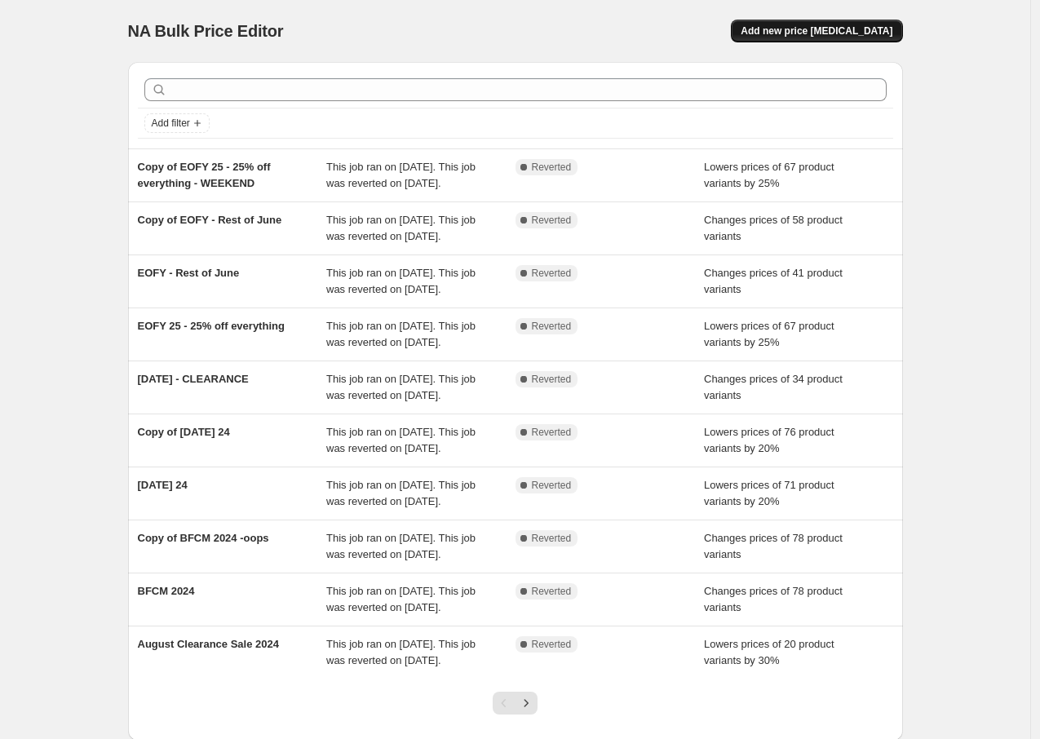
click at [863, 24] on span "Add new price [MEDICAL_DATA]" at bounding box center [817, 30] width 152 height 13
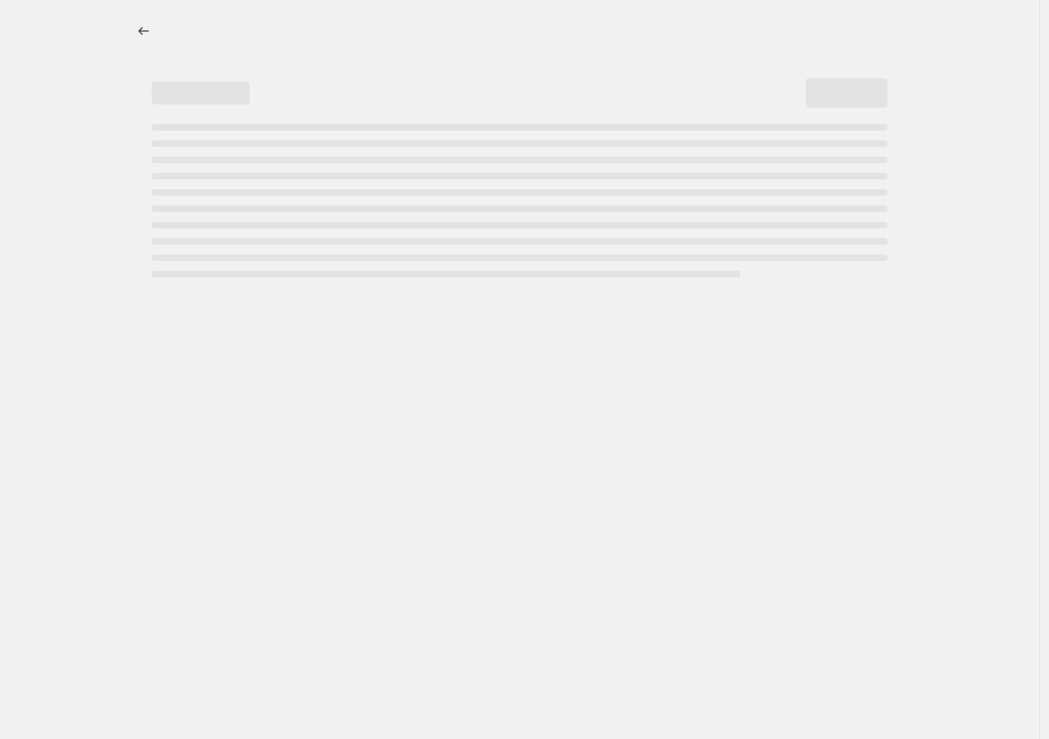
select select "percentage"
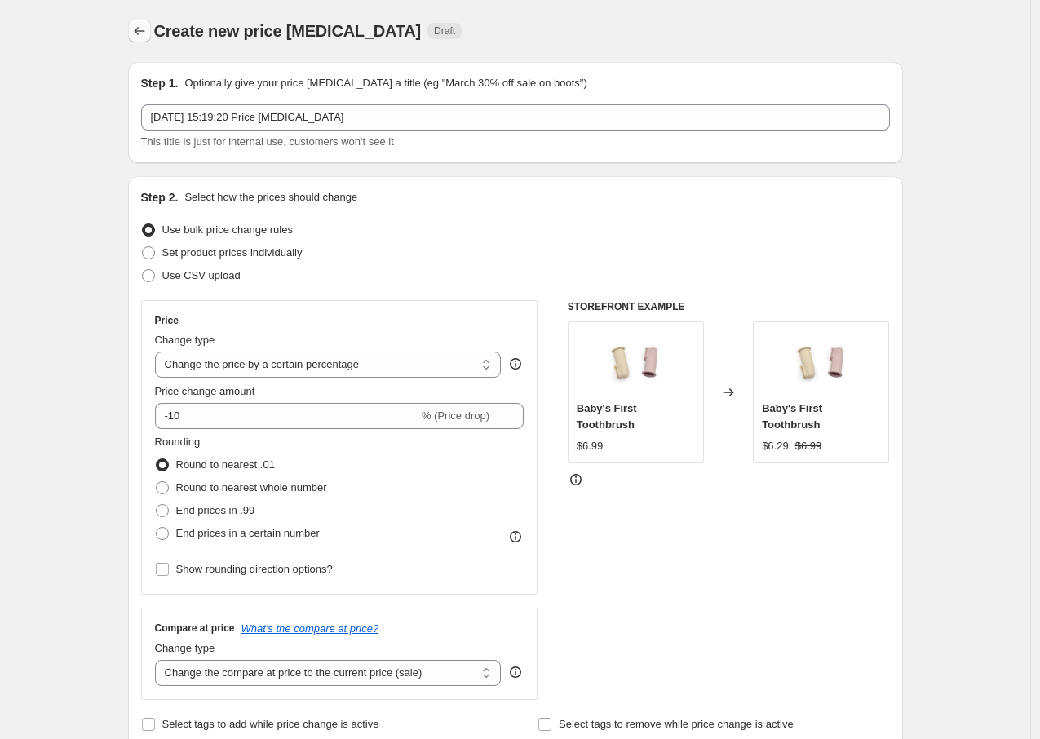
click at [143, 35] on icon "Price change jobs" at bounding box center [139, 31] width 16 height 16
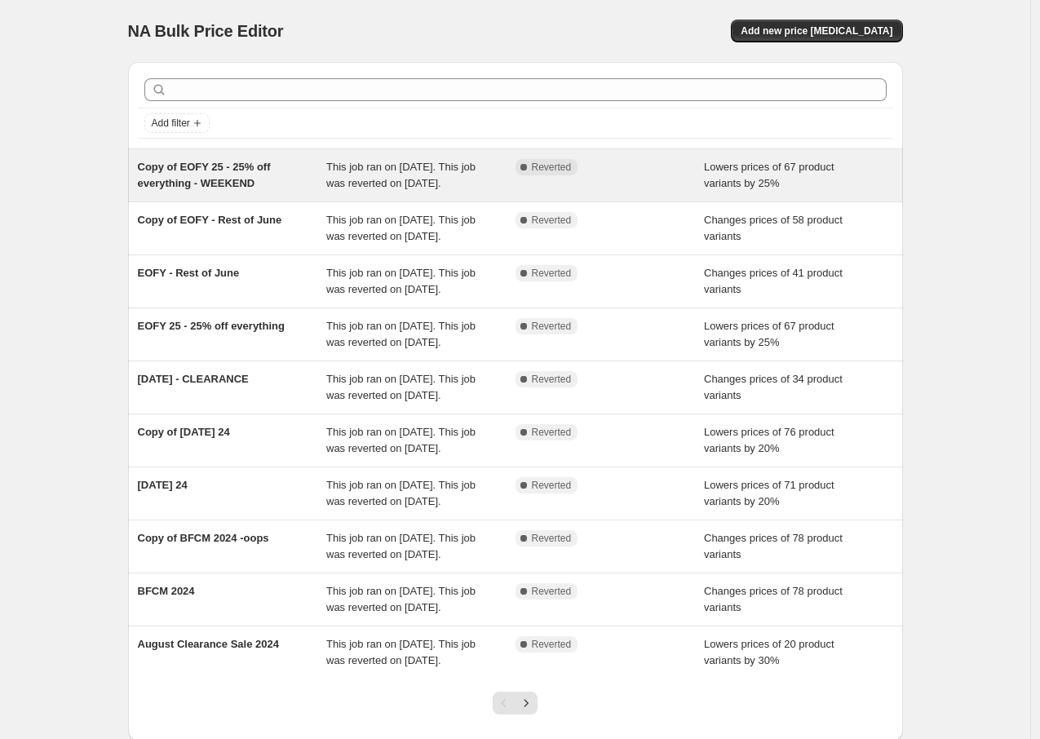
click at [821, 192] on div "Lowers prices of 67 product variants by 25%" at bounding box center [798, 175] width 189 height 33
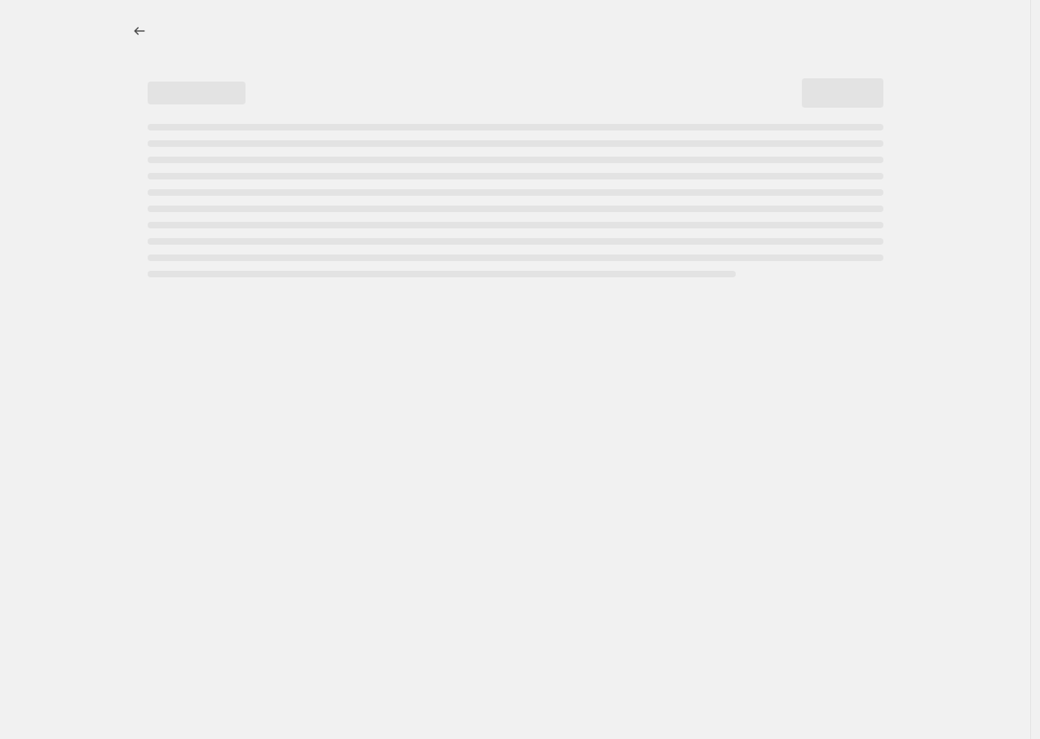
select select "percentage"
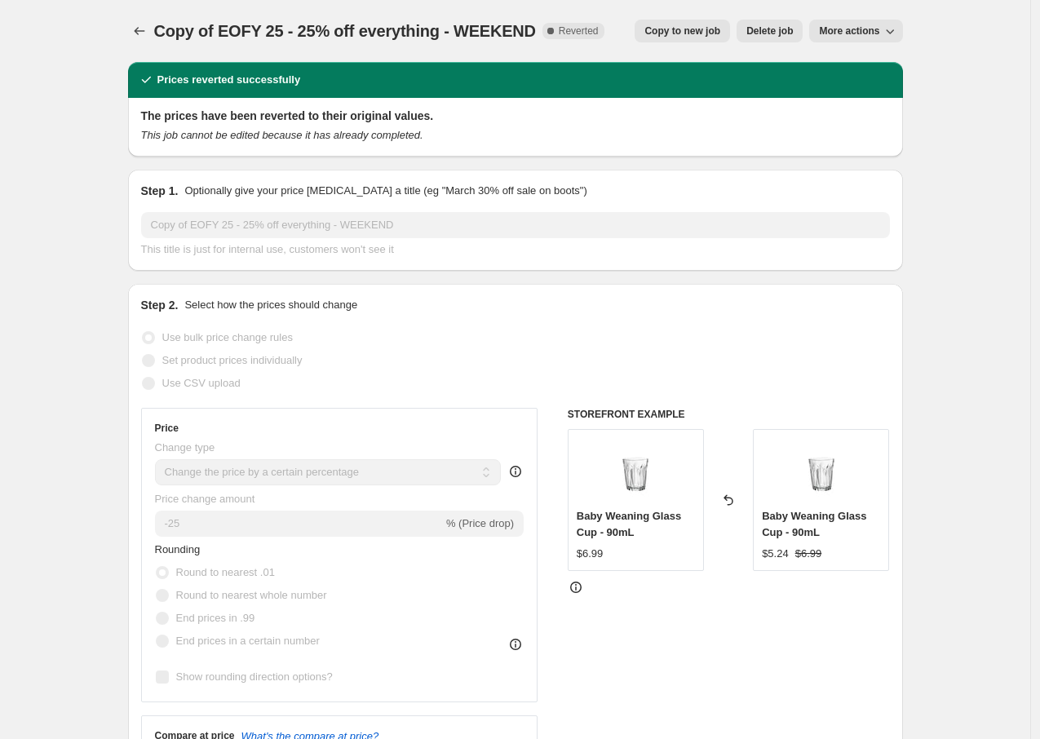
click at [662, 30] on span "Copy to new job" at bounding box center [683, 30] width 76 height 13
select select "percentage"
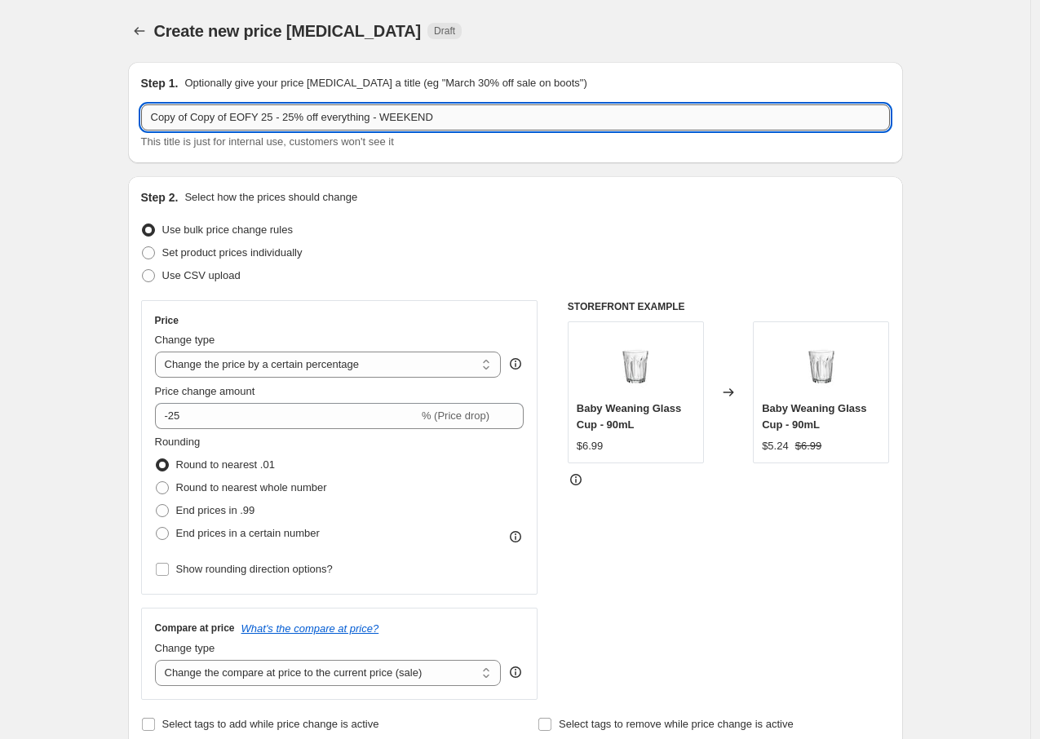
click at [312, 111] on input "Copy of Copy of EOFY 25 - 25% off everything - WEEKEND" at bounding box center [515, 117] width 749 height 26
drag, startPoint x: 461, startPoint y: 113, endPoint x: 157, endPoint y: 104, distance: 304.5
click at [157, 104] on input "Copy of Copy of EOFY 25 - 25% off everything - WEEKEND" at bounding box center [515, 117] width 749 height 26
type input "EXTRA EXTRAS SALE - [DATE] - BOGOF"
click at [437, 236] on div "Use bulk price change rules" at bounding box center [515, 230] width 749 height 23
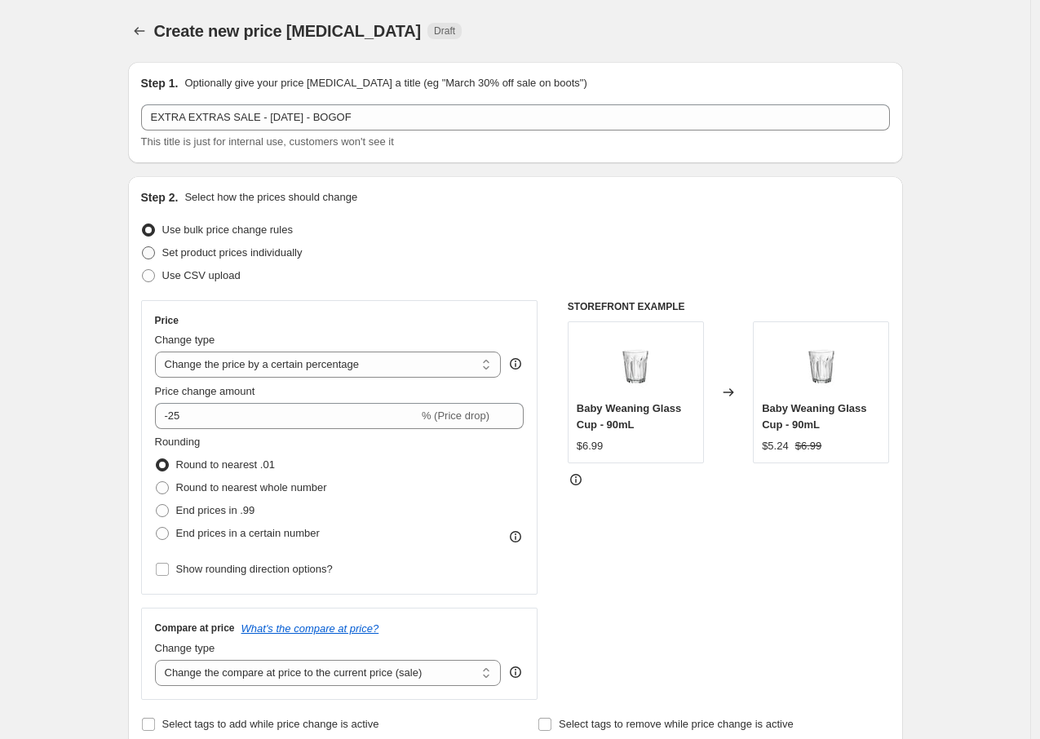
click at [277, 246] on span "Set product prices individually" at bounding box center [232, 252] width 140 height 12
click at [143, 246] on input "Set product prices individually" at bounding box center [142, 246] width 1 height 1
radio input "true"
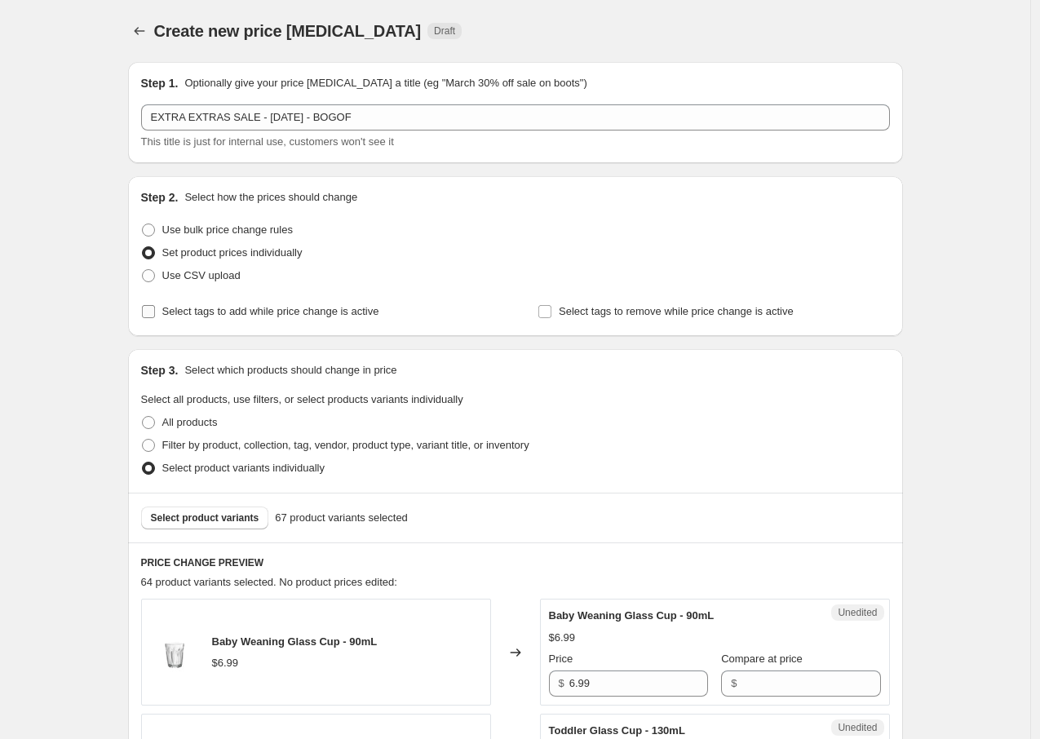
click at [326, 312] on span "Select tags to add while price change is active" at bounding box center [270, 311] width 217 height 12
click at [155, 312] on input "Select tags to add while price change is active" at bounding box center [148, 311] width 13 height 13
checkbox input "true"
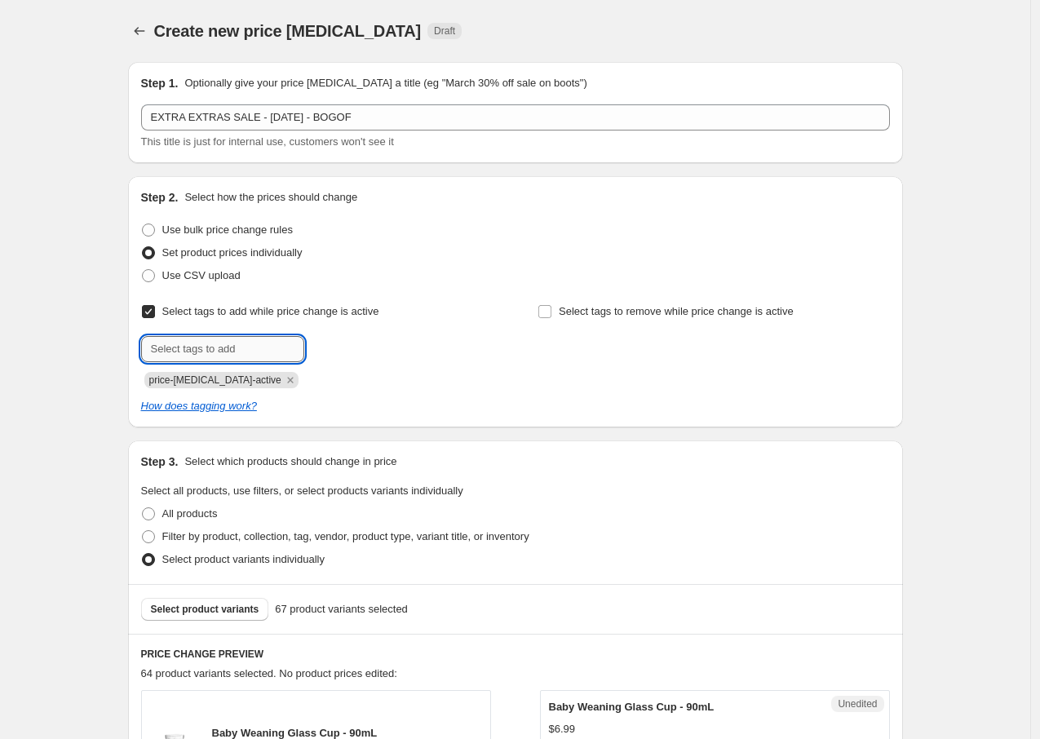
click at [272, 346] on input "text" at bounding box center [222, 349] width 163 height 26
type input "clearance"
click at [385, 353] on span "Add clearance" at bounding box center [351, 347] width 67 height 13
click at [499, 398] on div "How does tagging work?" at bounding box center [515, 406] width 749 height 16
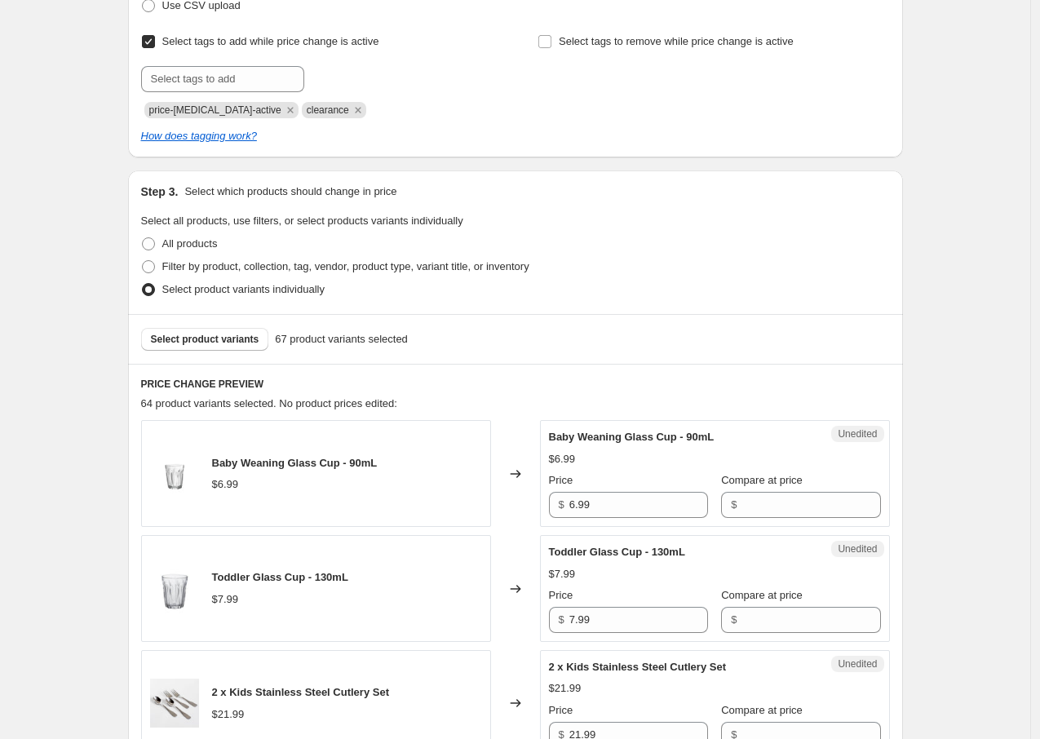
scroll to position [279, 0]
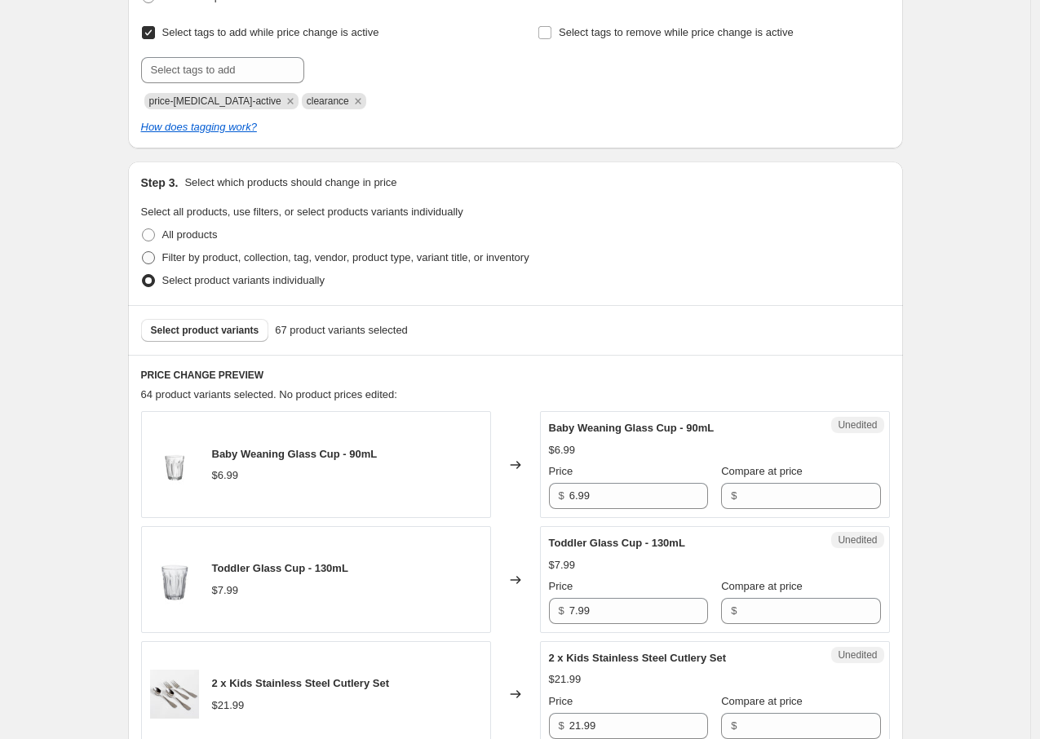
click at [169, 259] on span "Filter by product, collection, tag, vendor, product type, variant title, or inv…" at bounding box center [345, 257] width 367 height 12
click at [143, 252] on input "Filter by product, collection, tag, vendor, product type, variant title, or inv…" at bounding box center [142, 251] width 1 height 1
radio input "true"
select select "product_type"
select select "not_equal"
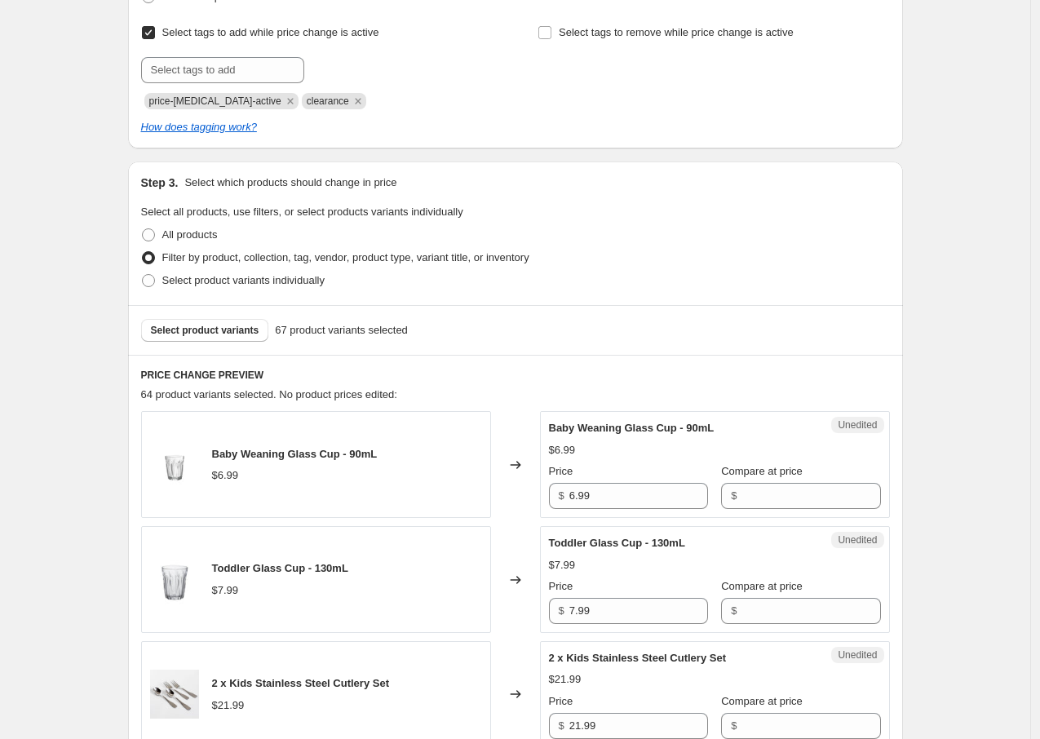
select select "collection"
select select "not_equal"
select select "collection"
select select "not_equal"
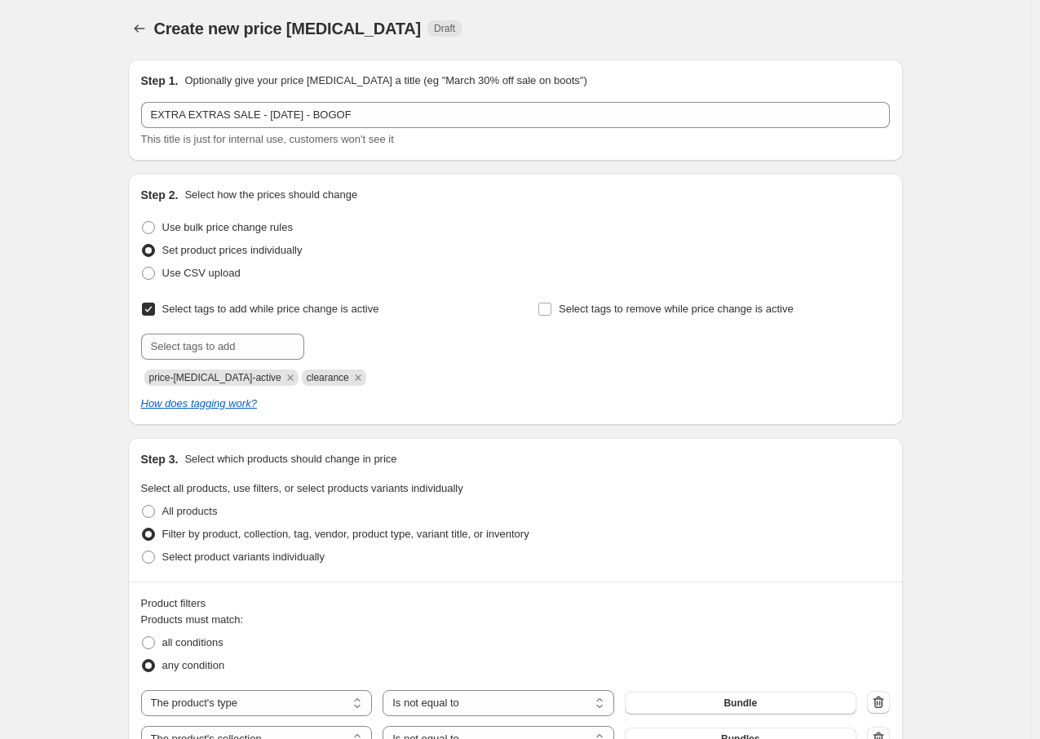
scroll to position [6, 0]
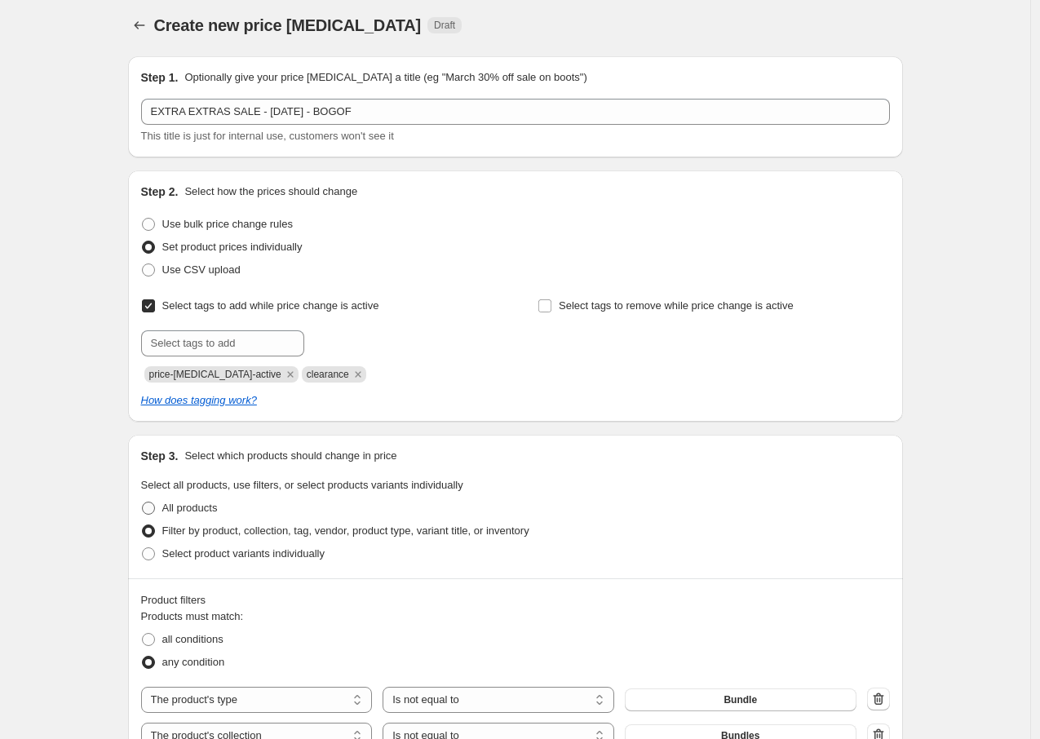
click at [180, 504] on span "All products" at bounding box center [189, 508] width 55 height 12
click at [143, 503] on input "All products" at bounding box center [142, 502] width 1 height 1
radio input "true"
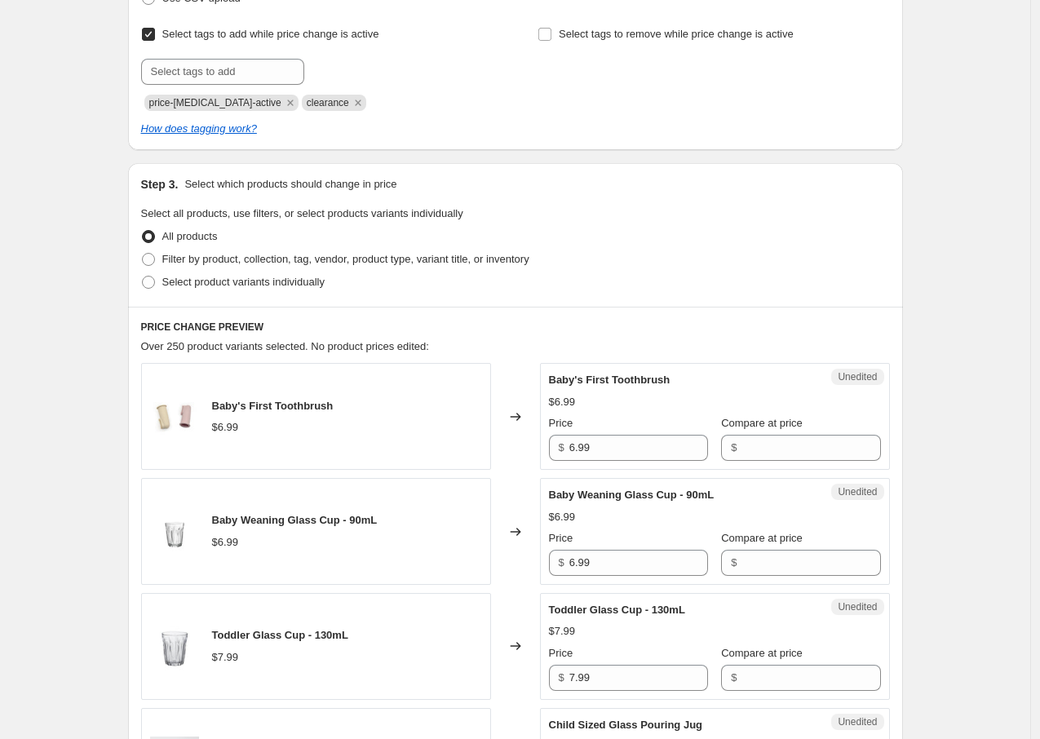
scroll to position [457, 0]
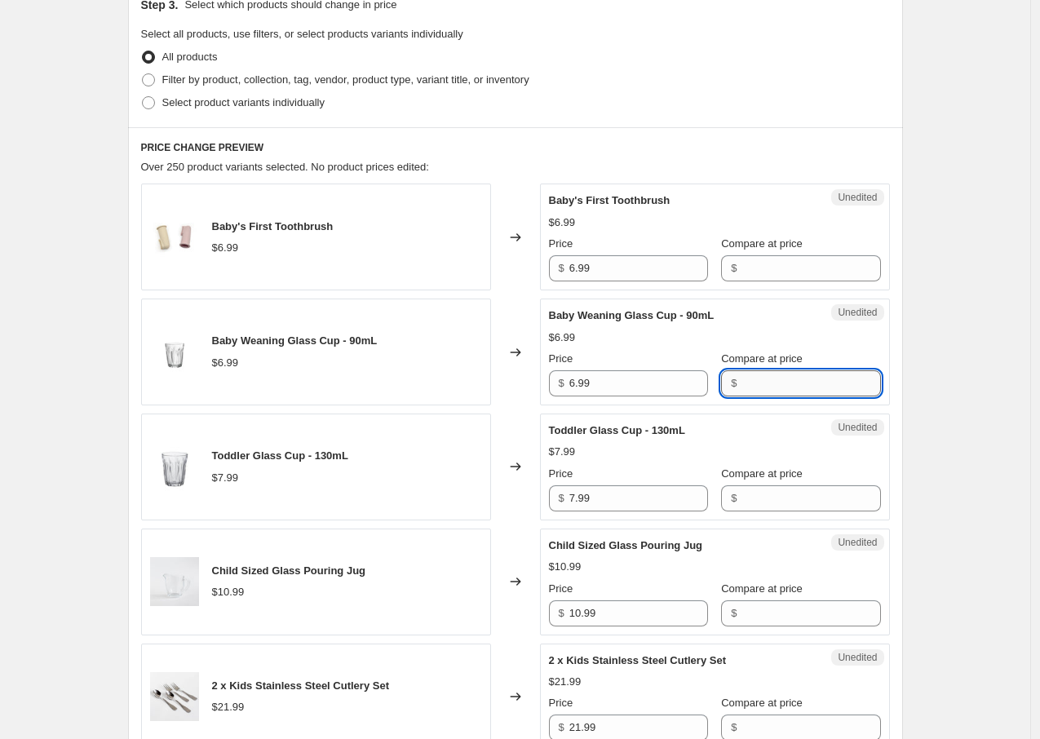
click at [796, 388] on input "Compare at price" at bounding box center [811, 383] width 139 height 26
type input "6"
click at [778, 499] on div "Toddler Glass Cup - 130mL $7.99 Price $ 7.99 Compare at price $" at bounding box center [715, 467] width 332 height 89
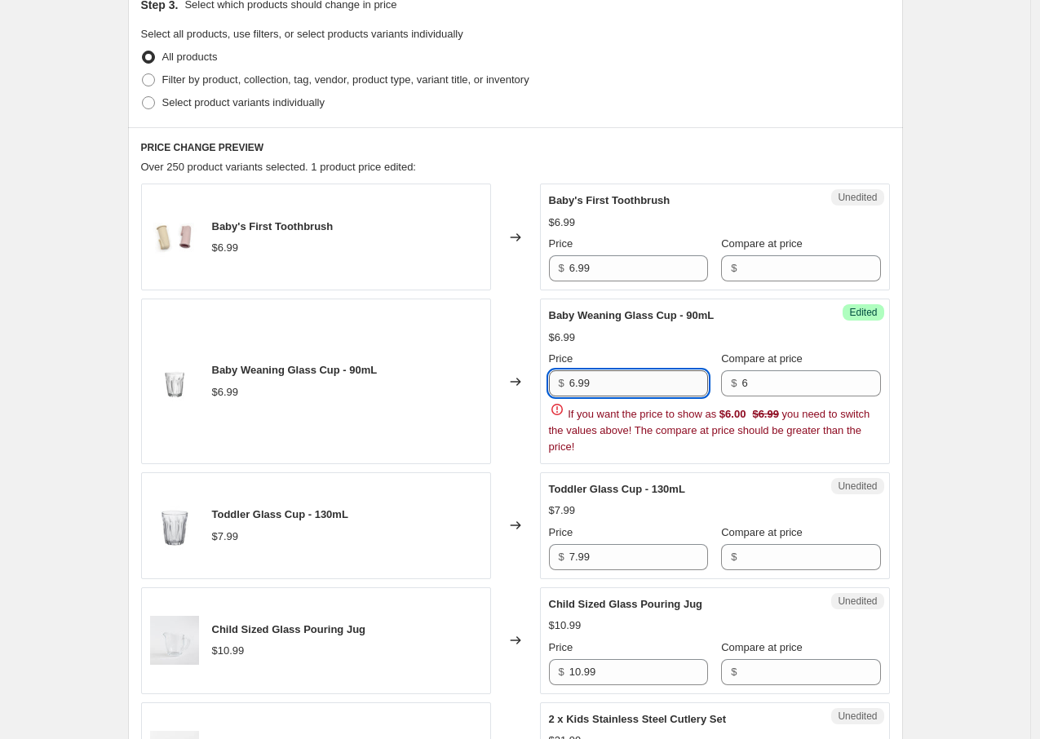
click at [610, 380] on input "6.99" at bounding box center [639, 383] width 139 height 26
drag, startPoint x: 606, startPoint y: 383, endPoint x: 574, endPoint y: 381, distance: 32.7
click at [574, 381] on input "6.99" at bounding box center [639, 383] width 139 height 26
type input "6"
click at [789, 387] on input "6" at bounding box center [811, 383] width 139 height 26
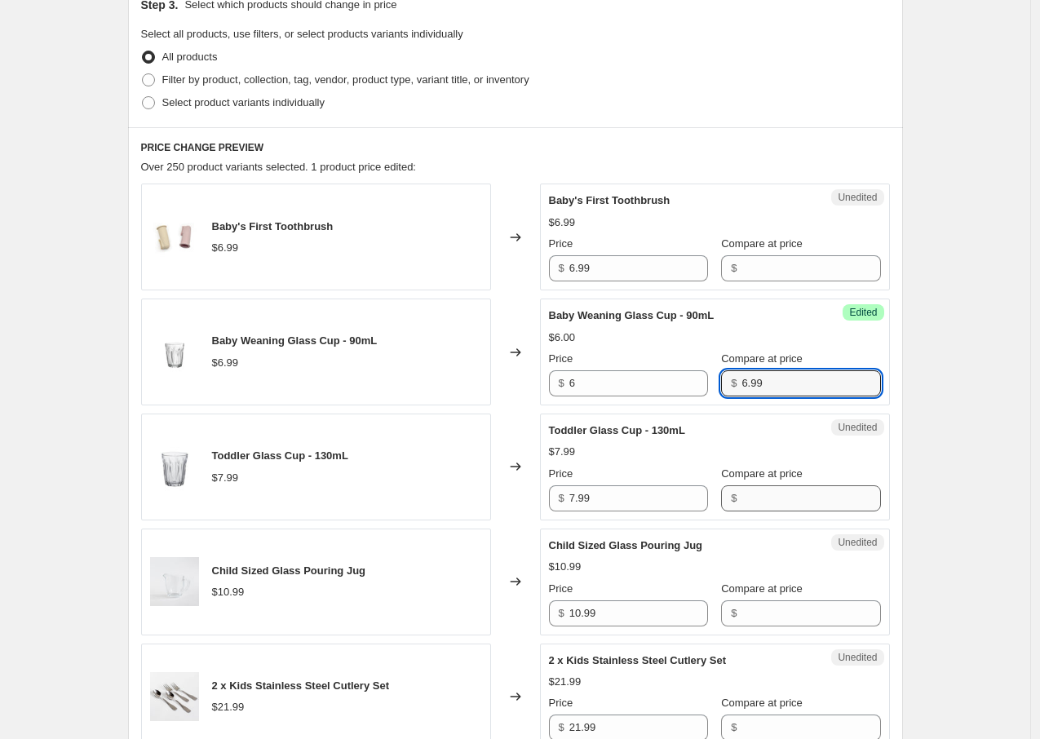
type input "6.99"
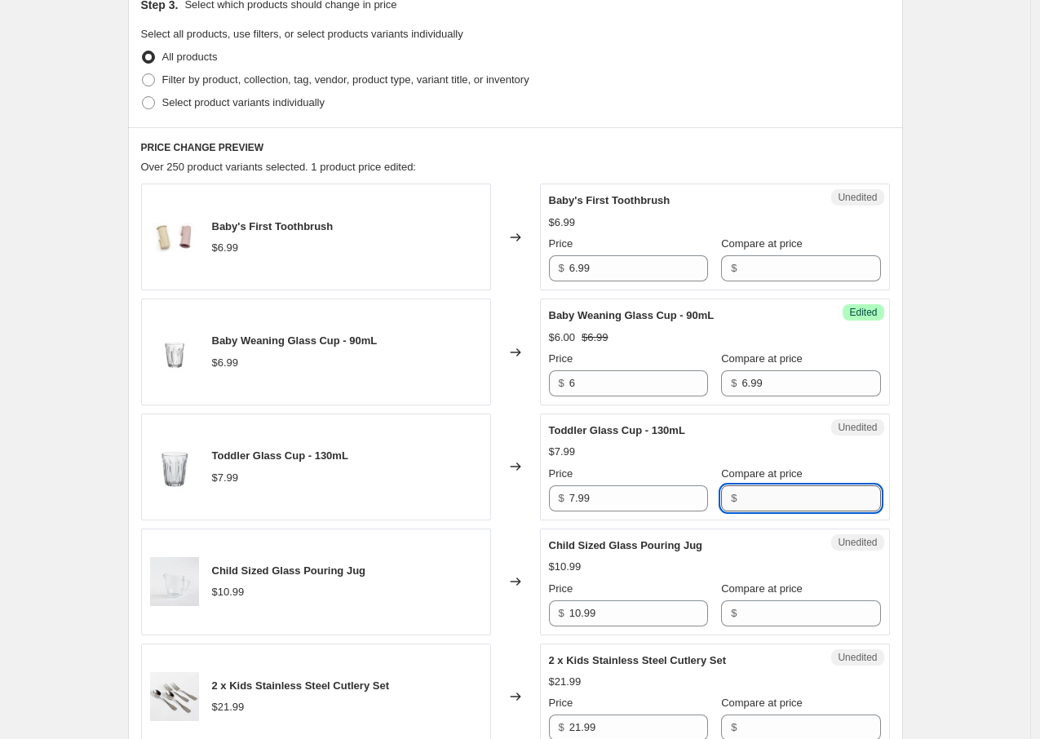
click at [748, 502] on input "Compare at price" at bounding box center [811, 498] width 139 height 26
type input "7.99"
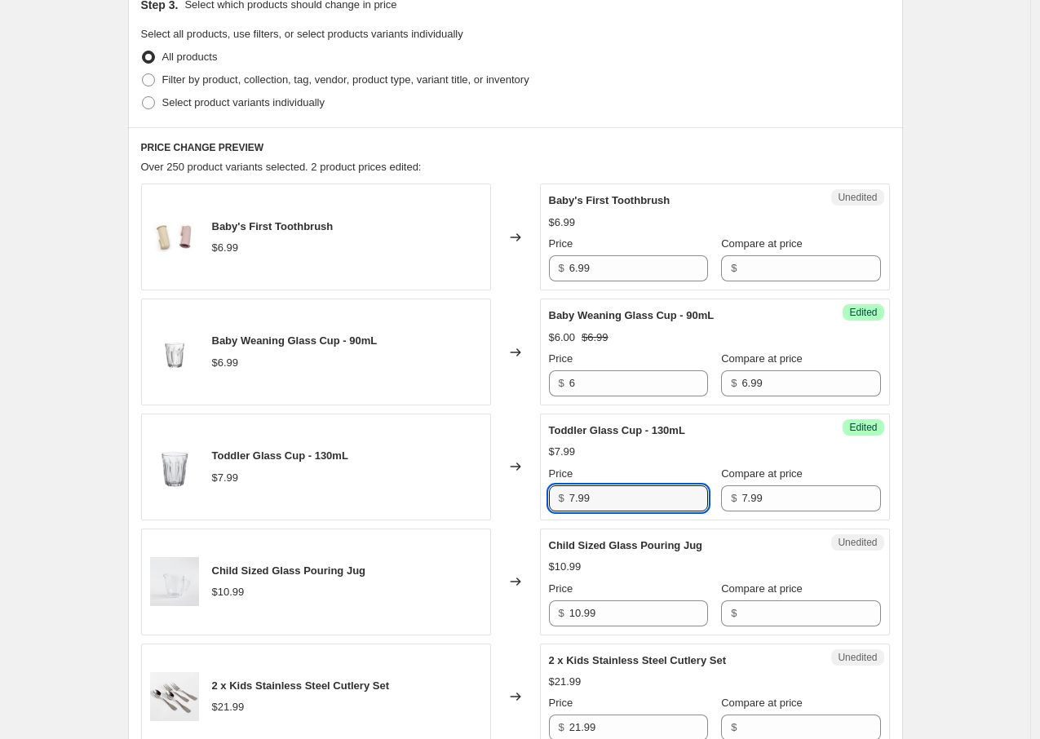
drag, startPoint x: 657, startPoint y: 505, endPoint x: 574, endPoint y: 481, distance: 86.0
click at [574, 481] on div "Price $ 7.99" at bounding box center [628, 489] width 159 height 46
type input "7"
click at [651, 581] on div "Price" at bounding box center [628, 589] width 159 height 16
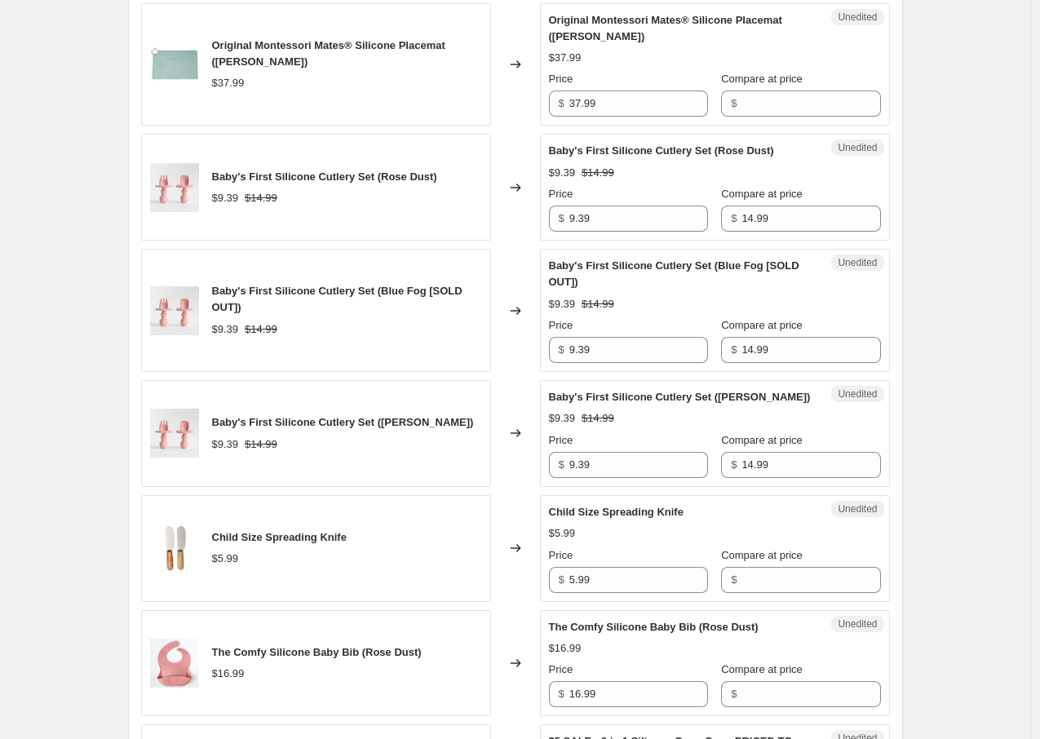
scroll to position [1604, 0]
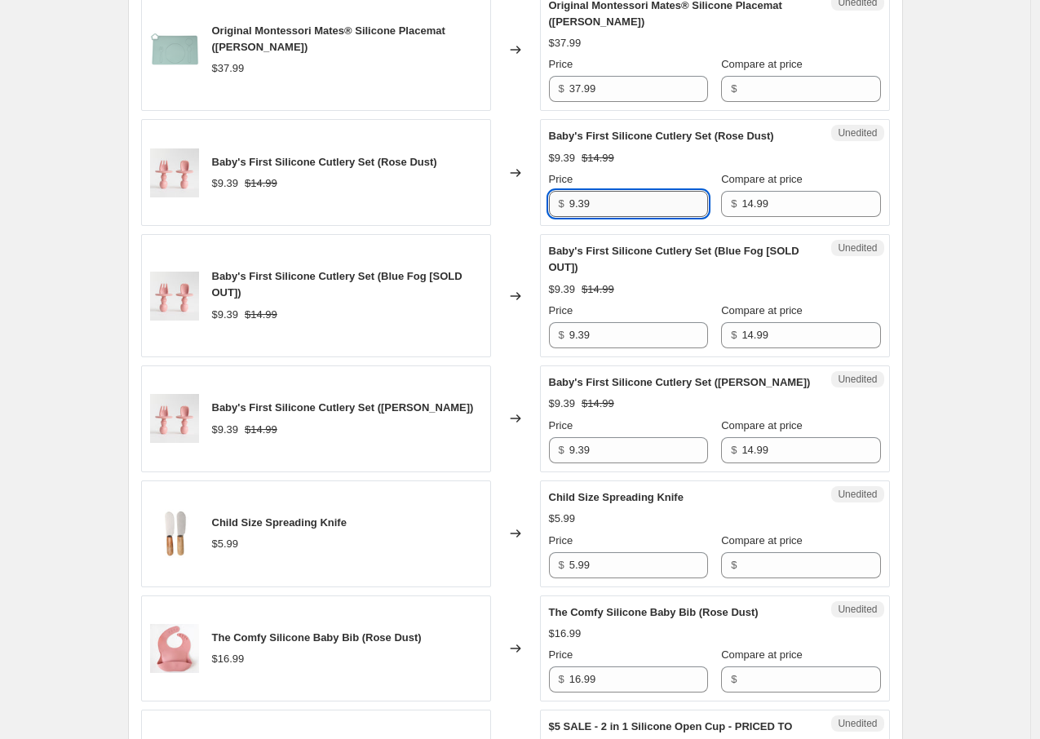
click at [676, 203] on input "9.39" at bounding box center [639, 204] width 139 height 26
type input "14.99"
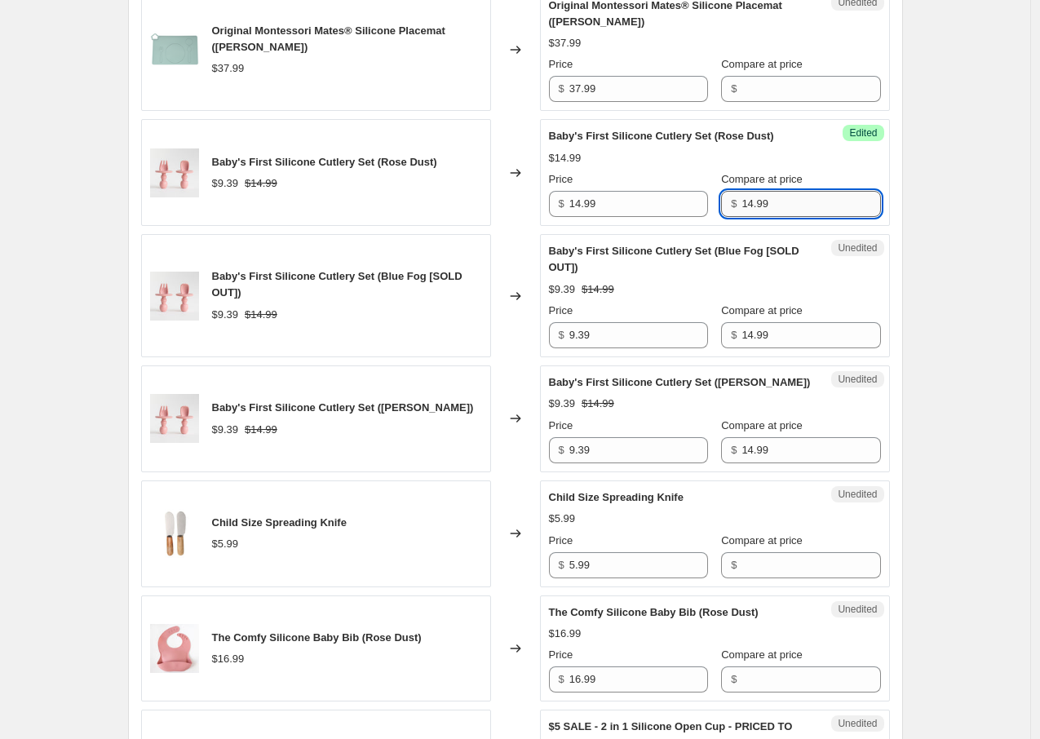
click at [796, 202] on input "14.99" at bounding box center [811, 204] width 139 height 26
click at [714, 279] on div "Baby's First Silicone Cutlery Set (Blue Fog [SOLD OUT]) $9.39 $14.99 Price $ 9.…" at bounding box center [715, 295] width 332 height 105
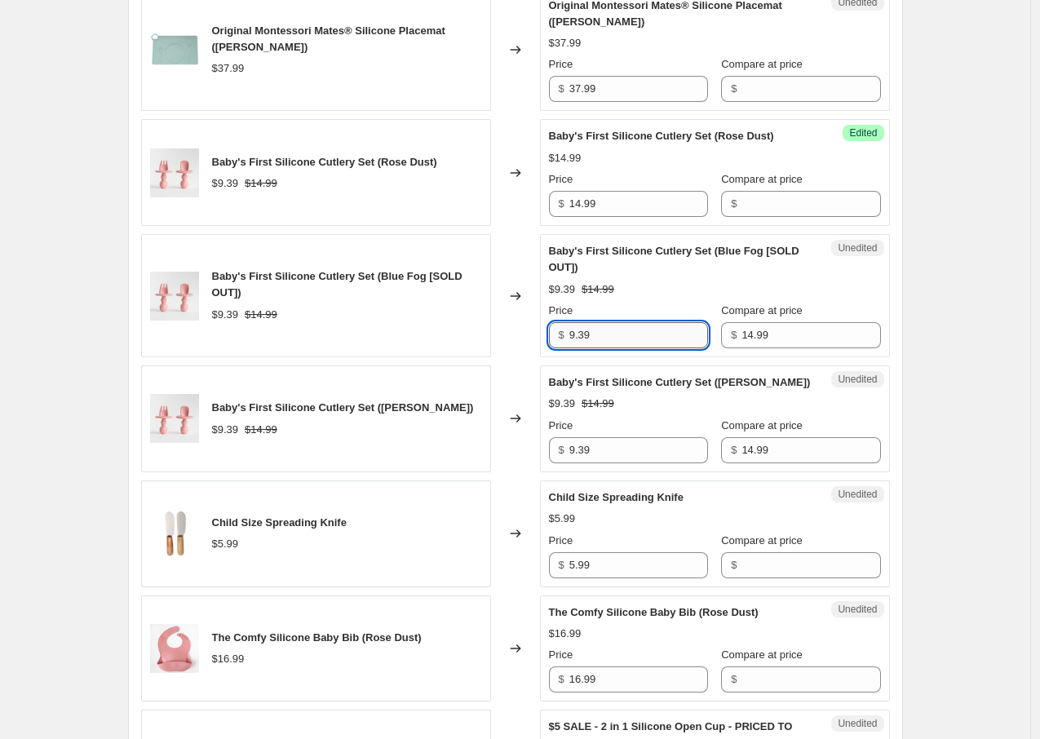
click at [609, 331] on input "9.39" at bounding box center [639, 335] width 139 height 26
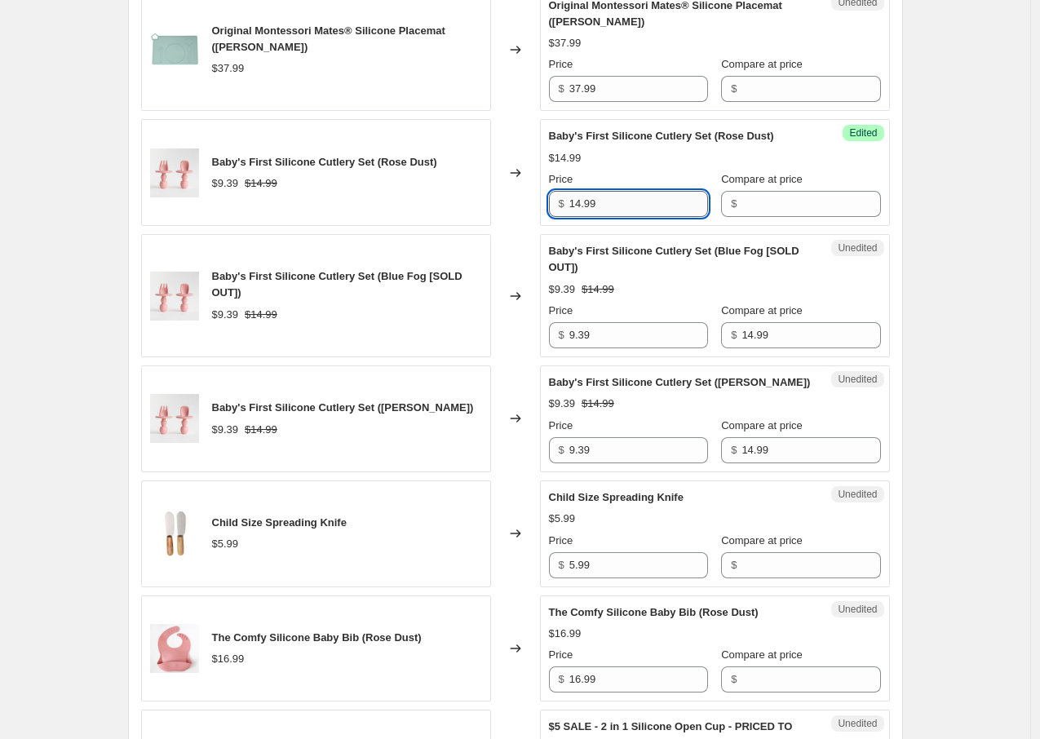
click at [630, 205] on input "14.99" at bounding box center [639, 204] width 139 height 26
click at [610, 337] on input "9.39" at bounding box center [639, 335] width 139 height 26
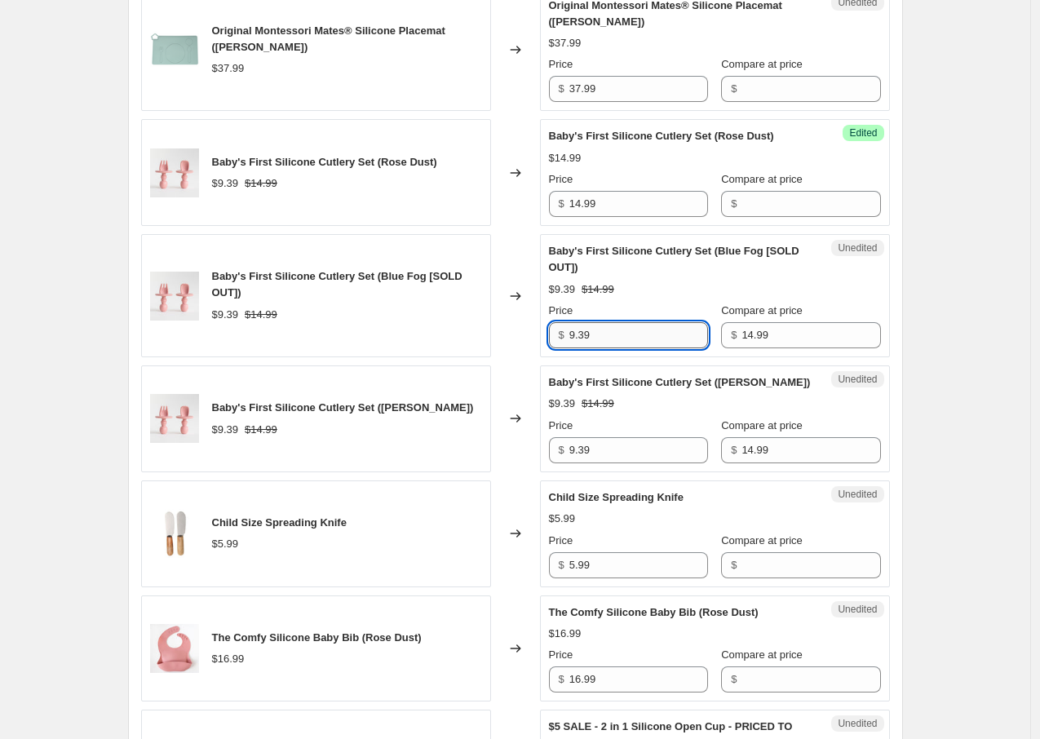
click at [610, 337] on input "9.39" at bounding box center [639, 335] width 139 height 26
paste input "14.9"
type input "14.99"
click at [615, 447] on input "9.39" at bounding box center [639, 450] width 139 height 26
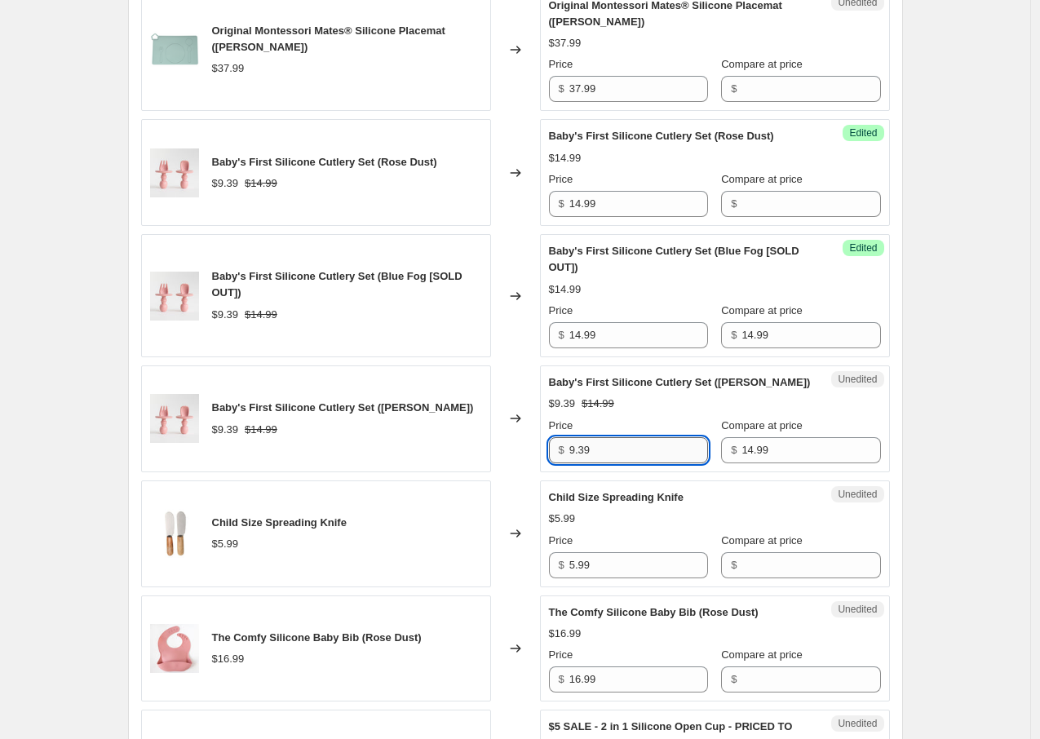
click at [615, 447] on input "9.39" at bounding box center [639, 450] width 139 height 26
paste input "14.9"
type input "14.99"
click at [774, 326] on input "14.99" at bounding box center [811, 335] width 139 height 26
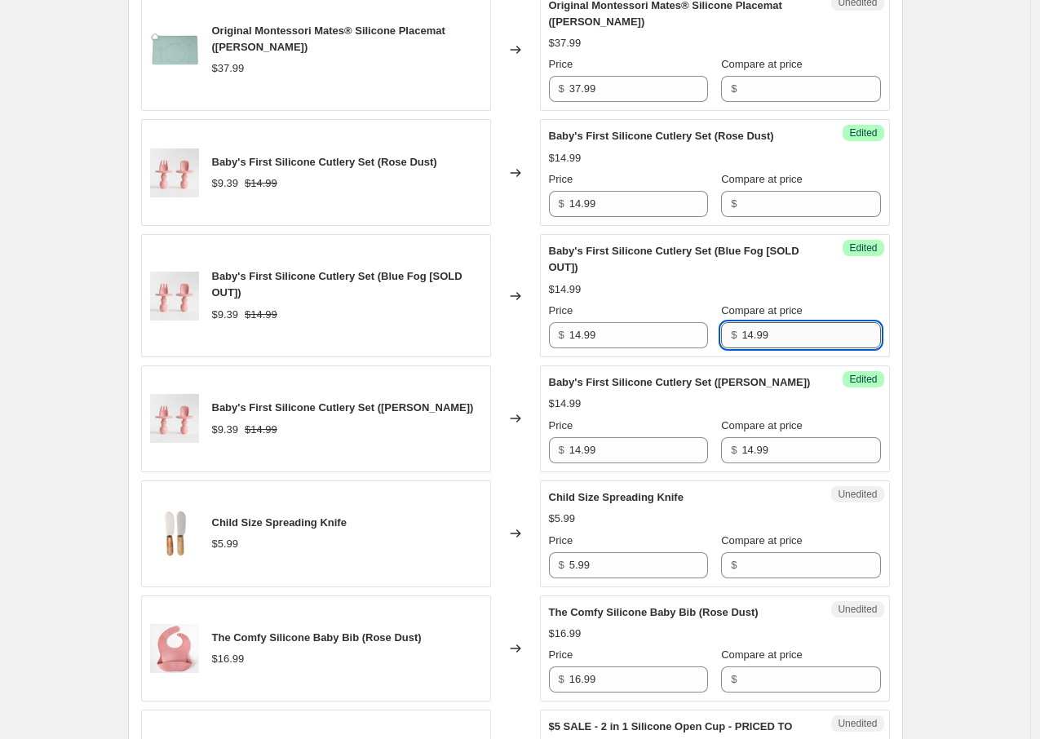
click at [774, 326] on input "14.99" at bounding box center [811, 335] width 139 height 26
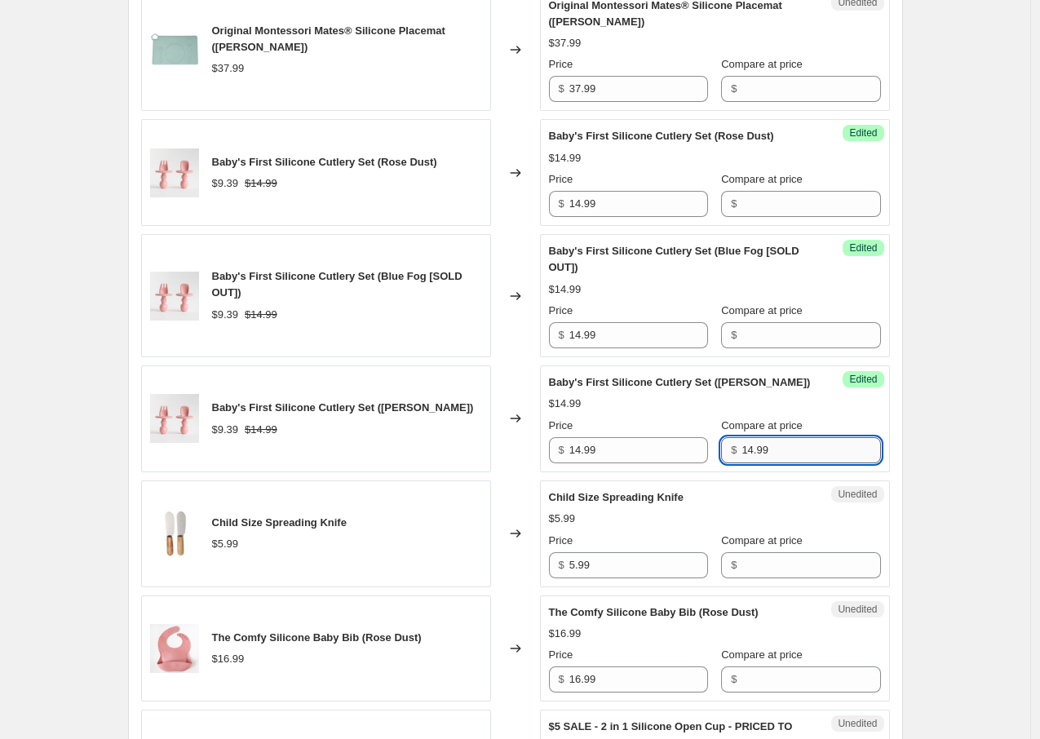
click at [776, 441] on input "14.99" at bounding box center [811, 450] width 139 height 26
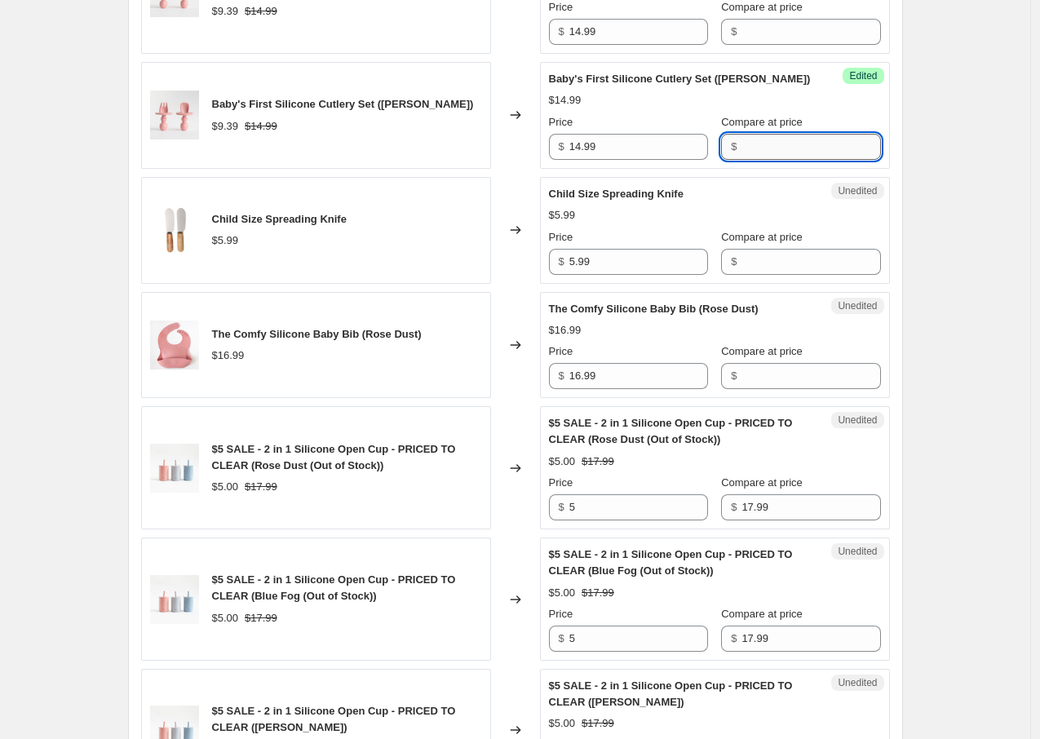
scroll to position [1961, 0]
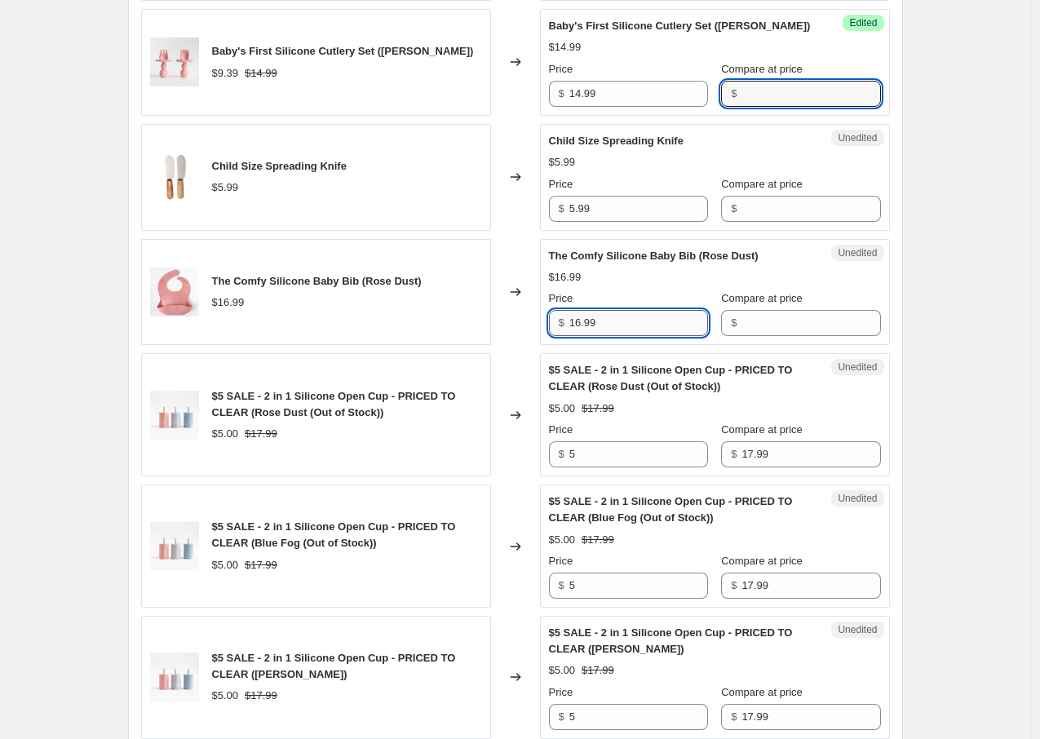
click at [650, 331] on input "16.99" at bounding box center [639, 323] width 139 height 26
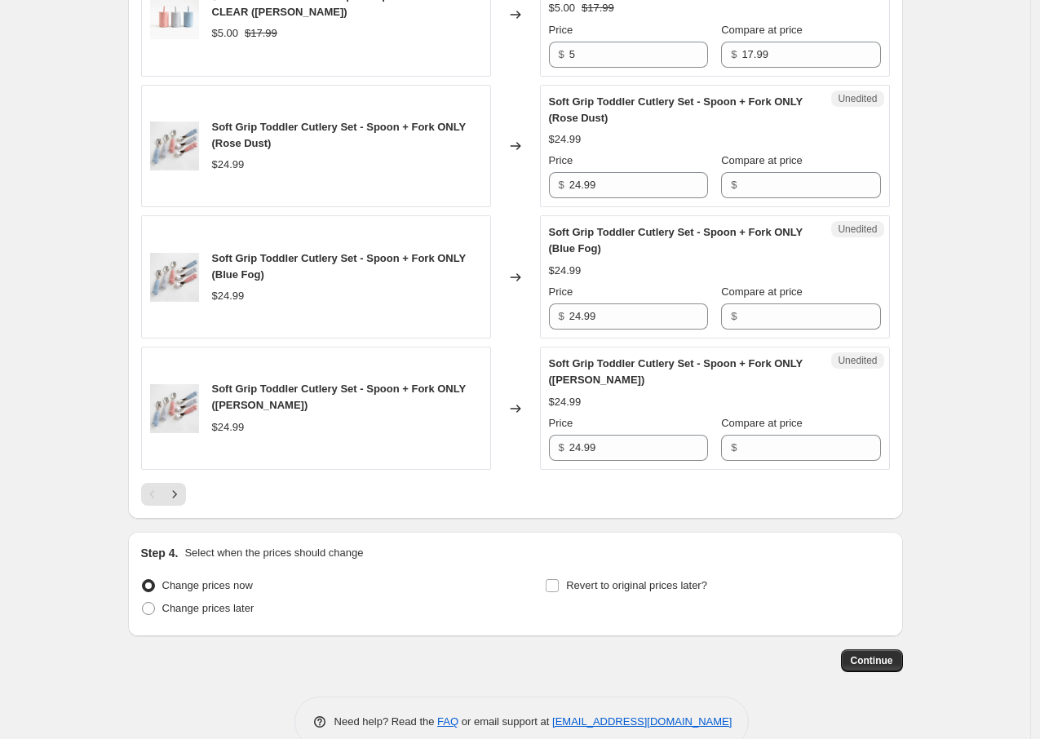
scroll to position [2622, 0]
click at [178, 494] on icon "Next" at bounding box center [174, 495] width 16 height 16
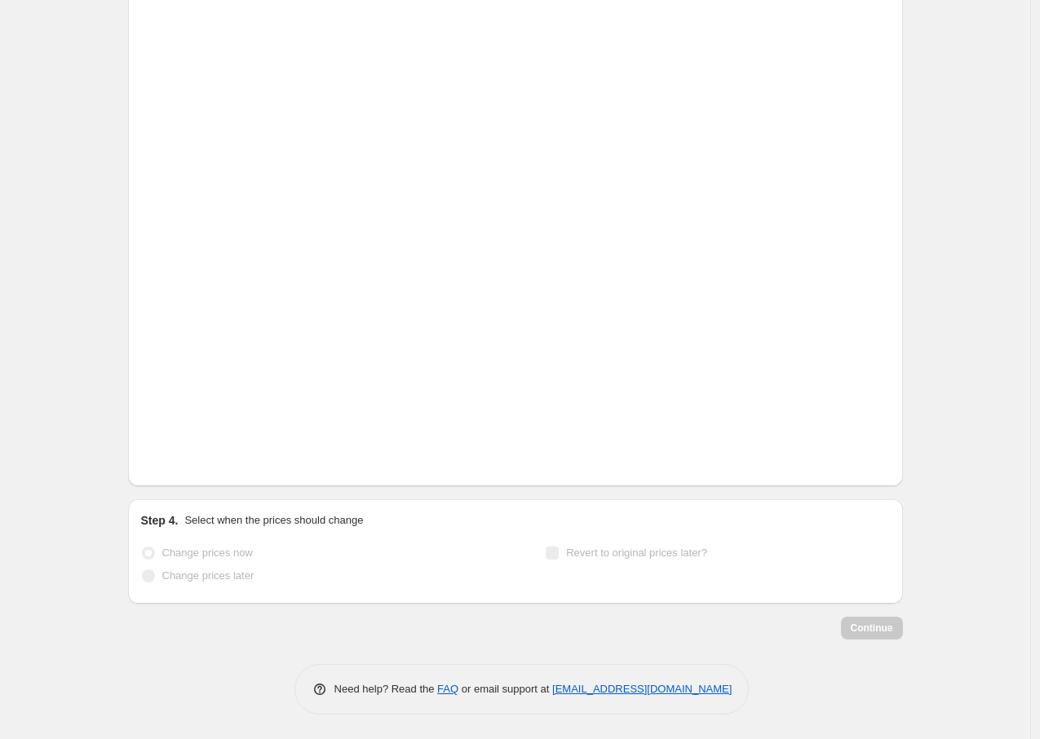
scroll to position [2607, 0]
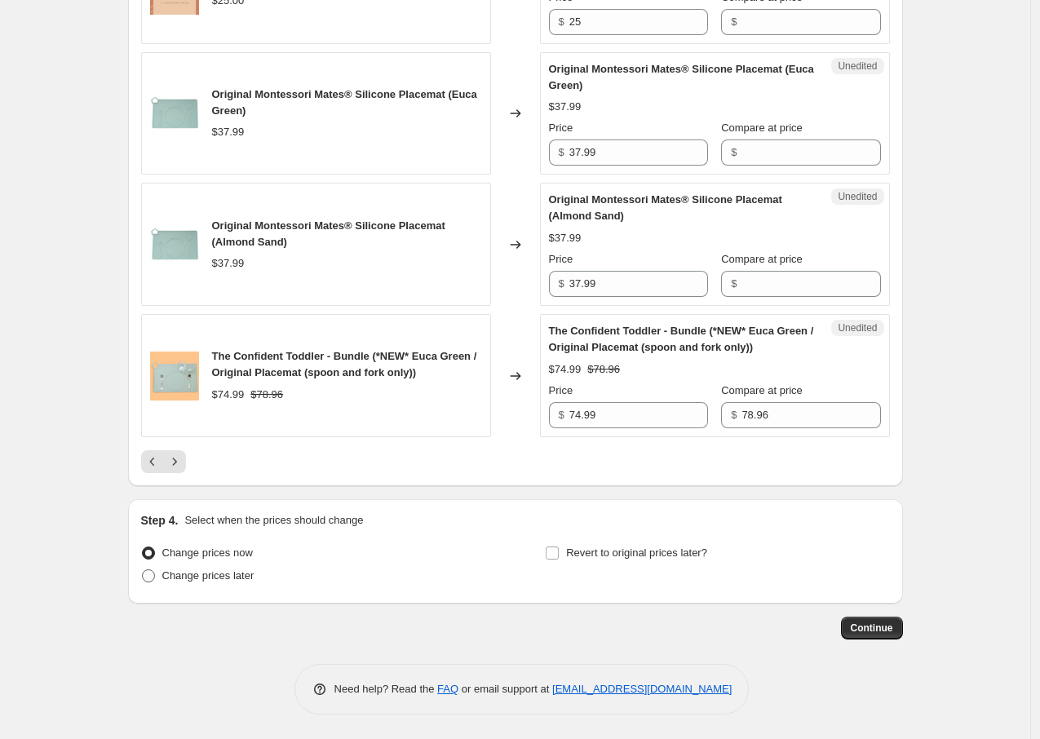
click at [203, 586] on label "Change prices later" at bounding box center [197, 576] width 113 height 23
click at [143, 570] on input "Change prices later" at bounding box center [142, 570] width 1 height 1
radio input "true"
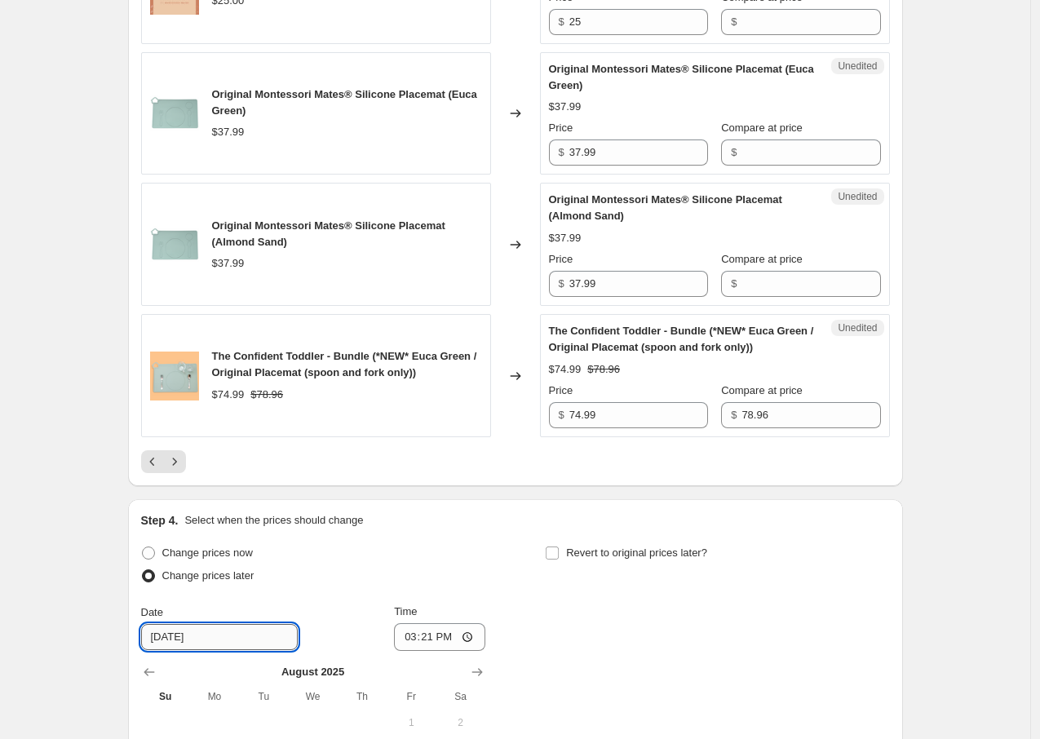
click at [171, 633] on input "[DATE]" at bounding box center [219, 637] width 157 height 26
click at [170, 637] on input "[DATE]" at bounding box center [219, 637] width 157 height 26
type input "[DATE]"
click at [399, 644] on input "15:21" at bounding box center [439, 637] width 91 height 28
click at [443, 639] on input "21:21" at bounding box center [439, 637] width 91 height 28
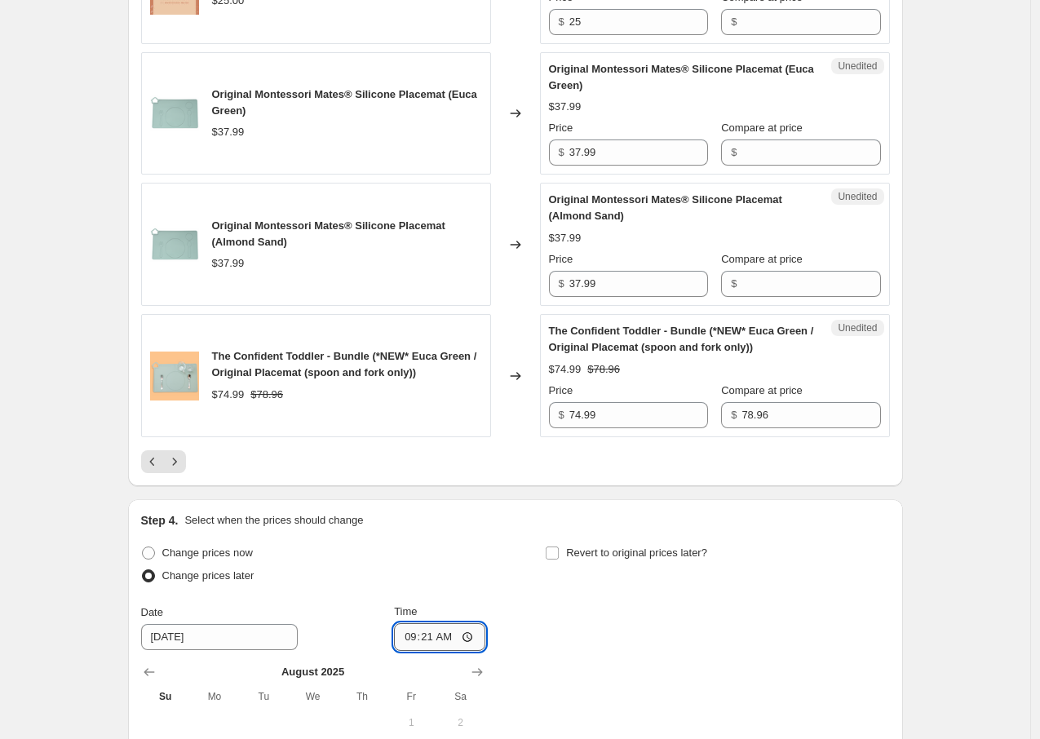
click at [423, 638] on input "09:21" at bounding box center [439, 637] width 91 height 28
click at [414, 635] on input "09:00" at bounding box center [439, 637] width 91 height 28
click at [450, 637] on input "06:00" at bounding box center [439, 637] width 91 height 28
type input "18:00"
click at [578, 623] on div "Change prices now Change prices later Date [DATE] Time 18:00 [DATE] Su Mo Tu We…" at bounding box center [515, 704] width 749 height 325
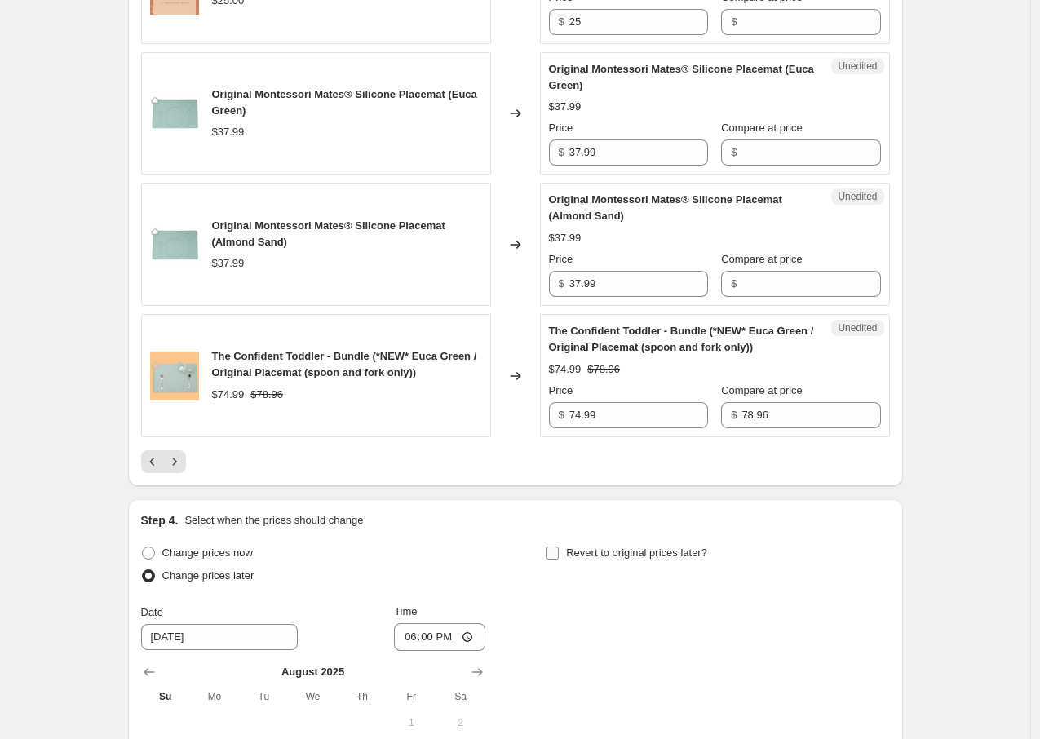
click at [587, 550] on span "Revert to original prices later?" at bounding box center [636, 553] width 141 height 12
click at [559, 550] on input "Revert to original prices later?" at bounding box center [552, 553] width 13 height 13
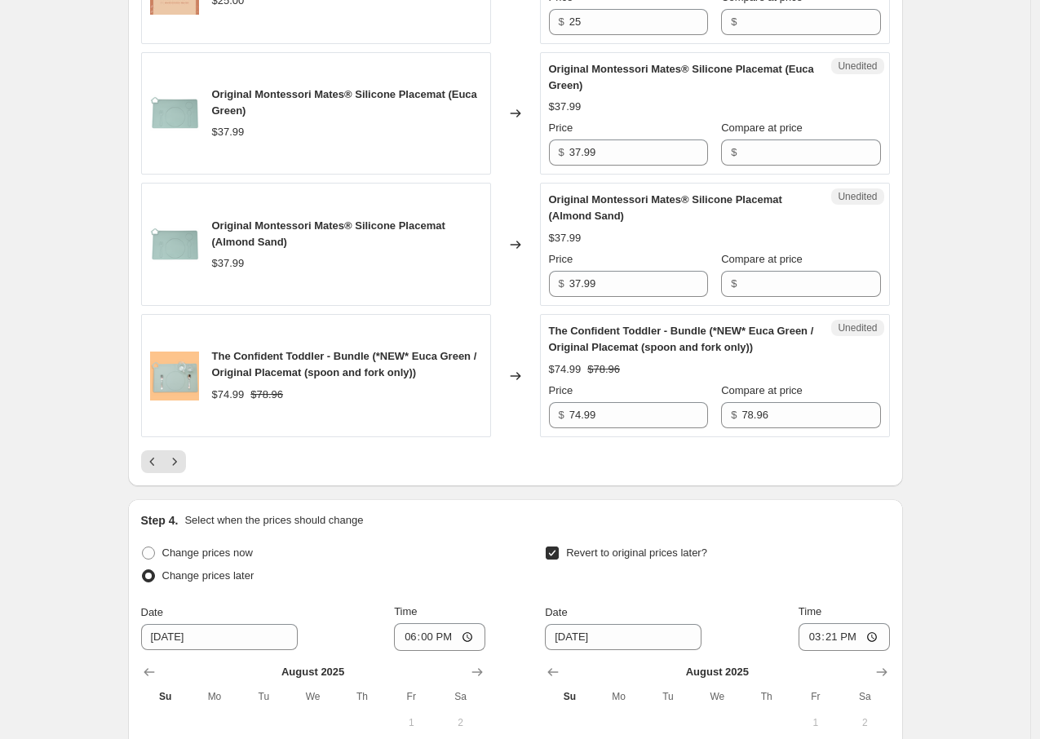
click at [575, 552] on span "Revert to original prices later?" at bounding box center [636, 553] width 141 height 12
click at [559, 552] on input "Revert to original prices later?" at bounding box center [552, 553] width 13 height 13
checkbox input "false"
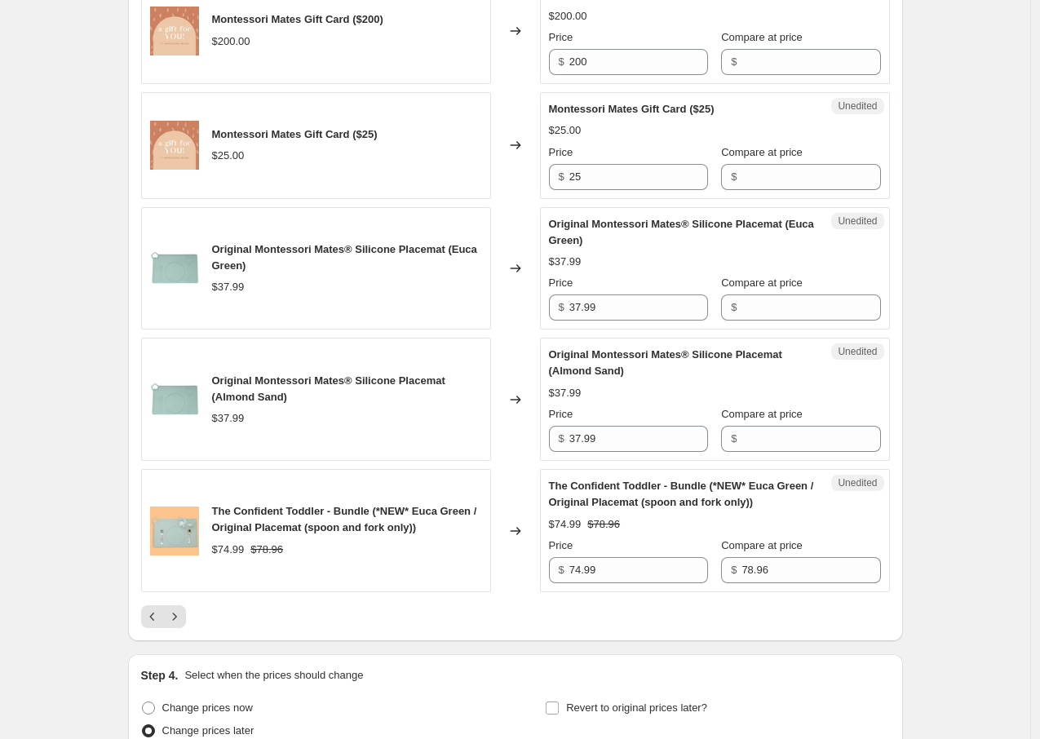
scroll to position [2438, 0]
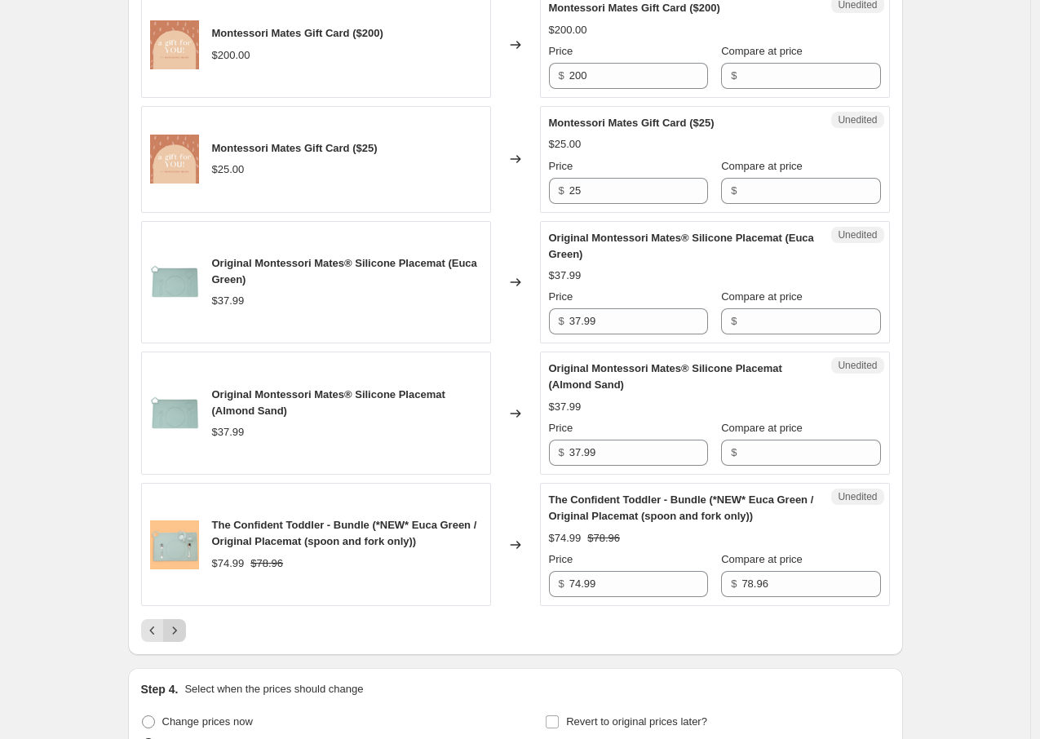
click at [183, 623] on icon "Next" at bounding box center [174, 631] width 16 height 16
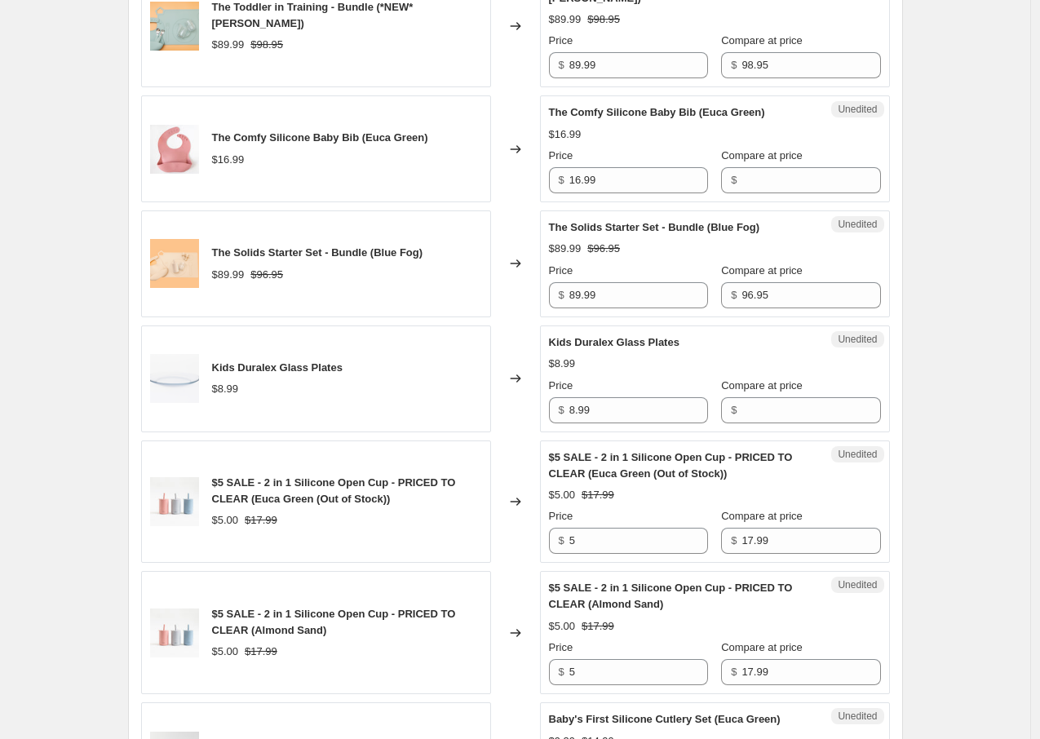
scroll to position [1312, 0]
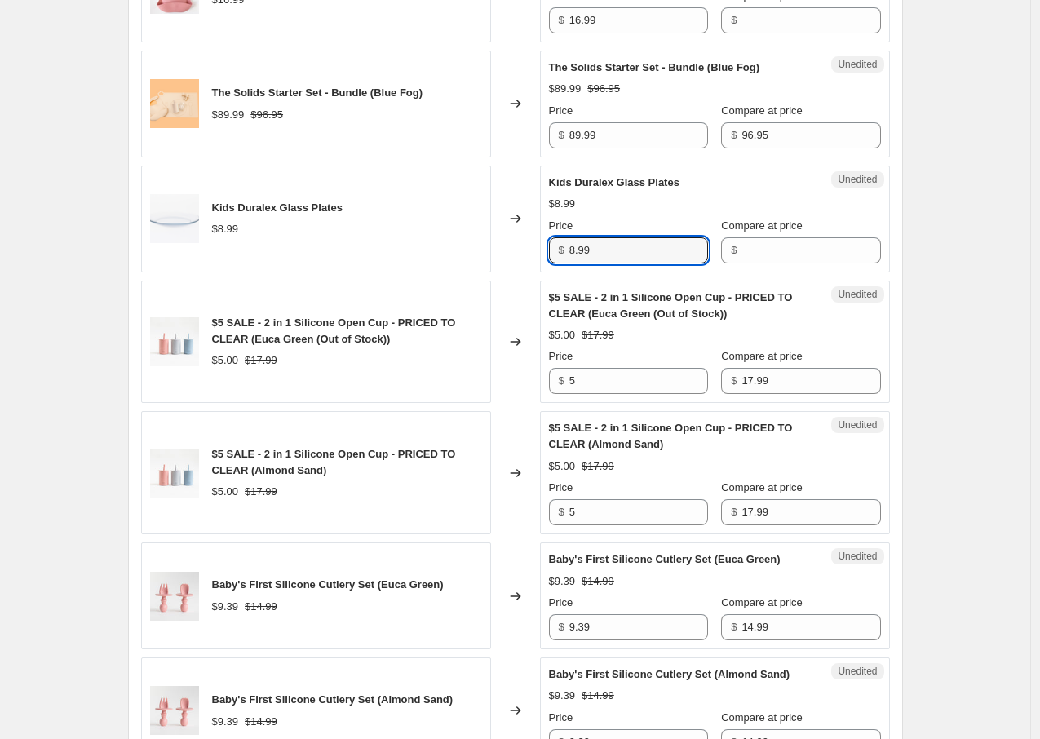
drag, startPoint x: 660, startPoint y: 285, endPoint x: 570, endPoint y: 272, distance: 91.5
click at [570, 264] on div "$ 8.99" at bounding box center [628, 250] width 159 height 26
type input "8"
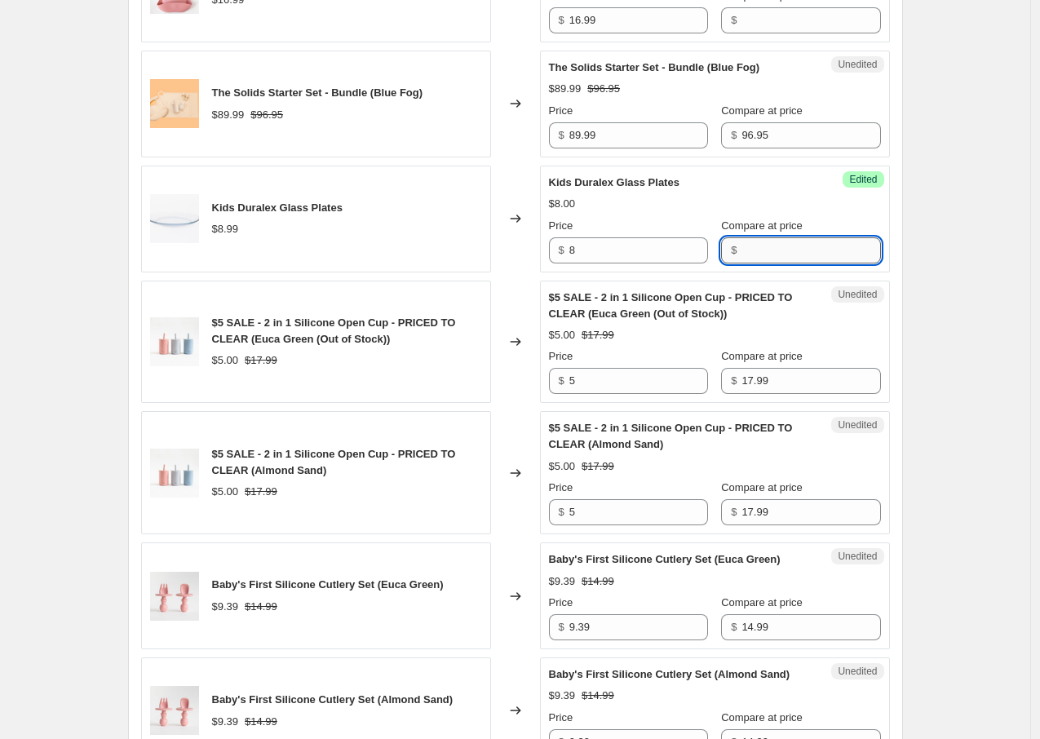
click at [782, 264] on input "Compare at price" at bounding box center [811, 250] width 139 height 26
type input "8.99"
click at [922, 277] on div "Create new price [MEDICAL_DATA]. This page is ready Create new price [MEDICAL_D…" at bounding box center [516, 522] width 814 height 3668
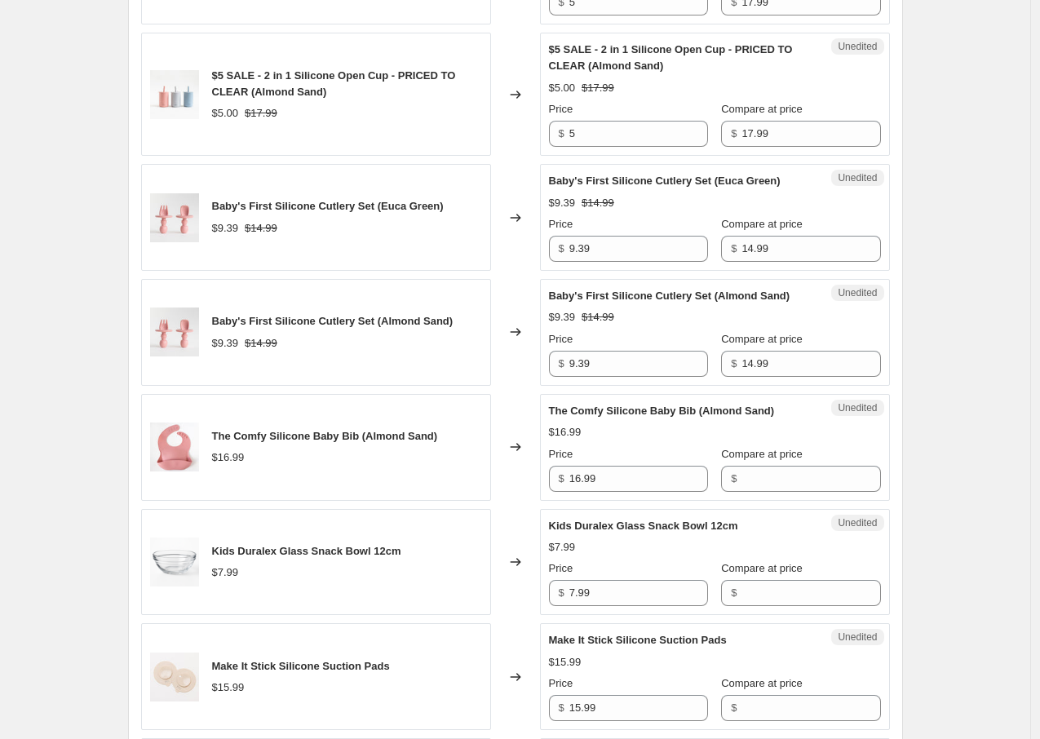
scroll to position [1715, 0]
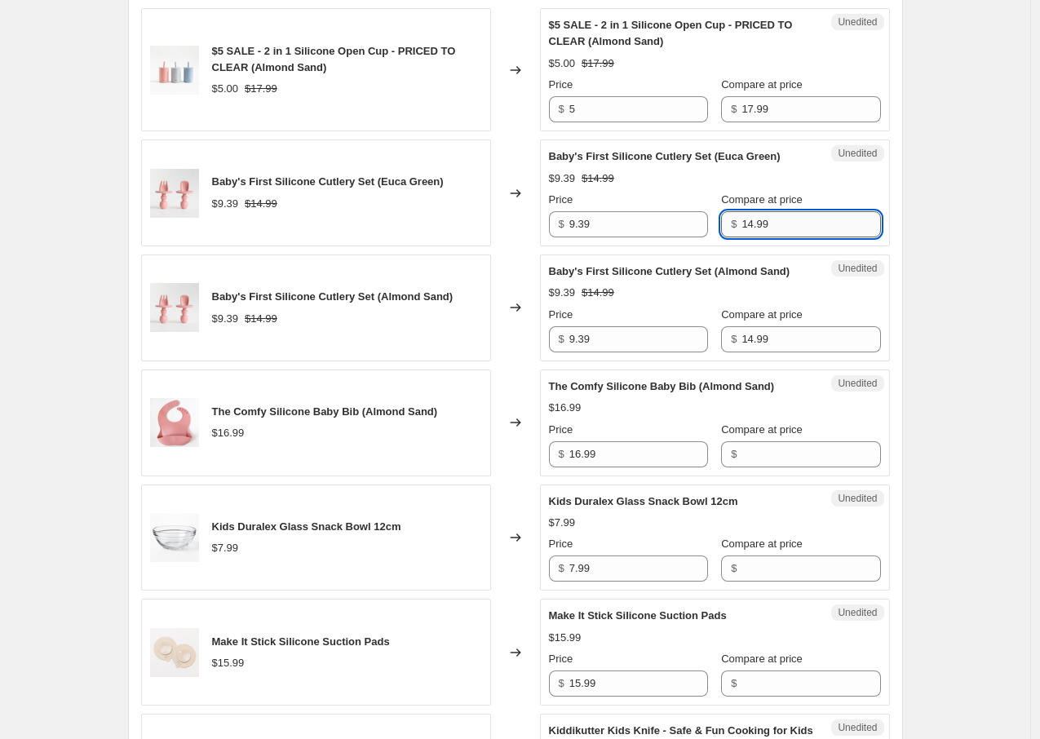
click at [742, 237] on input "14.99" at bounding box center [811, 224] width 139 height 26
click at [653, 237] on input "9.39" at bounding box center [639, 224] width 139 height 26
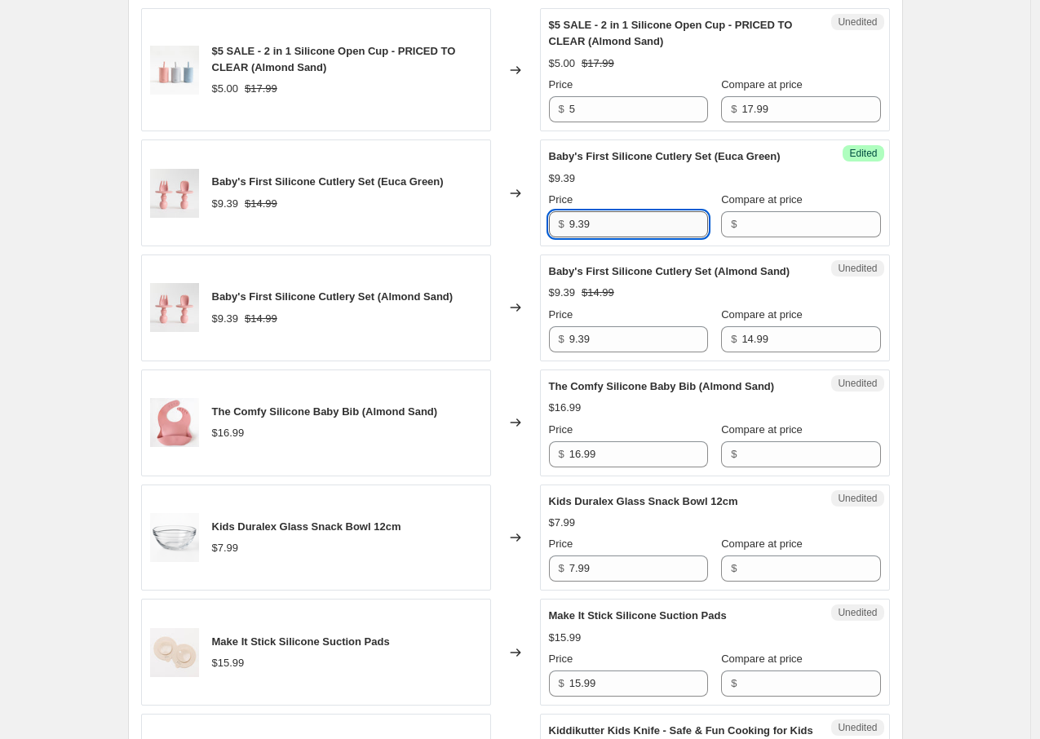
click at [653, 237] on input "9.39" at bounding box center [639, 224] width 139 height 26
paste input "14.9"
type input "14.99"
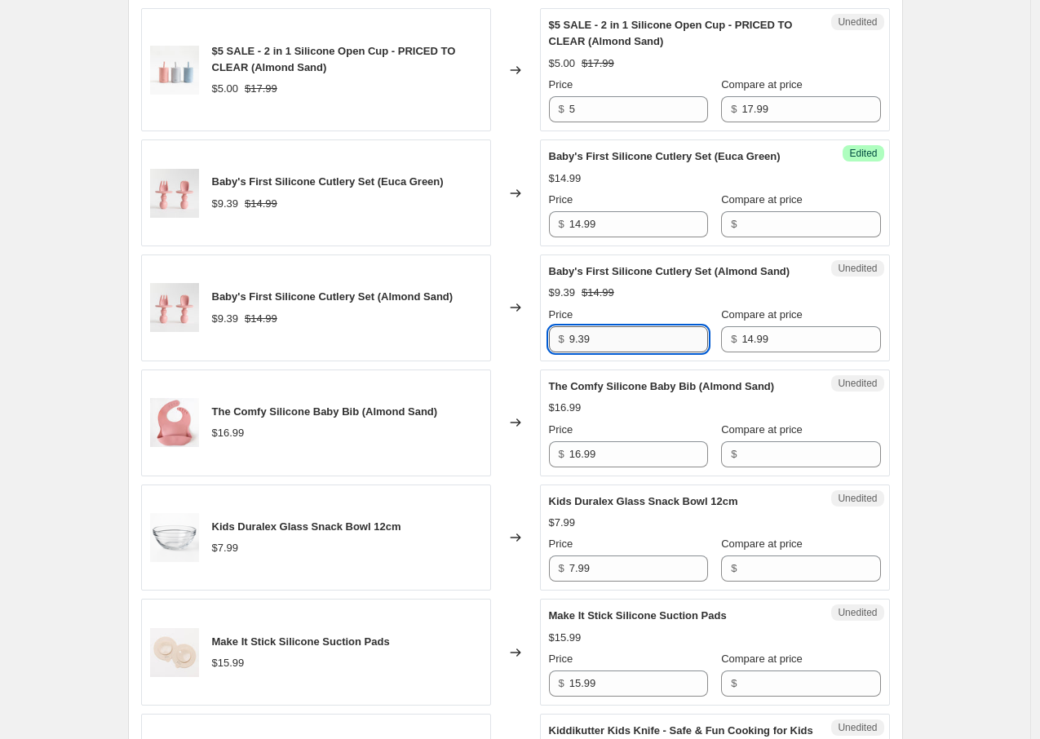
click at [634, 352] on input "9.39" at bounding box center [639, 339] width 139 height 26
paste input "14.9"
type input "14.99"
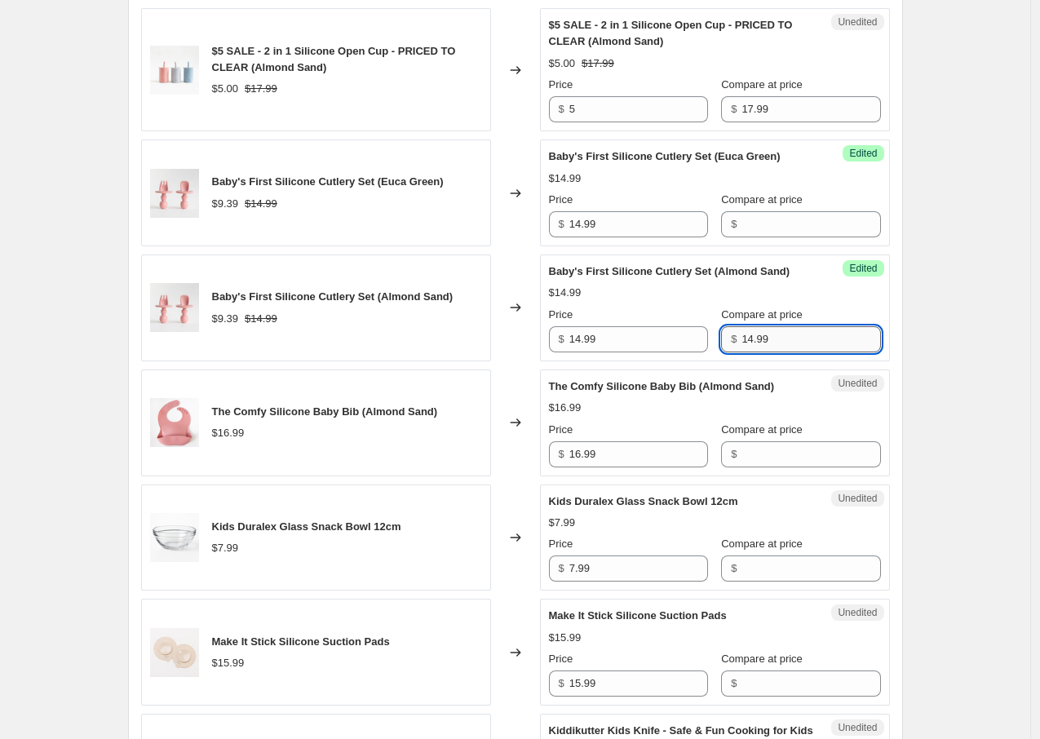
click at [742, 352] on input "14.99" at bounding box center [811, 339] width 139 height 26
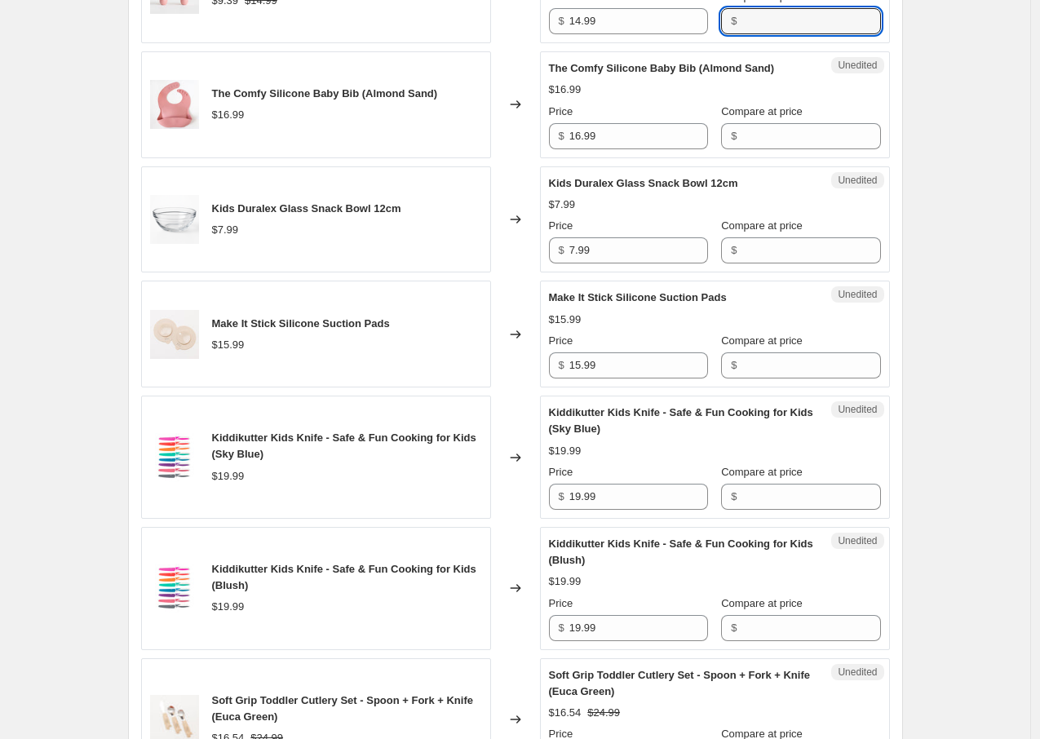
scroll to position [2074, 0]
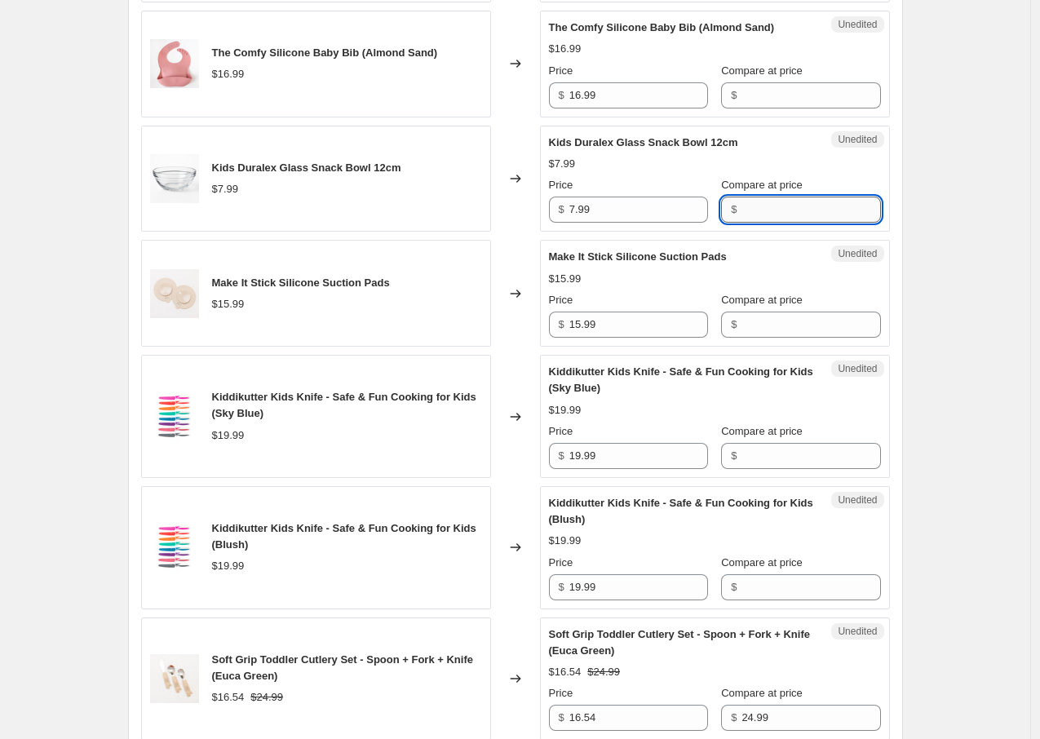
click at [742, 223] on input "Compare at price" at bounding box center [811, 210] width 139 height 26
type input "7.99"
click at [628, 223] on input "7.99" at bounding box center [639, 210] width 139 height 26
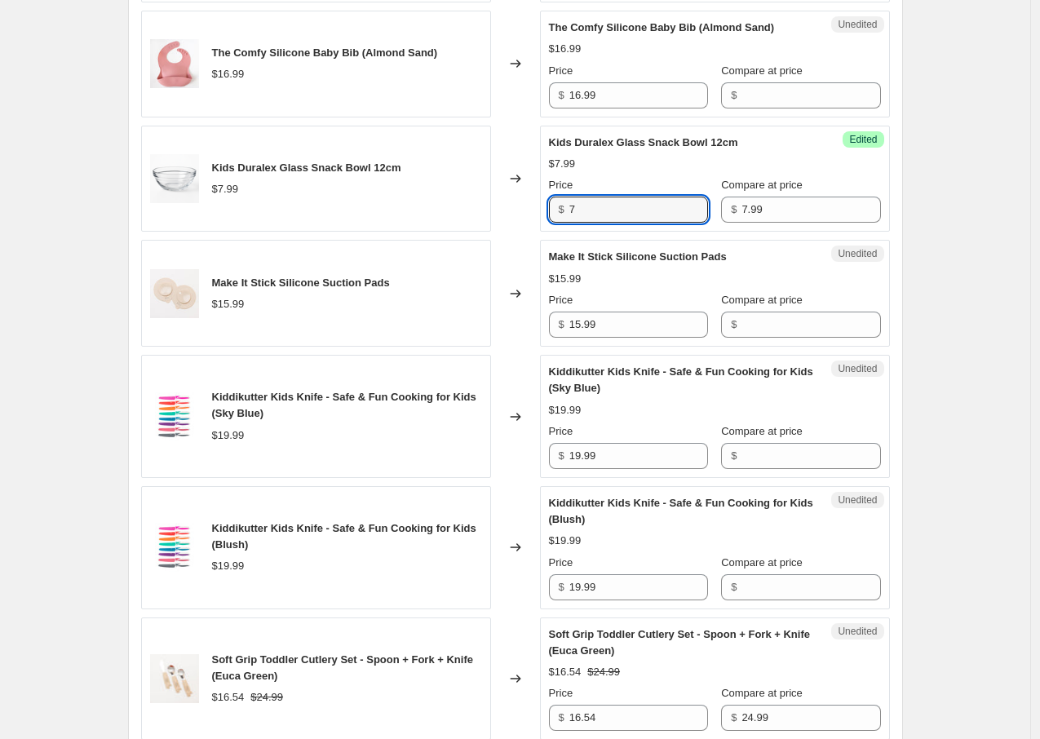
type input "7"
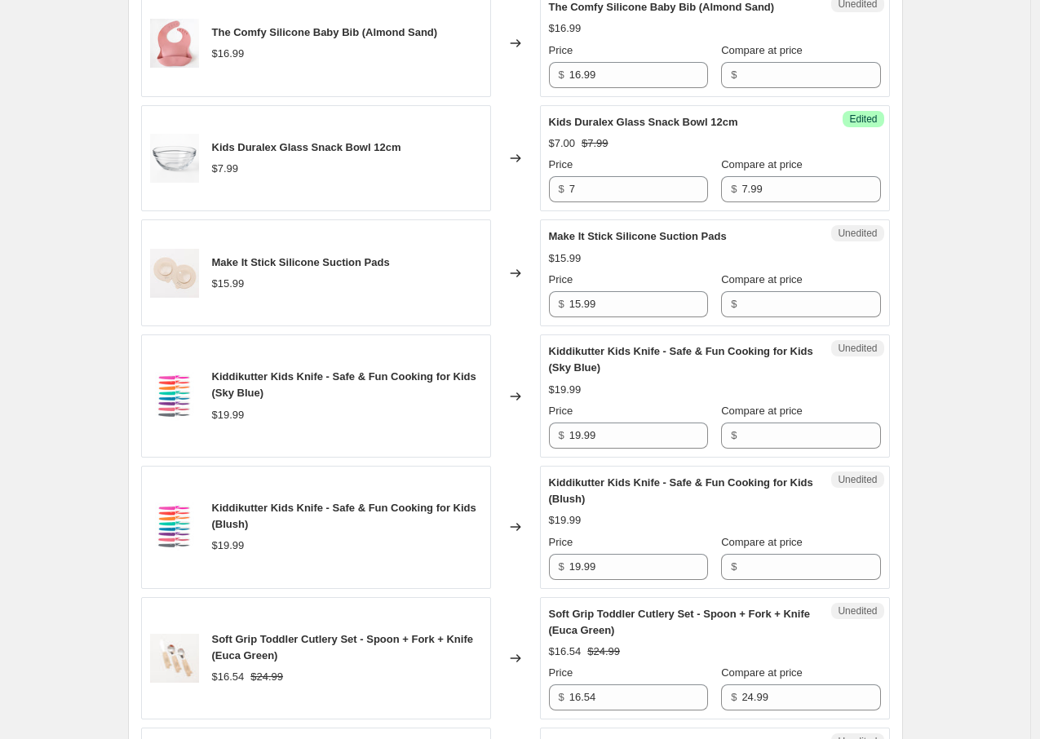
scroll to position [2377, 0]
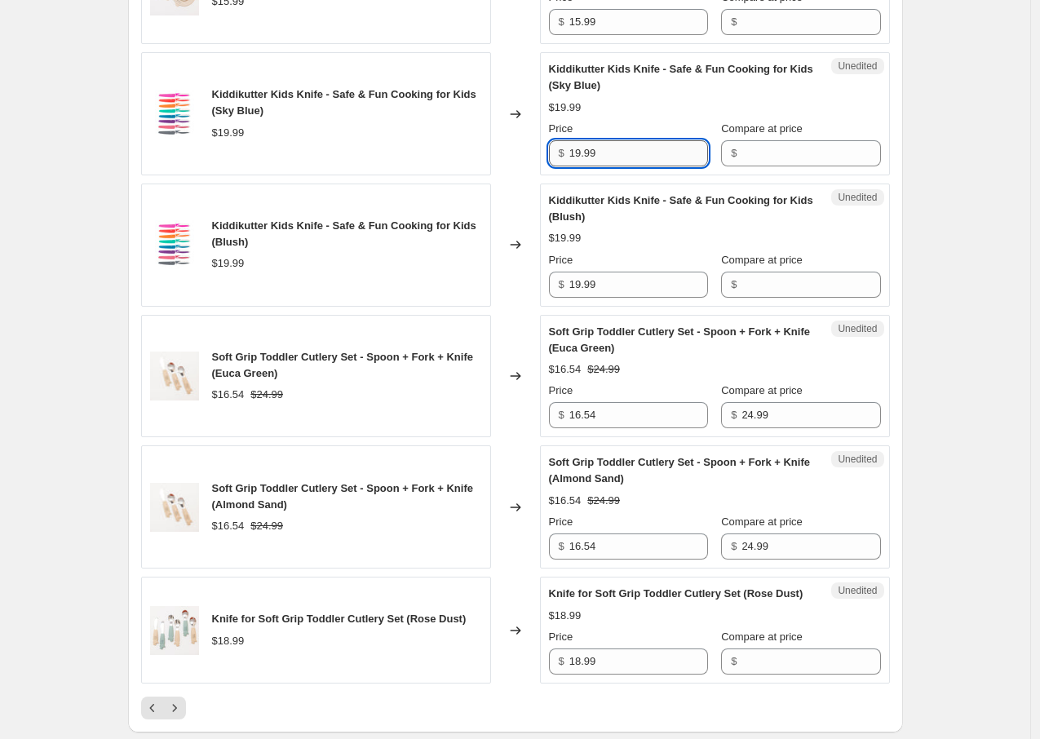
click at [661, 166] on input "19.99" at bounding box center [639, 153] width 139 height 26
type input "18.50"
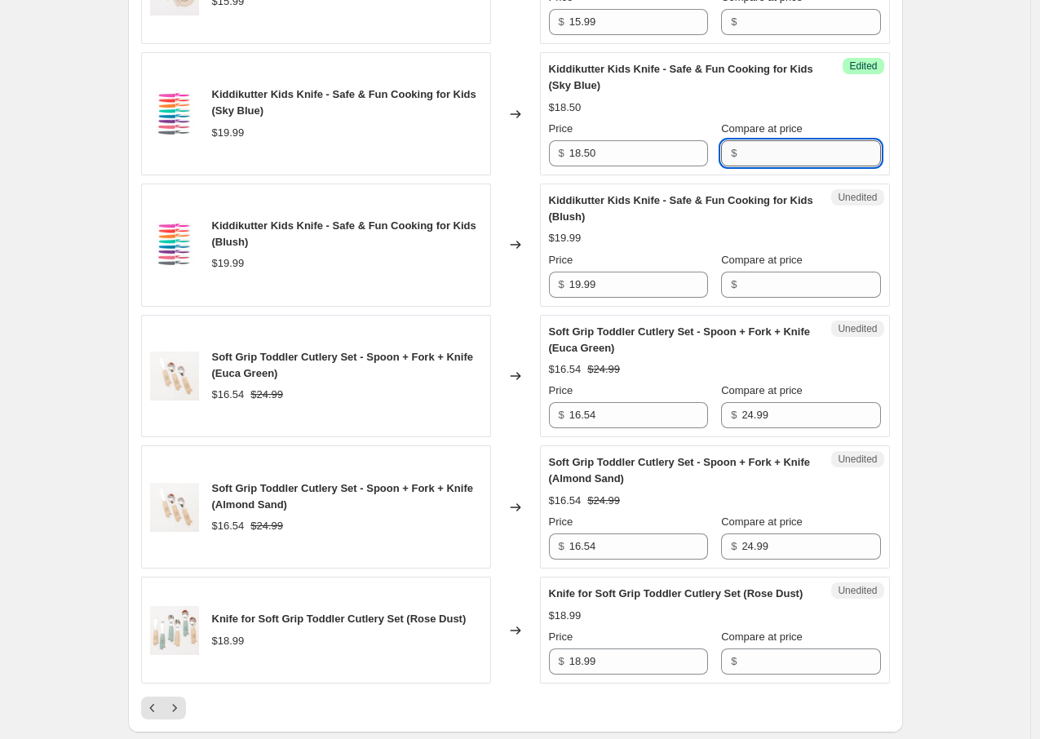
click at [809, 166] on input "Compare at price" at bounding box center [811, 153] width 139 height 26
type input "19.99"
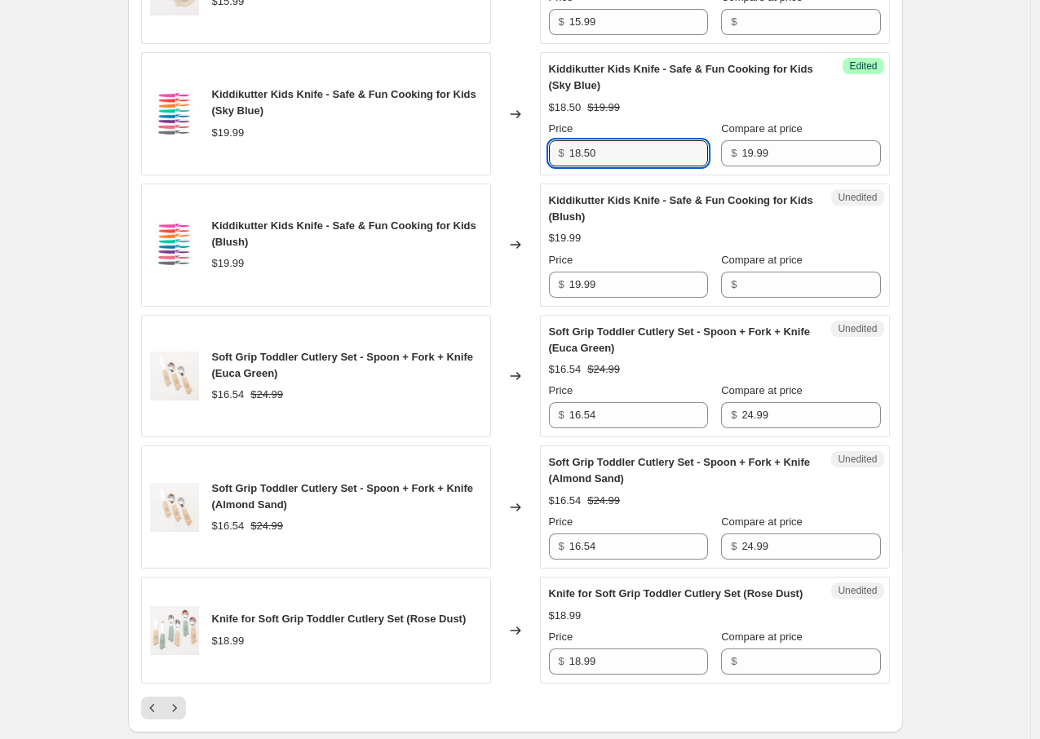
drag, startPoint x: 632, startPoint y: 215, endPoint x: 554, endPoint y: 214, distance: 77.5
click at [554, 166] on div "$ 18.50" at bounding box center [628, 153] width 159 height 26
click at [592, 298] on input "19.99" at bounding box center [639, 285] width 139 height 26
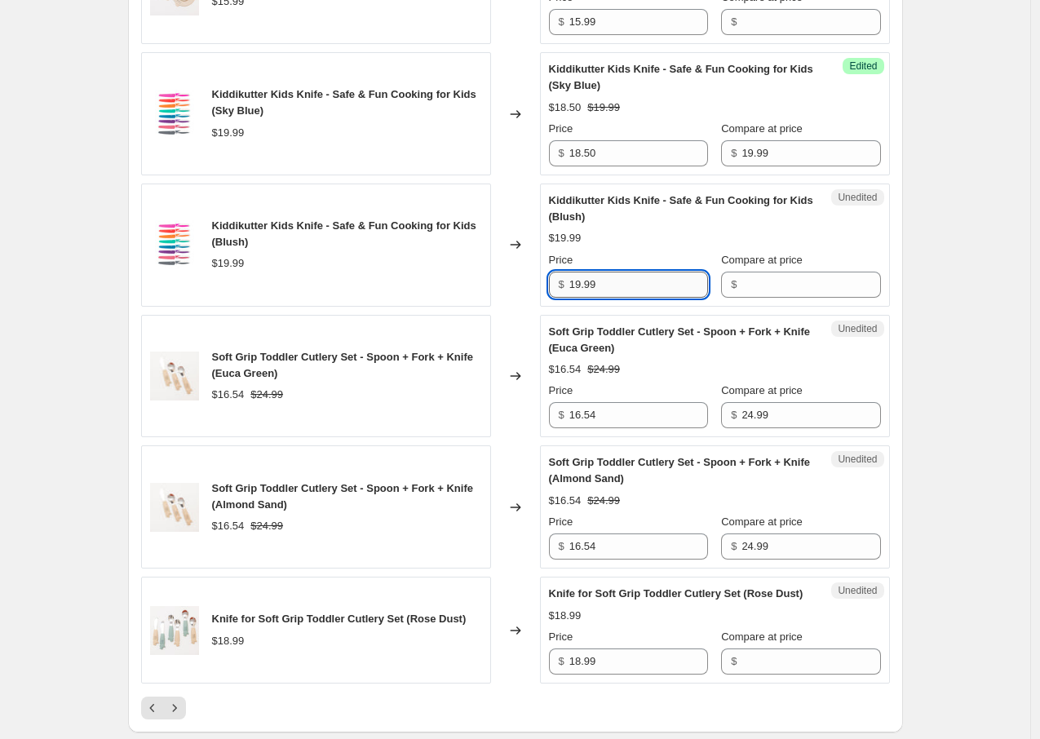
click at [592, 298] on input "19.99" at bounding box center [639, 285] width 139 height 26
paste input "8.50"
type input "18.50"
click at [743, 166] on input "19.99" at bounding box center [811, 153] width 139 height 26
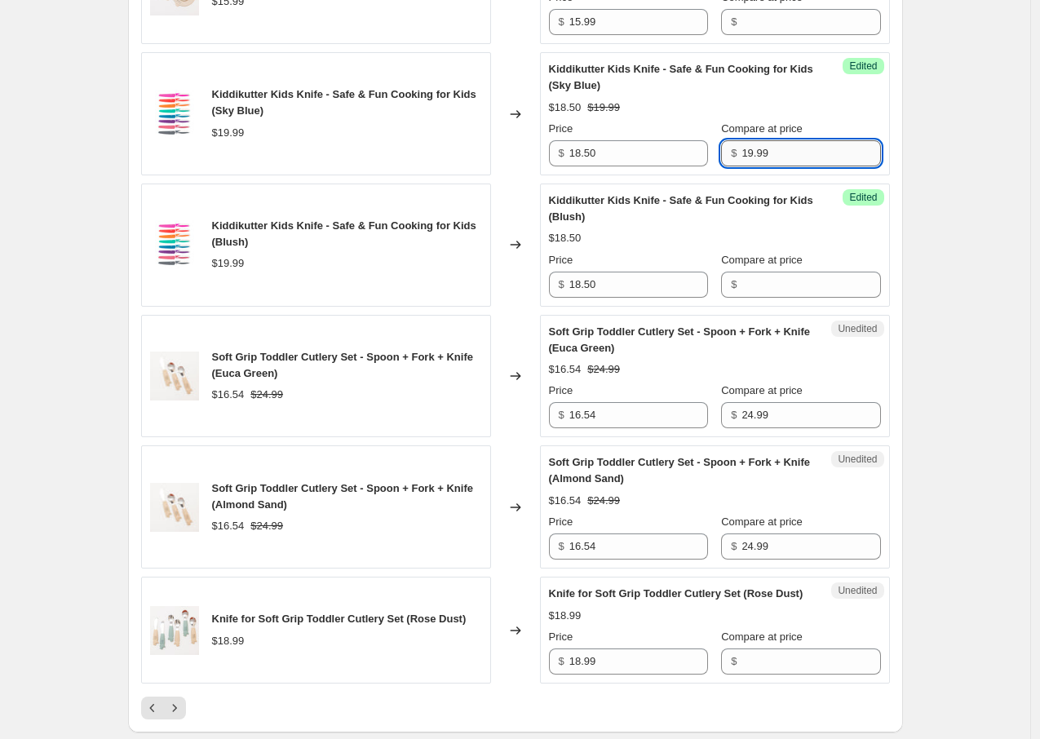
click at [743, 166] on input "19.99" at bounding box center [811, 153] width 139 height 26
click at [765, 298] on input "Compare at price" at bounding box center [811, 285] width 139 height 26
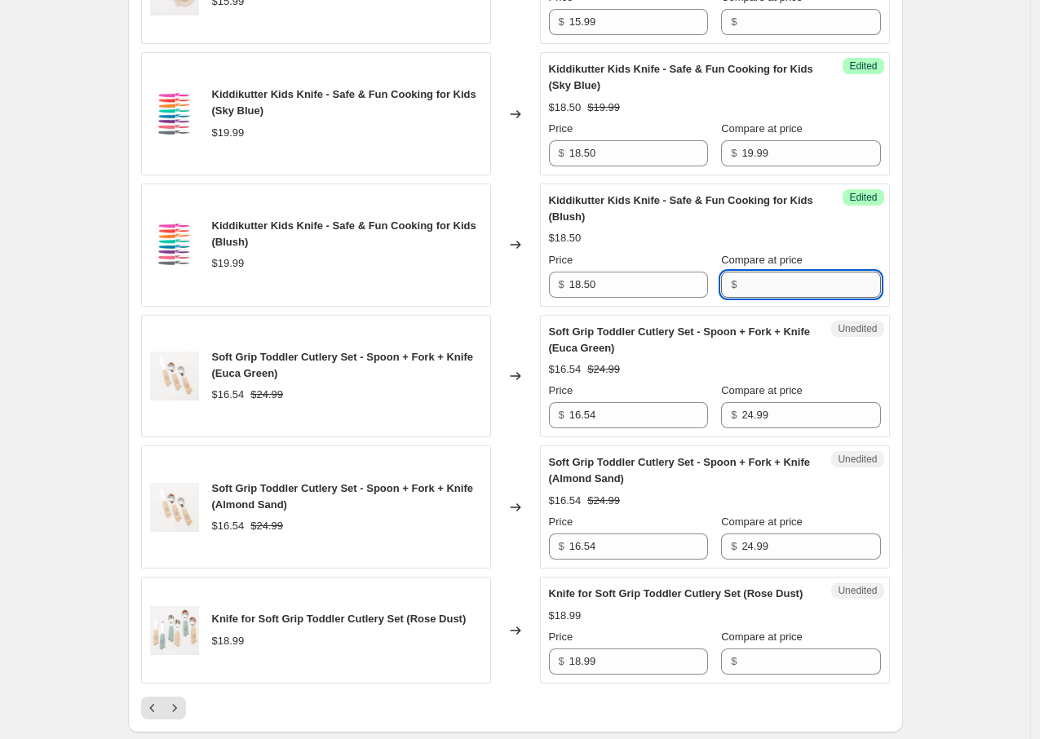
paste input "19.99"
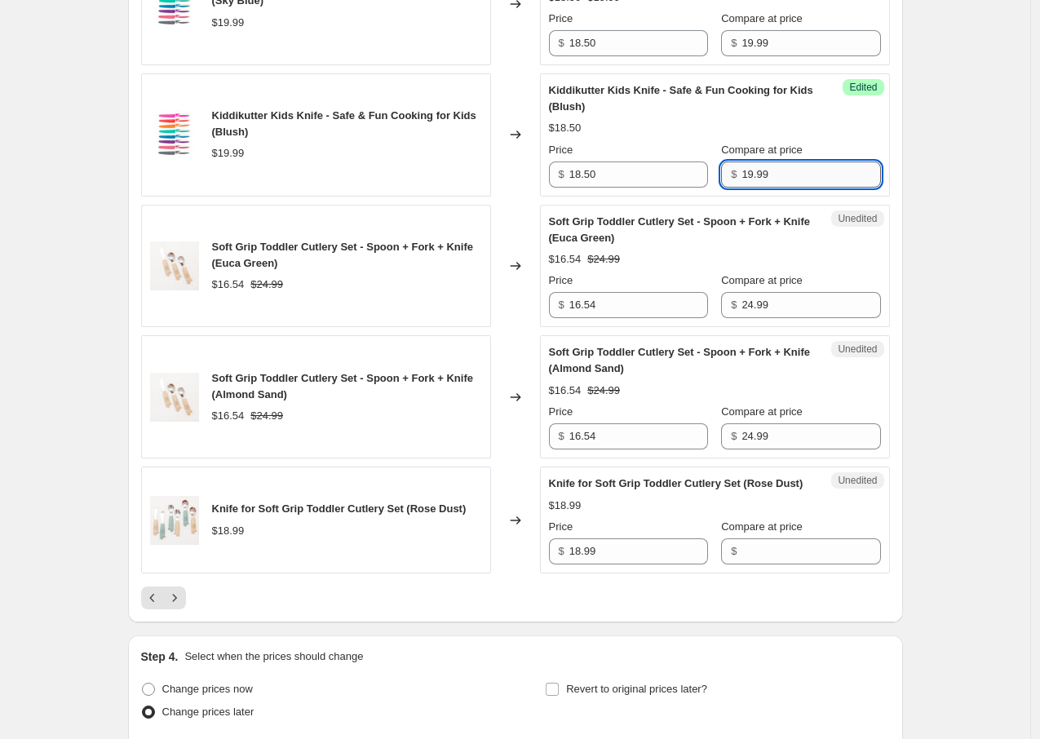
scroll to position [2493, 0]
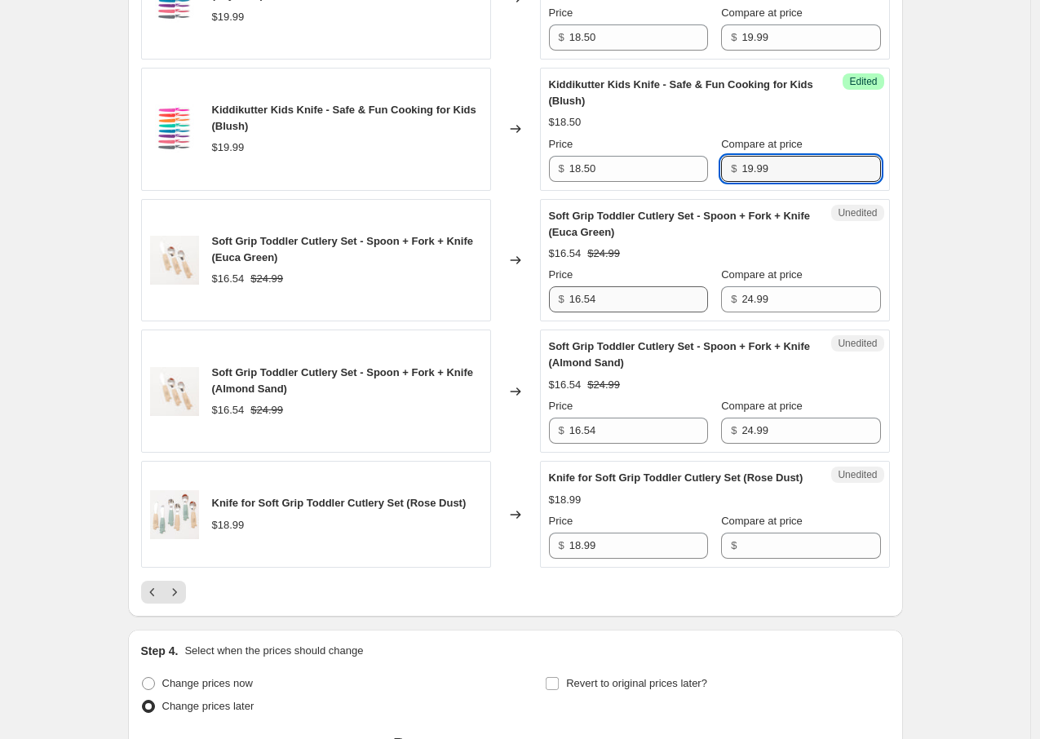
type input "19.99"
click at [621, 312] on input "16.54" at bounding box center [639, 299] width 139 height 26
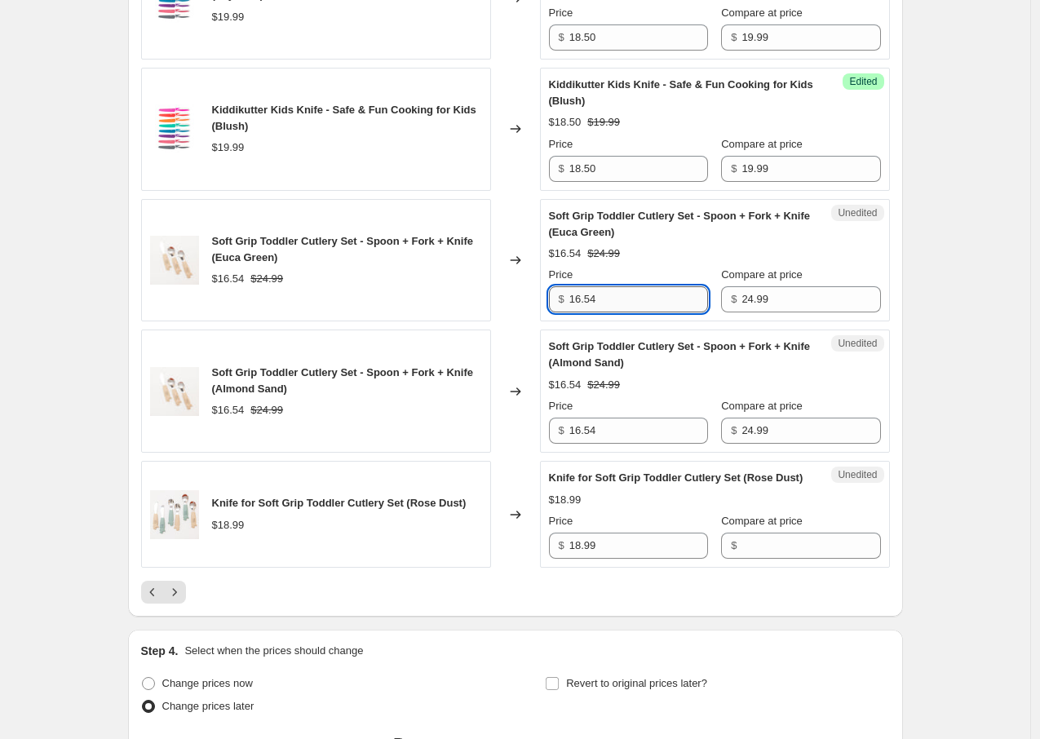
click at [621, 312] on input "16.54" at bounding box center [639, 299] width 139 height 26
type input "18.99"
click at [599, 444] on input "16.54" at bounding box center [639, 431] width 139 height 26
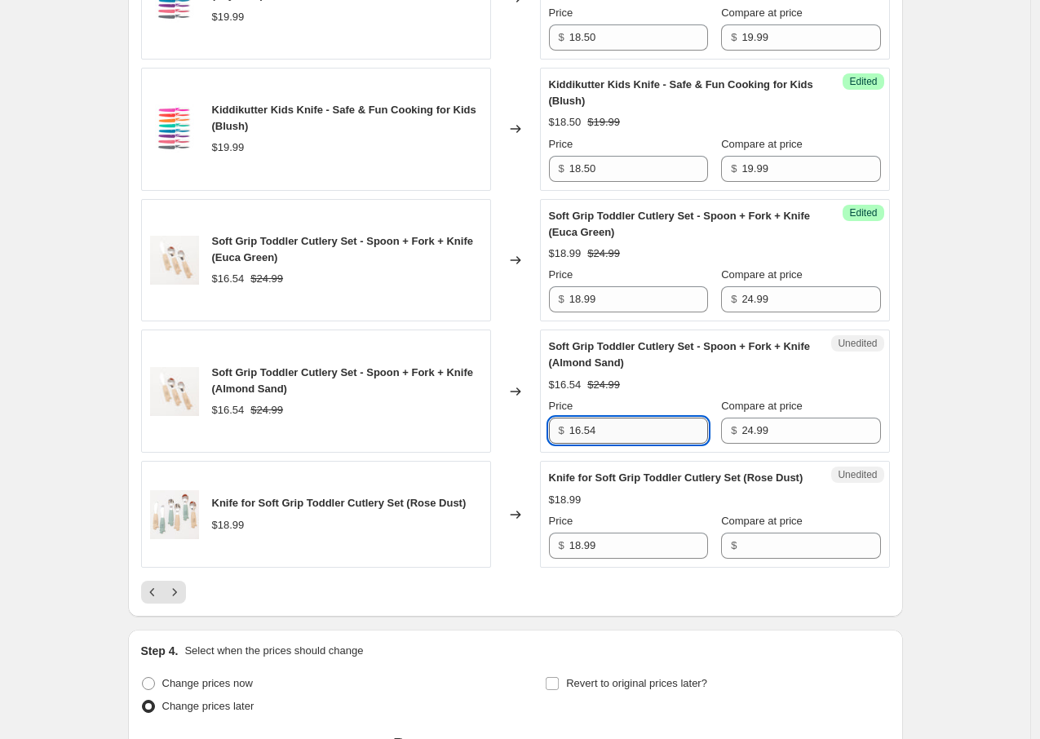
click at [599, 444] on input "16.54" at bounding box center [639, 431] width 139 height 26
type input "18.99"
click at [781, 393] on div "$18.99 $24.99" at bounding box center [715, 385] width 332 height 16
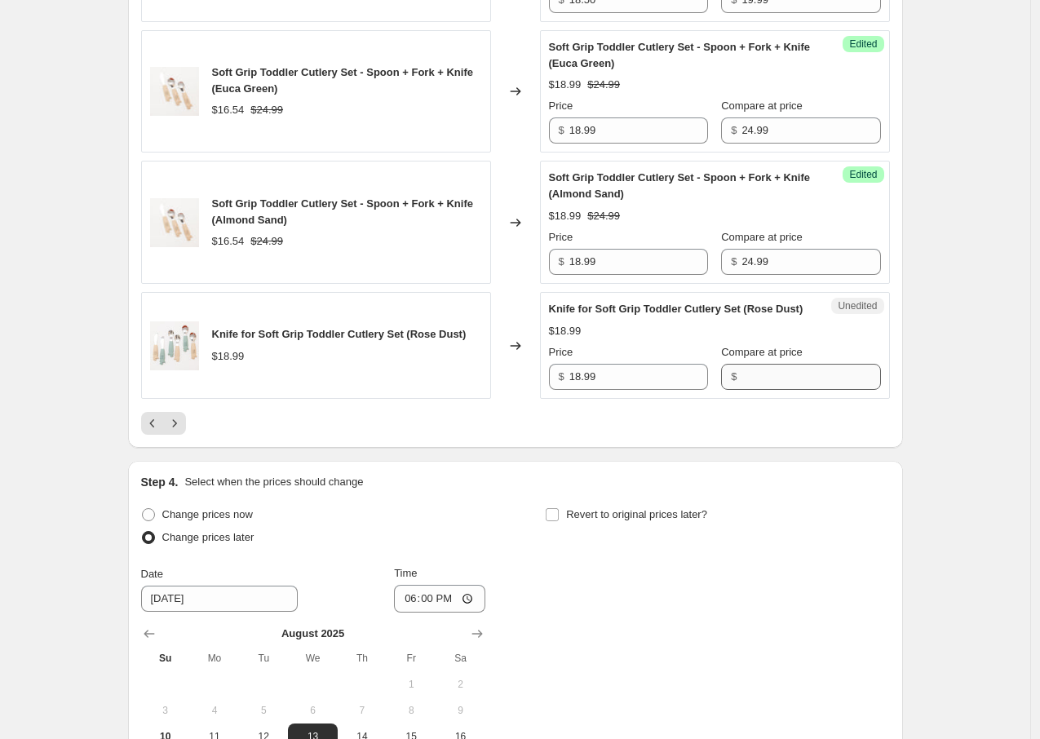
scroll to position [2675, 0]
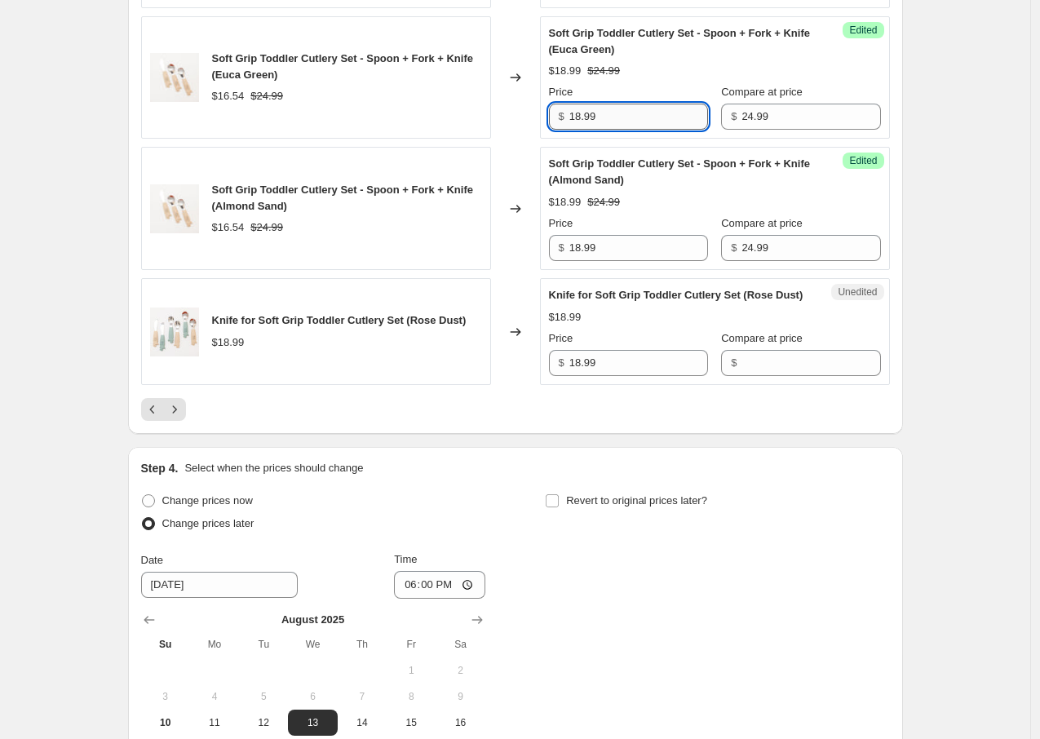
click at [623, 130] on input "18.99" at bounding box center [639, 117] width 139 height 26
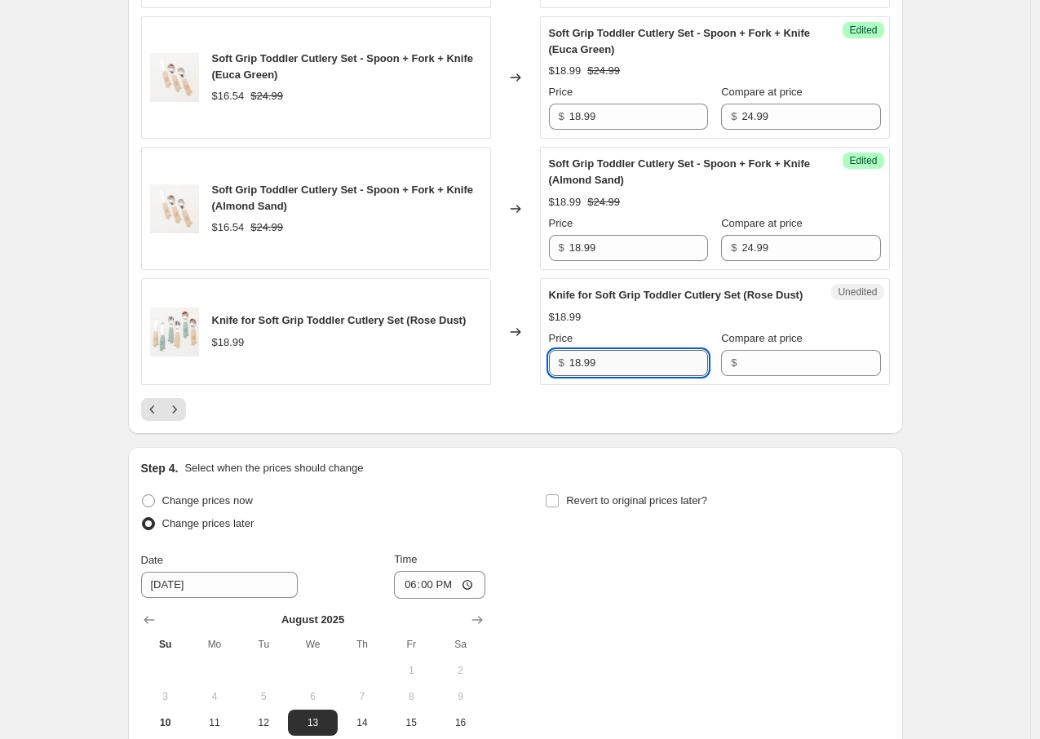
click at [636, 376] on input "18.99" at bounding box center [639, 363] width 139 height 26
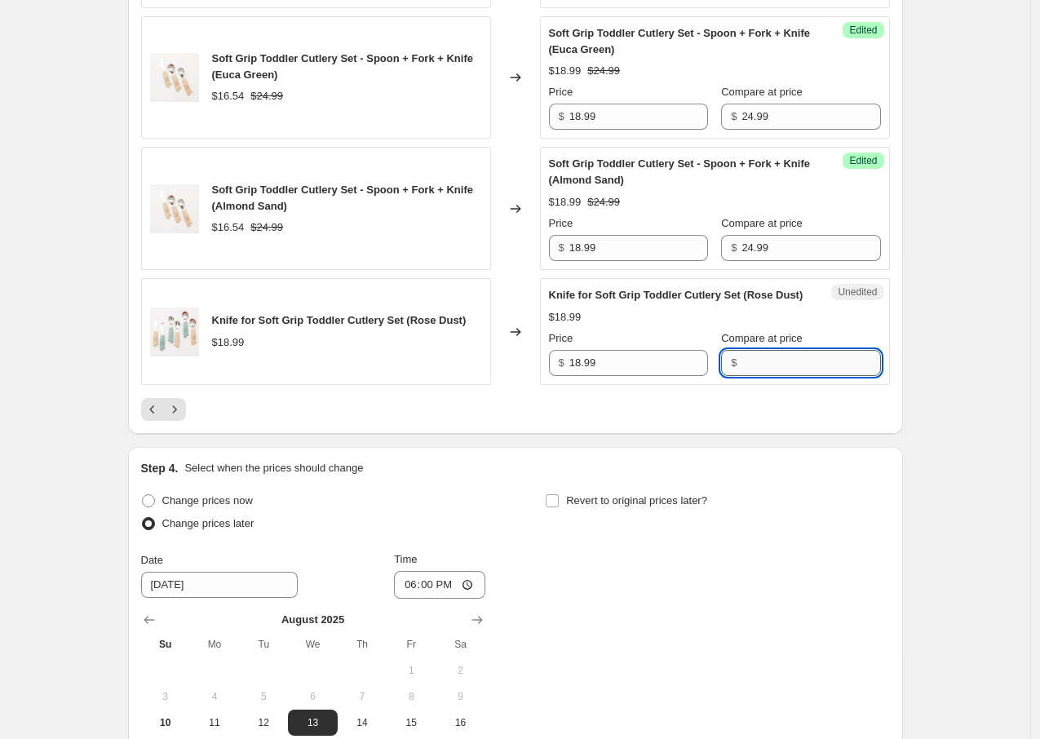
click at [796, 376] on input "Compare at price" at bounding box center [811, 363] width 139 height 26
type input "24.99"
click at [176, 418] on icon "Next" at bounding box center [174, 409] width 16 height 16
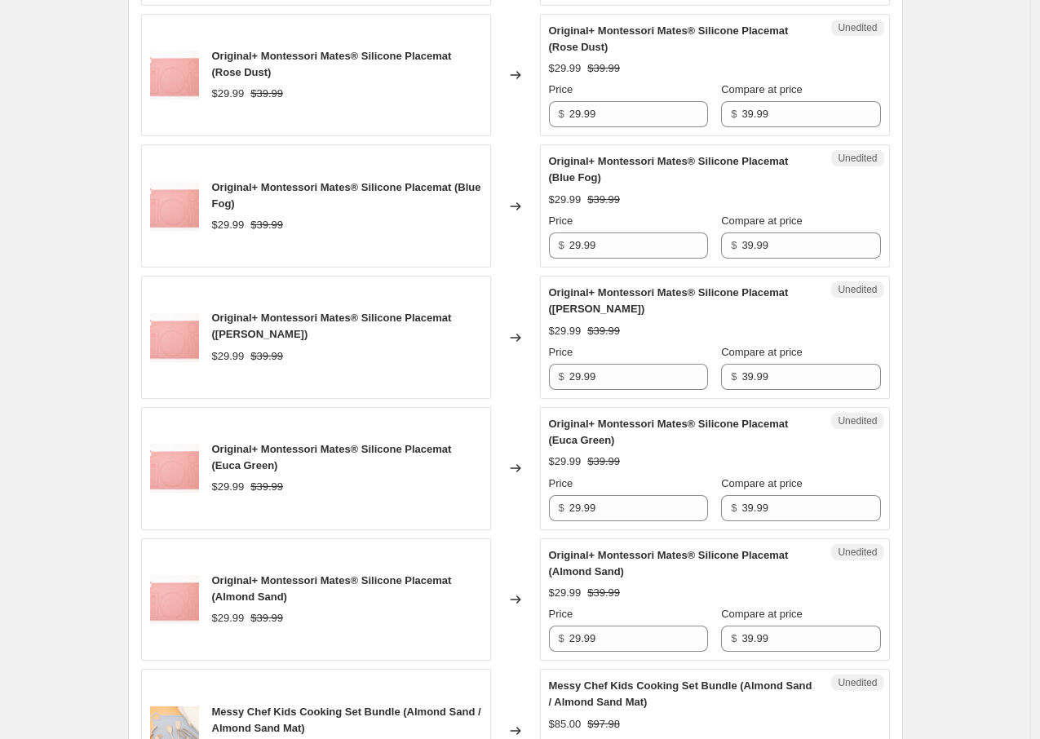
scroll to position [2301, 0]
click at [774, 126] on input "39.99" at bounding box center [811, 113] width 139 height 26
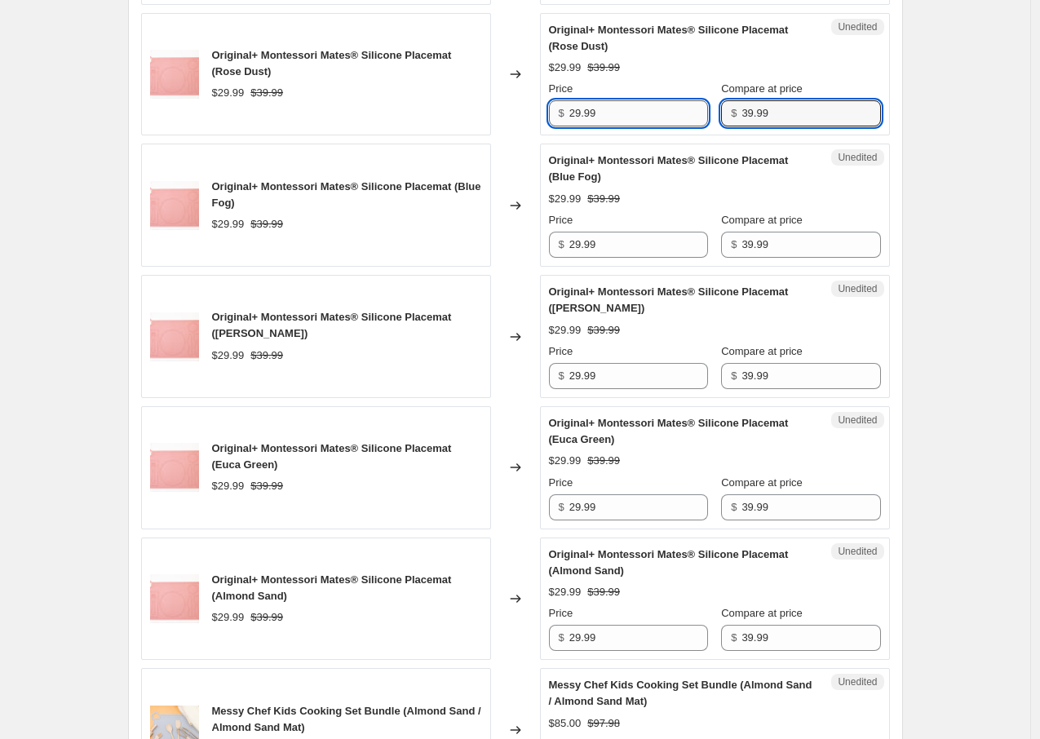
click at [677, 126] on input "29.99" at bounding box center [639, 113] width 139 height 26
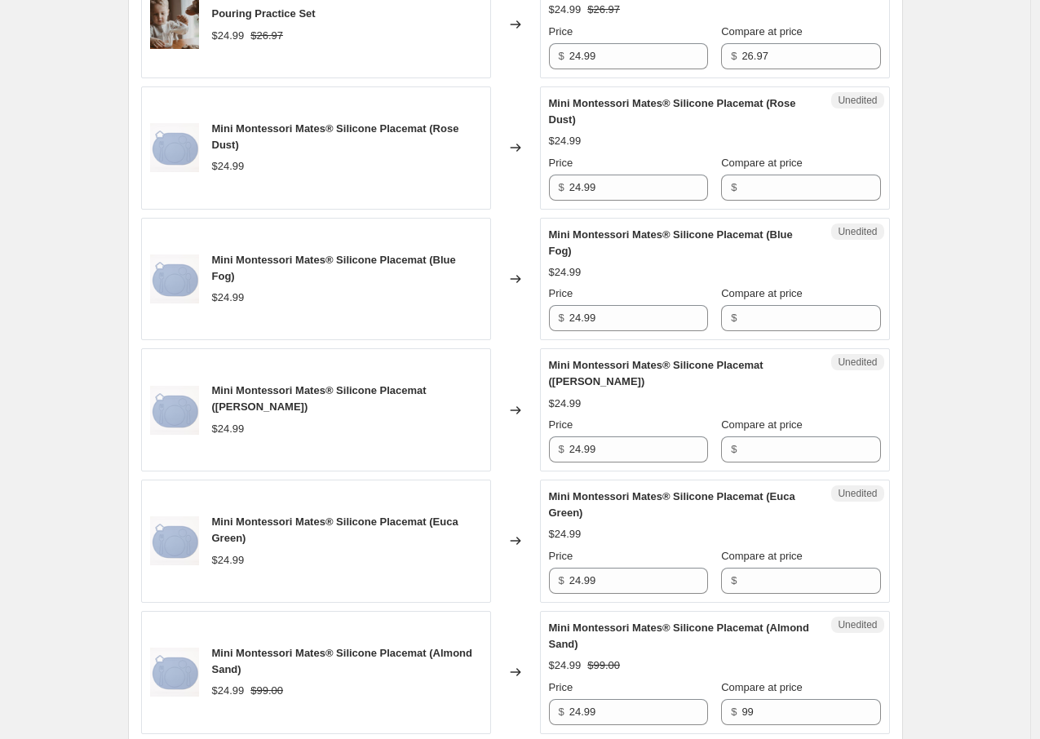
scroll to position [893, 0]
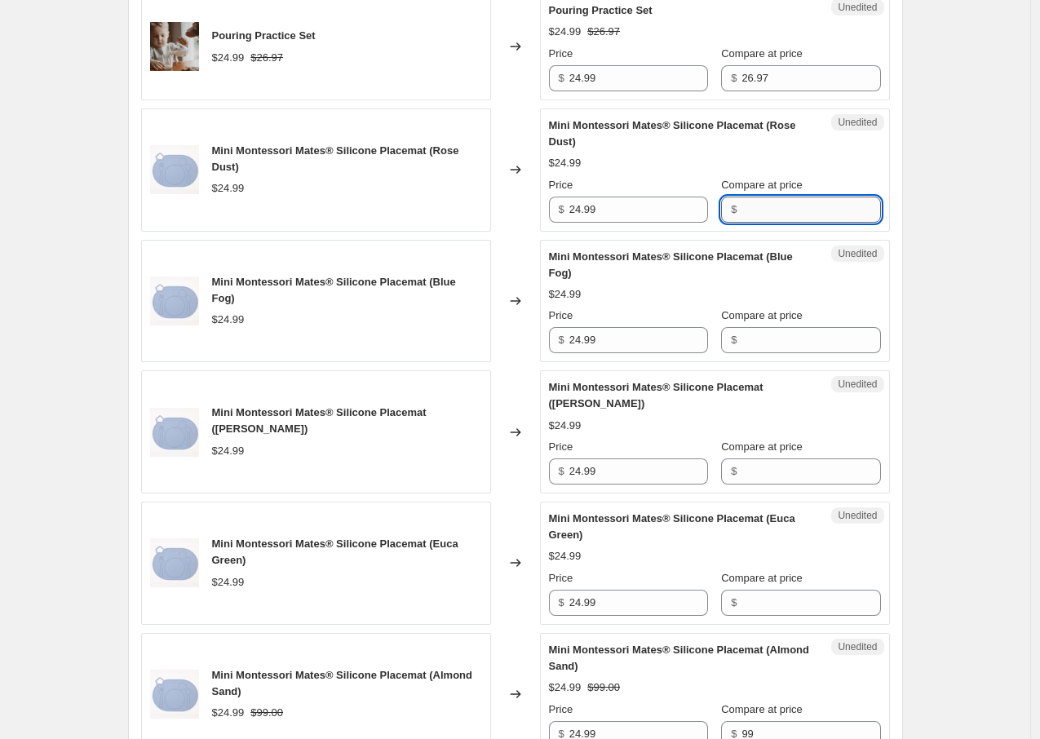
click at [742, 223] on input "Compare at price" at bounding box center [811, 210] width 139 height 26
type input "24.99"
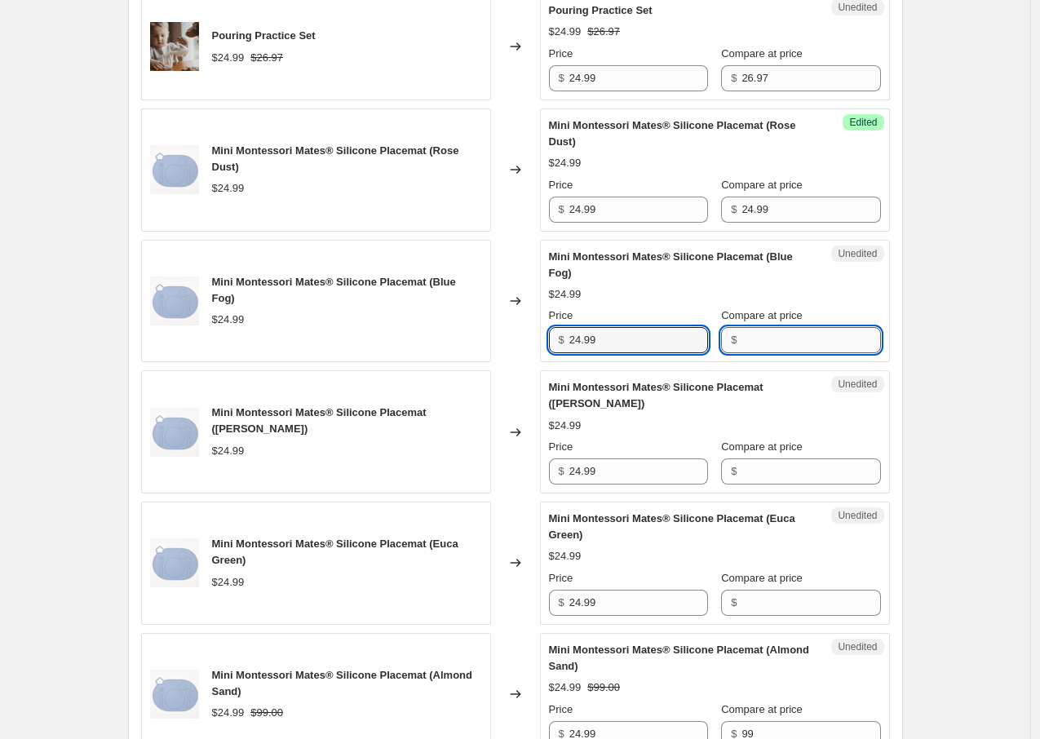
click at [751, 353] on input "Compare at price" at bounding box center [811, 340] width 139 height 26
paste input "24.99"
type input "24.99"
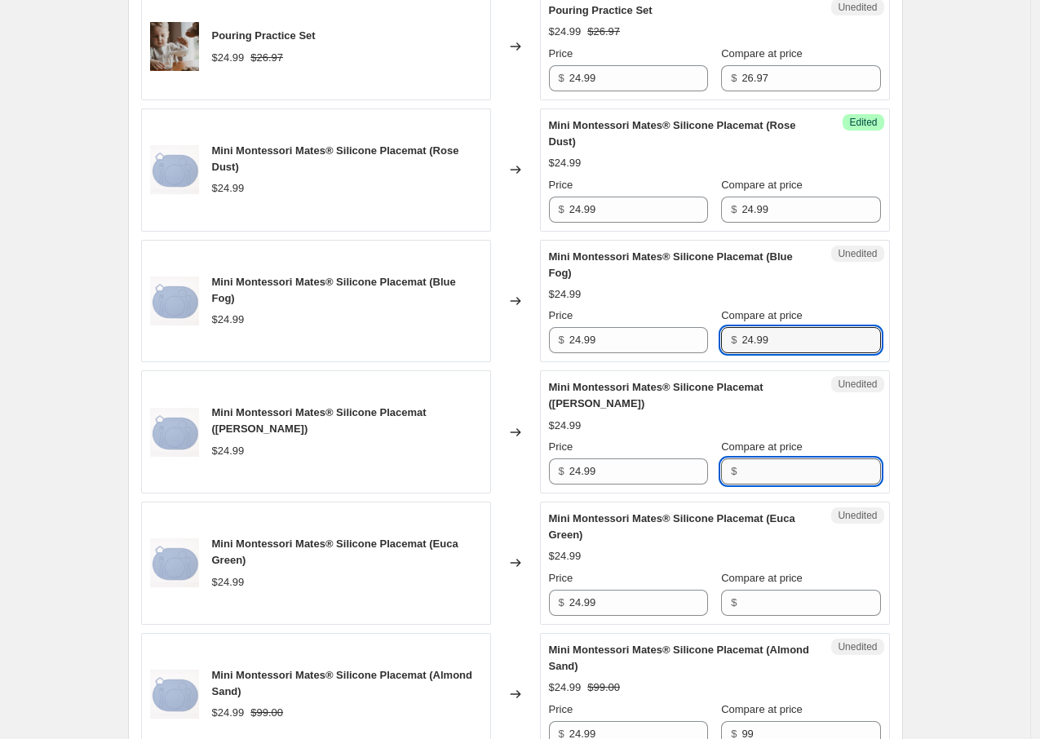
click at [760, 481] on input "Compare at price" at bounding box center [811, 472] width 139 height 26
paste input "24.99"
type input "24.99"
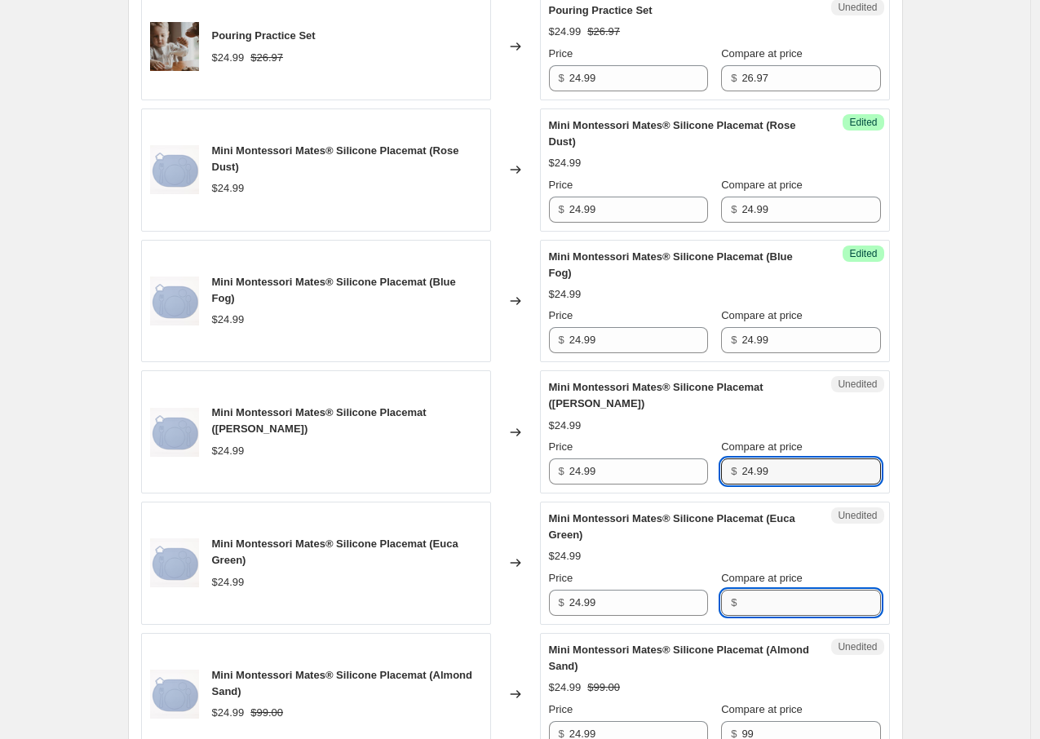
click at [776, 609] on input "Compare at price" at bounding box center [811, 603] width 139 height 26
paste input "24.99"
type input "24.99"
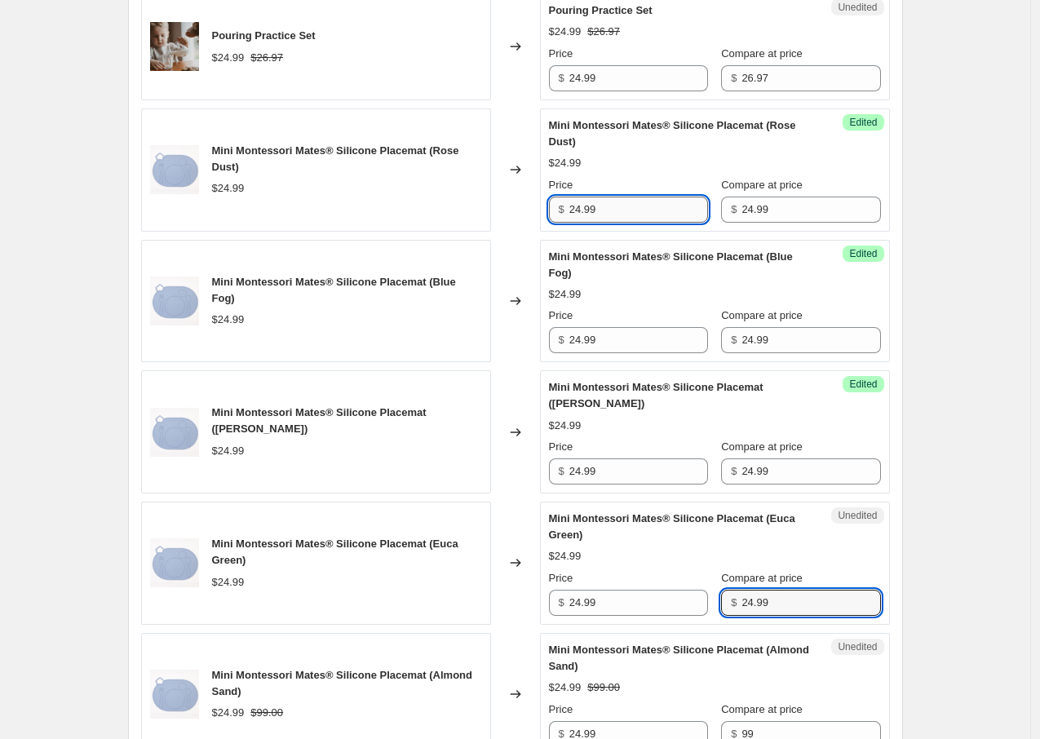
click at [623, 223] on input "24.99" at bounding box center [639, 210] width 139 height 26
type input "20"
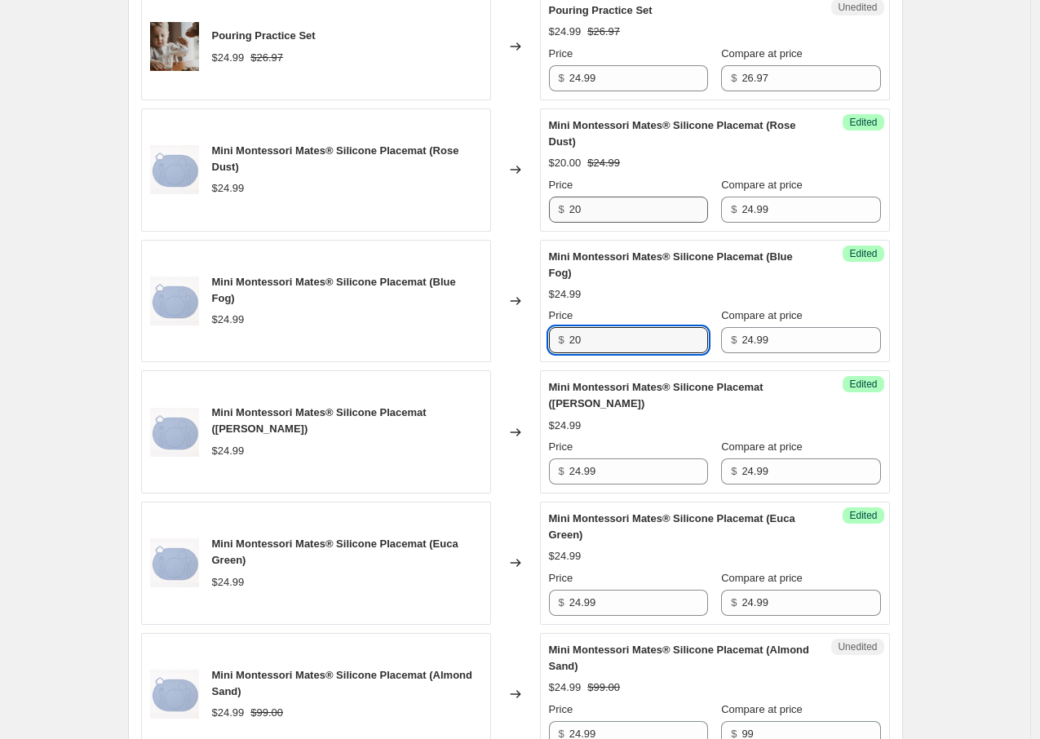
type input "20"
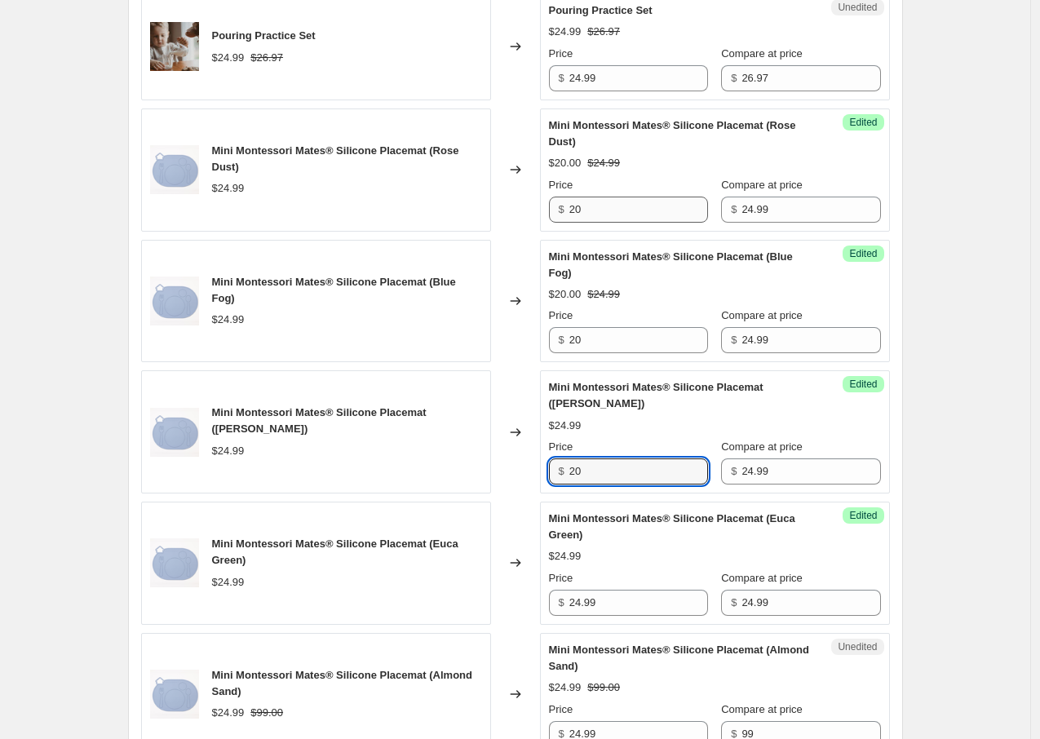
type input "20"
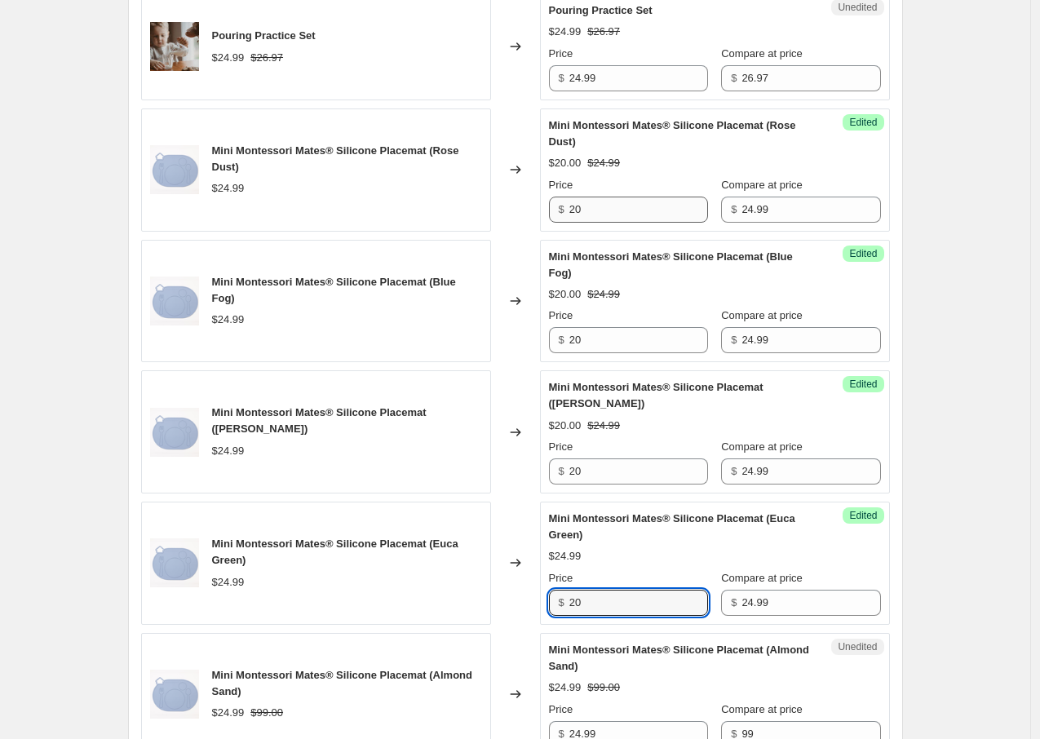
type input "20"
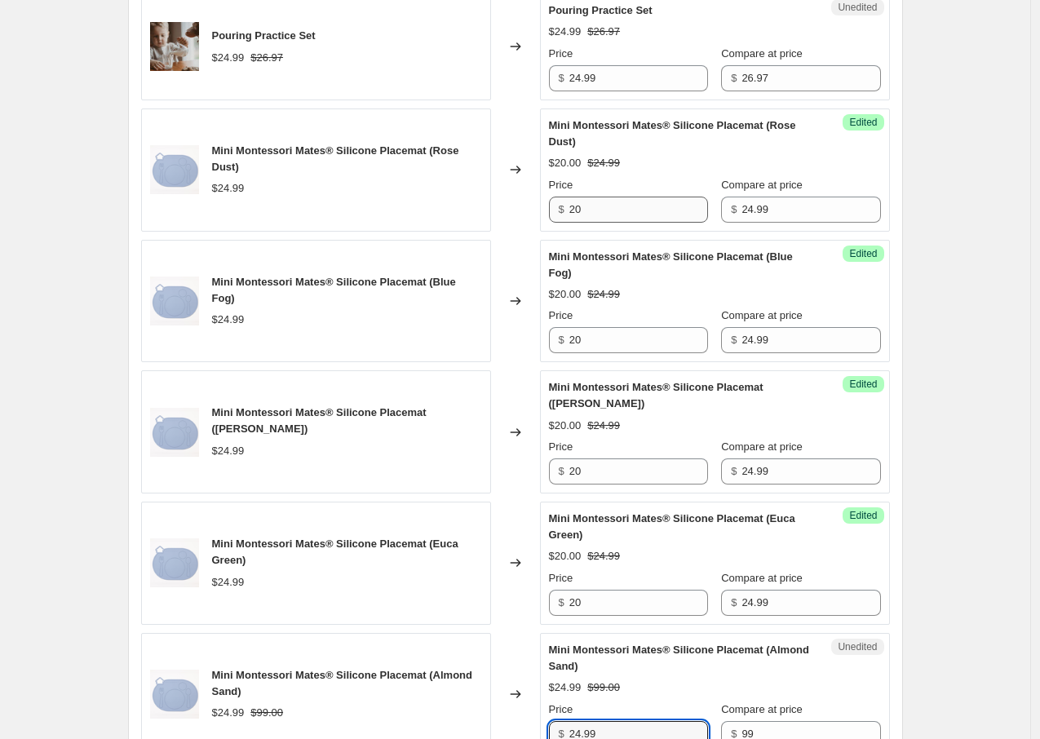
scroll to position [918, 0]
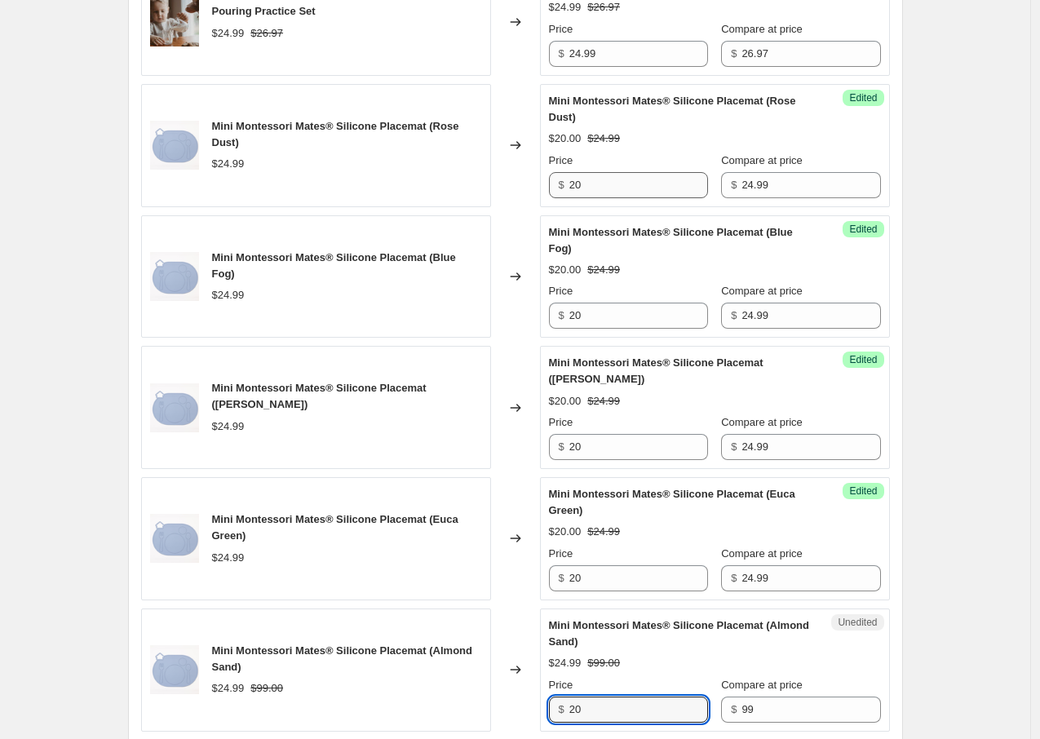
type input "20"
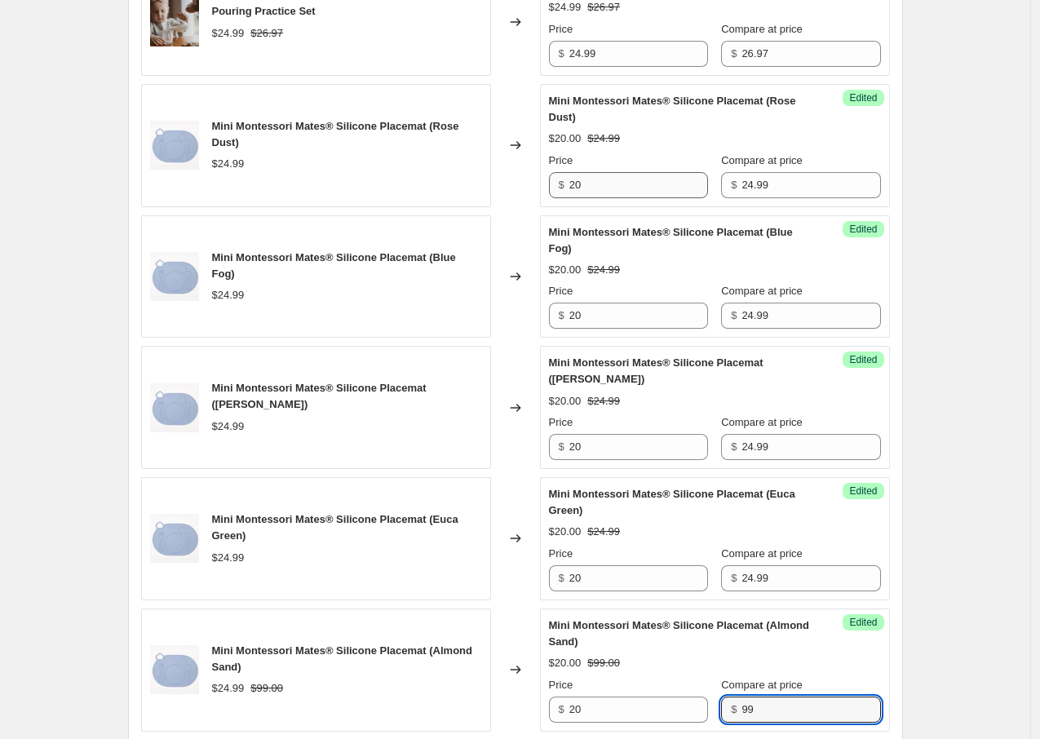
scroll to position [1405, 0]
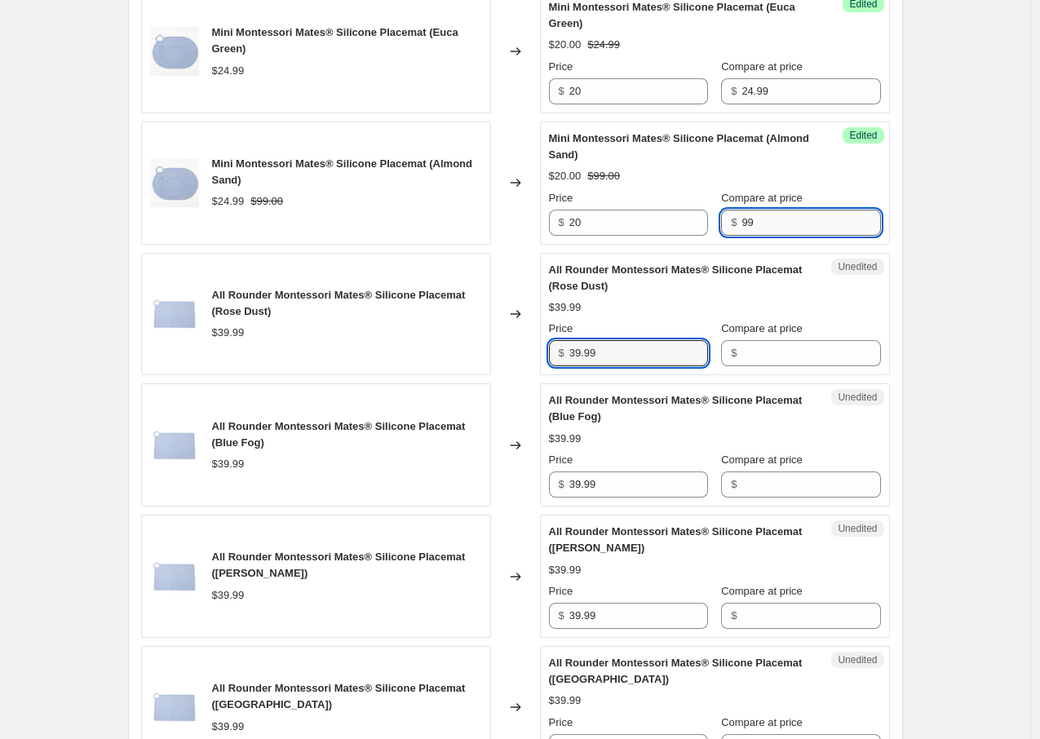
click at [751, 236] on input "99" at bounding box center [811, 223] width 139 height 26
type input "24.99"
click at [910, 363] on div "Create new price [MEDICAL_DATA]. This page is ready Create new price [MEDICAL_D…" at bounding box center [516, 510] width 814 height 3831
click at [601, 360] on input "39.99" at bounding box center [639, 353] width 139 height 26
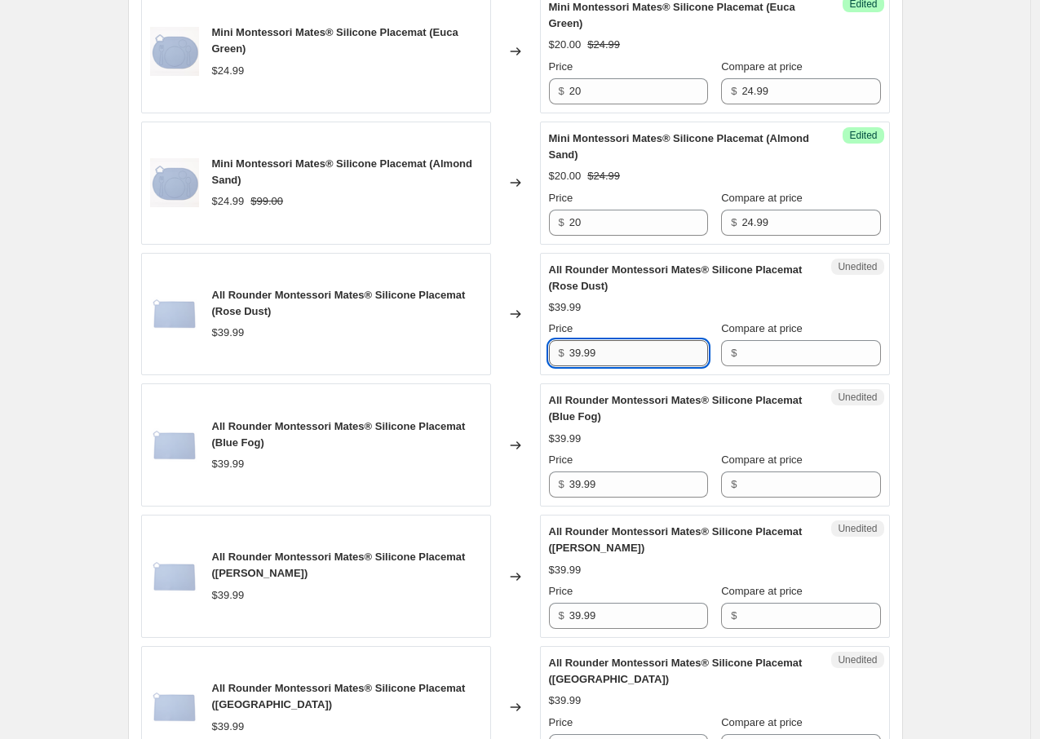
click at [601, 361] on input "39.99" at bounding box center [639, 353] width 139 height 26
click at [594, 366] on input "39.99" at bounding box center [639, 353] width 139 height 26
click at [793, 366] on input "Compare at price" at bounding box center [811, 353] width 139 height 26
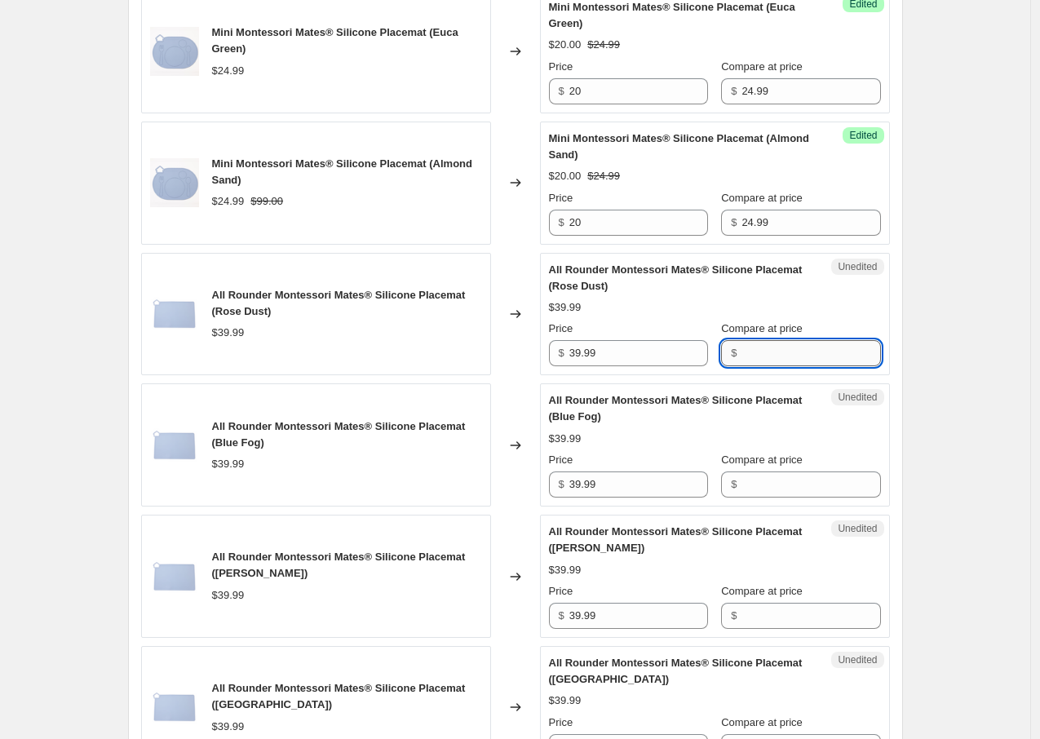
paste input "39.99"
type input "39.99"
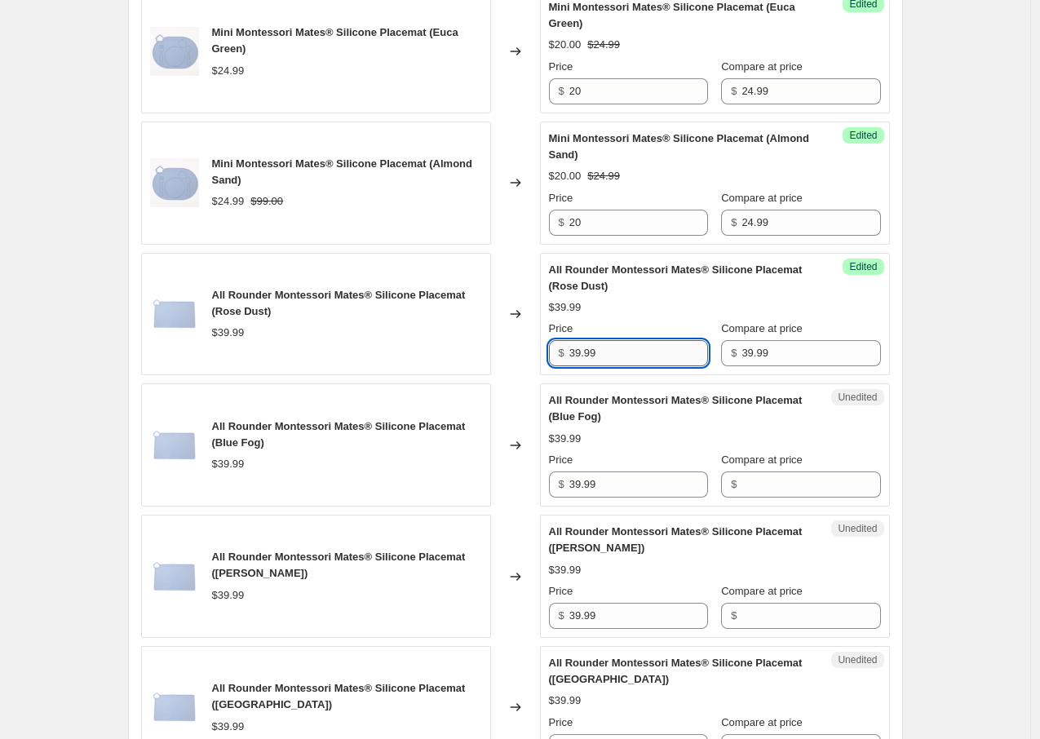
click at [631, 366] on input "39.99" at bounding box center [639, 353] width 139 height 26
type input "30"
click at [616, 495] on input "39.99" at bounding box center [639, 485] width 139 height 26
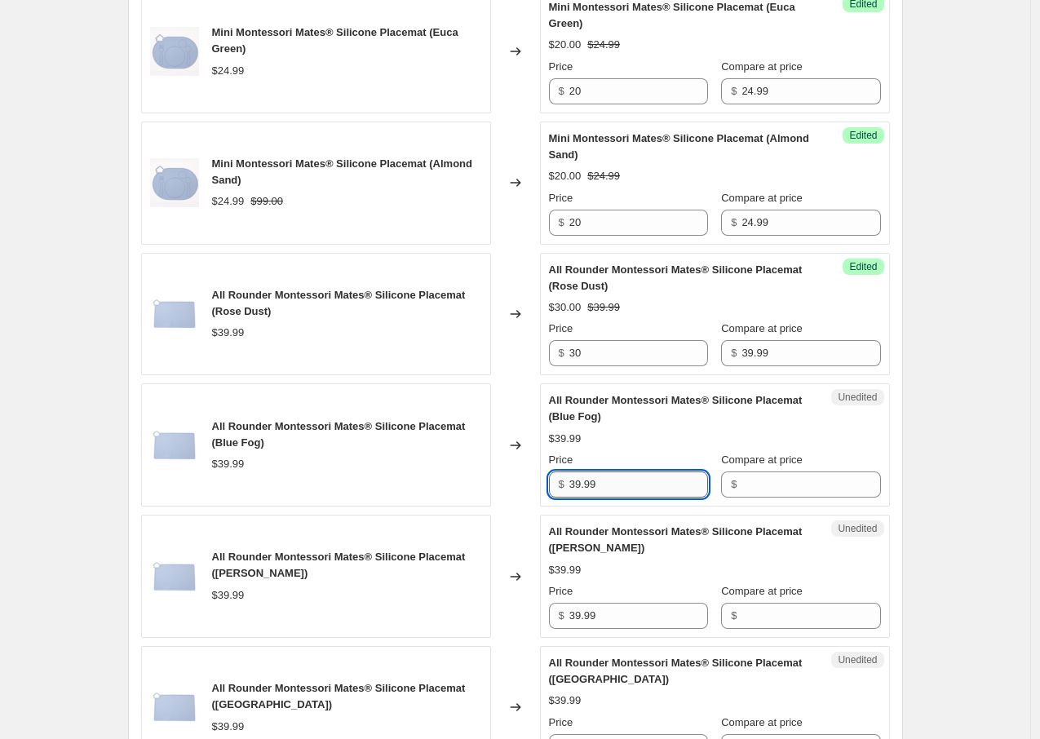
click at [617, 496] on input "39.99" at bounding box center [639, 485] width 139 height 26
type input "30"
click at [788, 496] on input "Compare at price" at bounding box center [811, 485] width 139 height 26
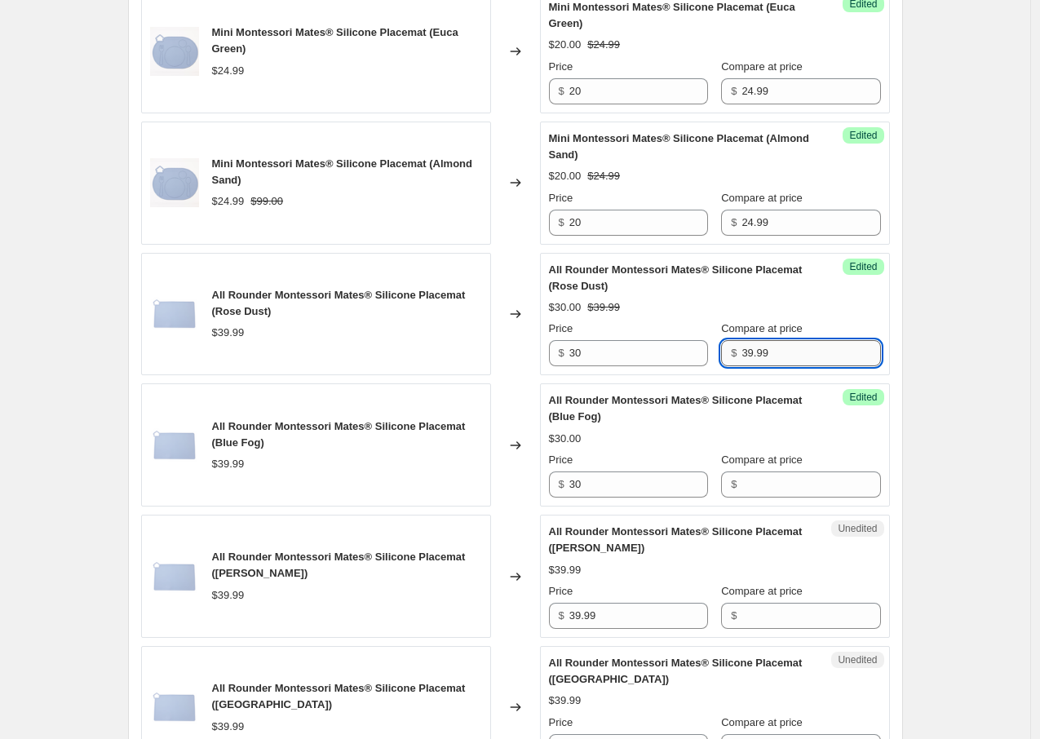
click at [752, 366] on input "39.99" at bounding box center [811, 353] width 139 height 26
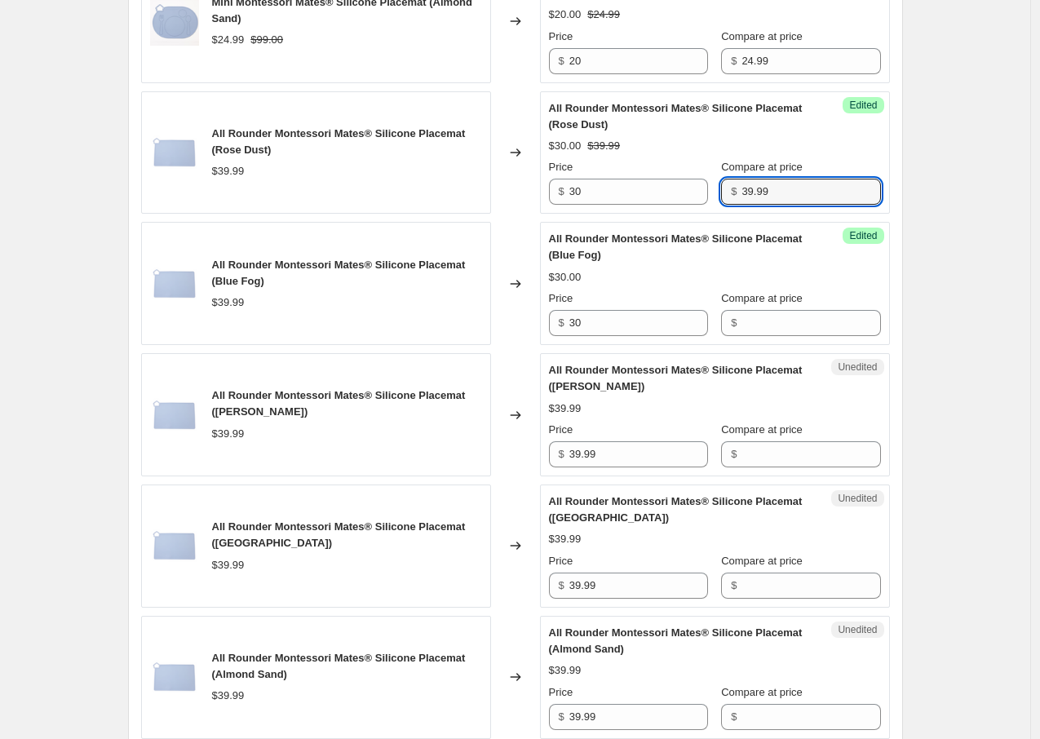
scroll to position [1659, 0]
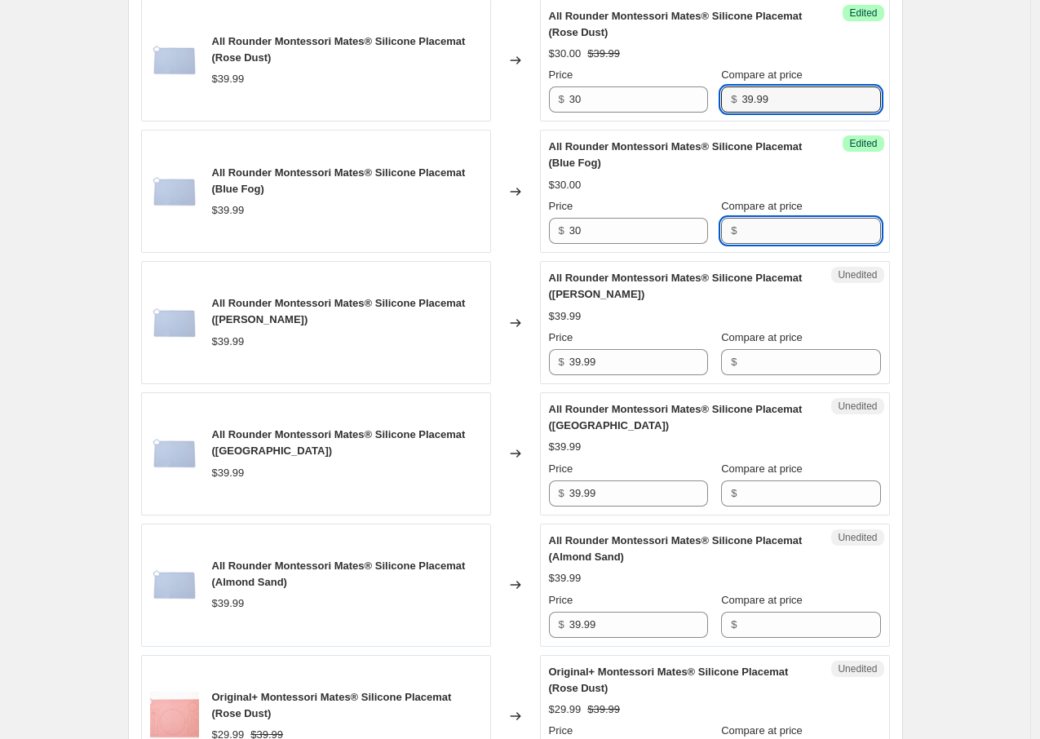
click at [782, 244] on input "Compare at price" at bounding box center [811, 231] width 139 height 26
paste input "39.99"
type input "39.99"
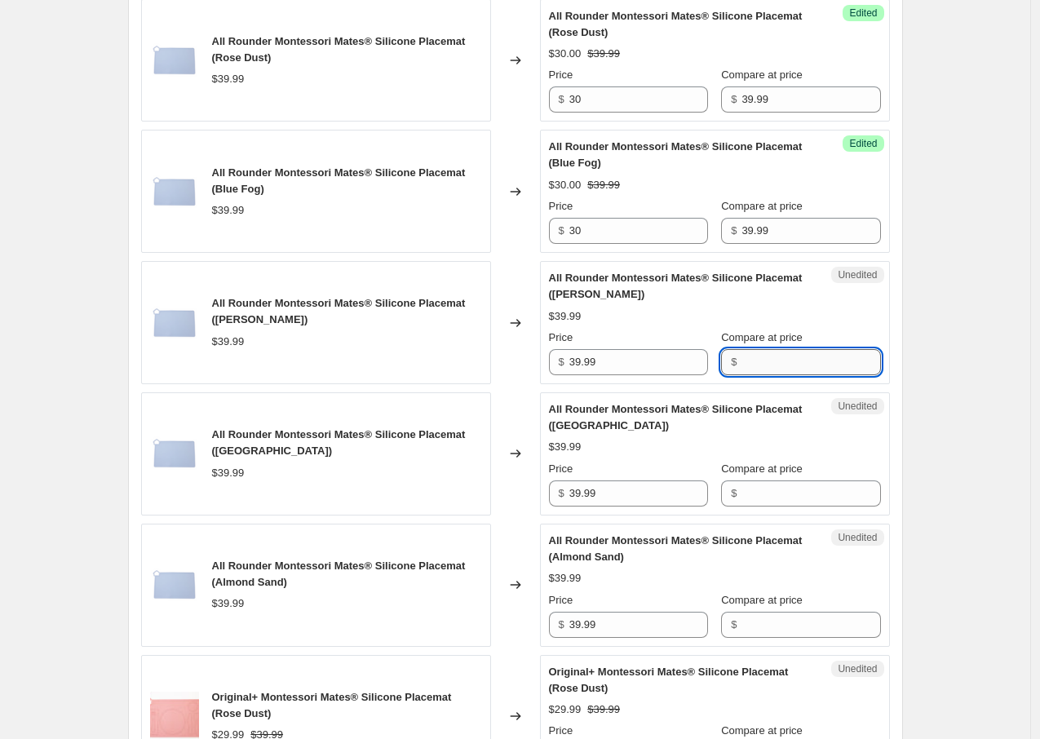
click at [782, 375] on input "Compare at price" at bounding box center [811, 362] width 139 height 26
paste input "39.99"
type input "39.99"
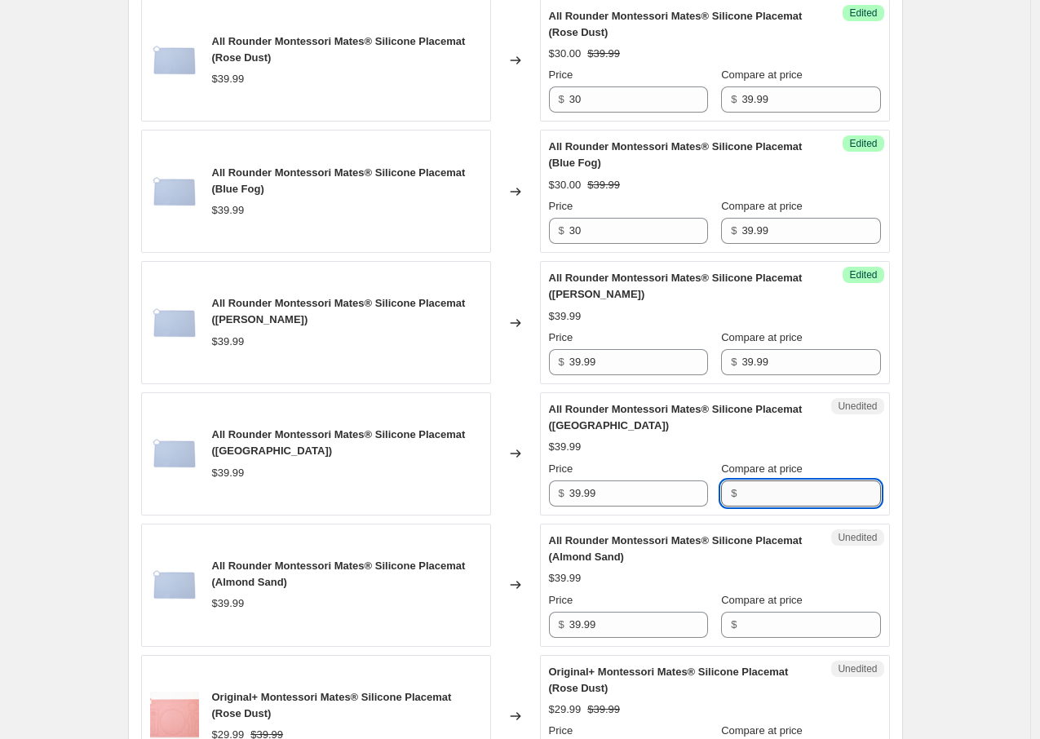
click at [784, 499] on input "Compare at price" at bounding box center [811, 494] width 139 height 26
paste input "39.99"
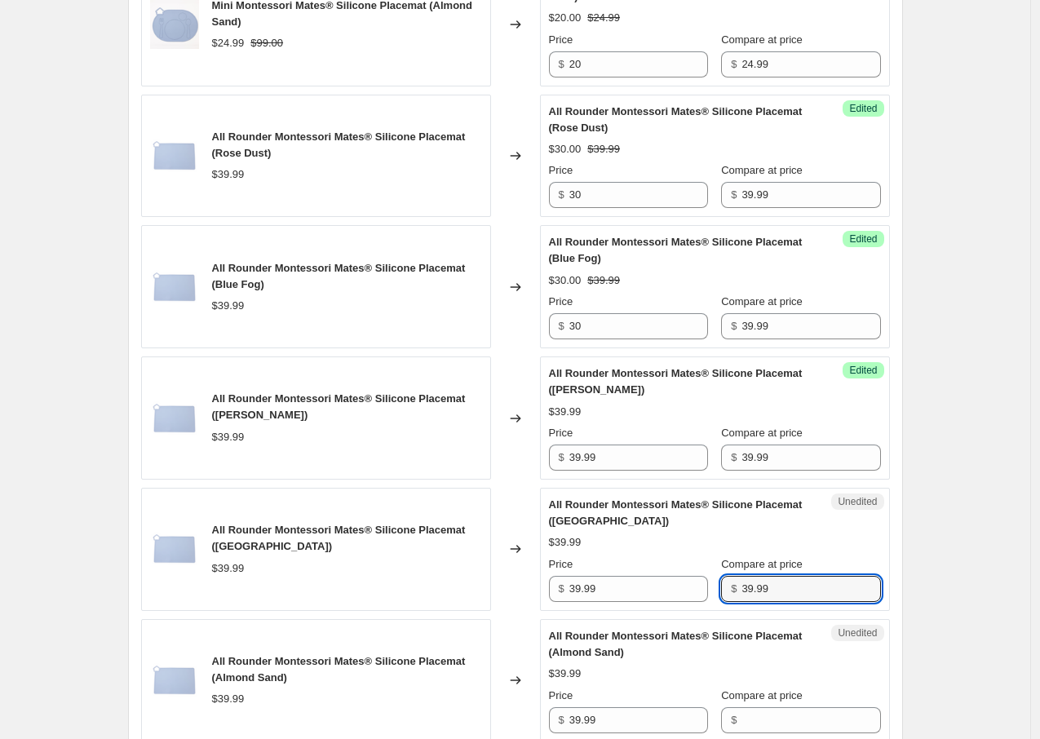
scroll to position [1459, 0]
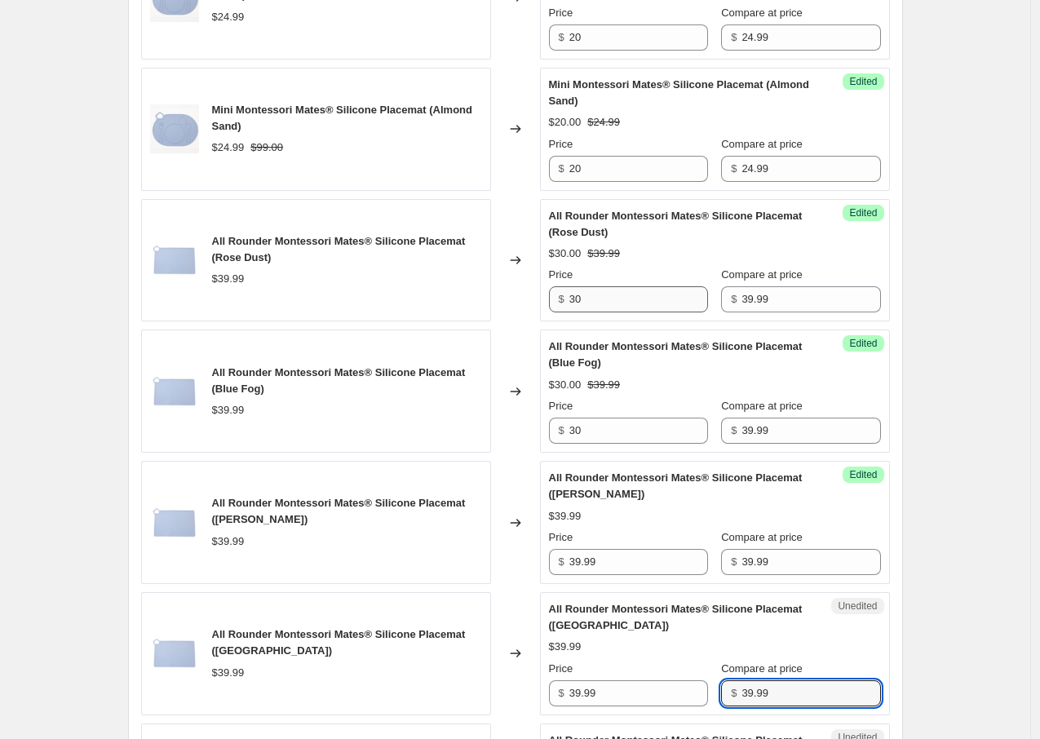
type input "39.99"
click at [608, 309] on input "30" at bounding box center [639, 299] width 139 height 26
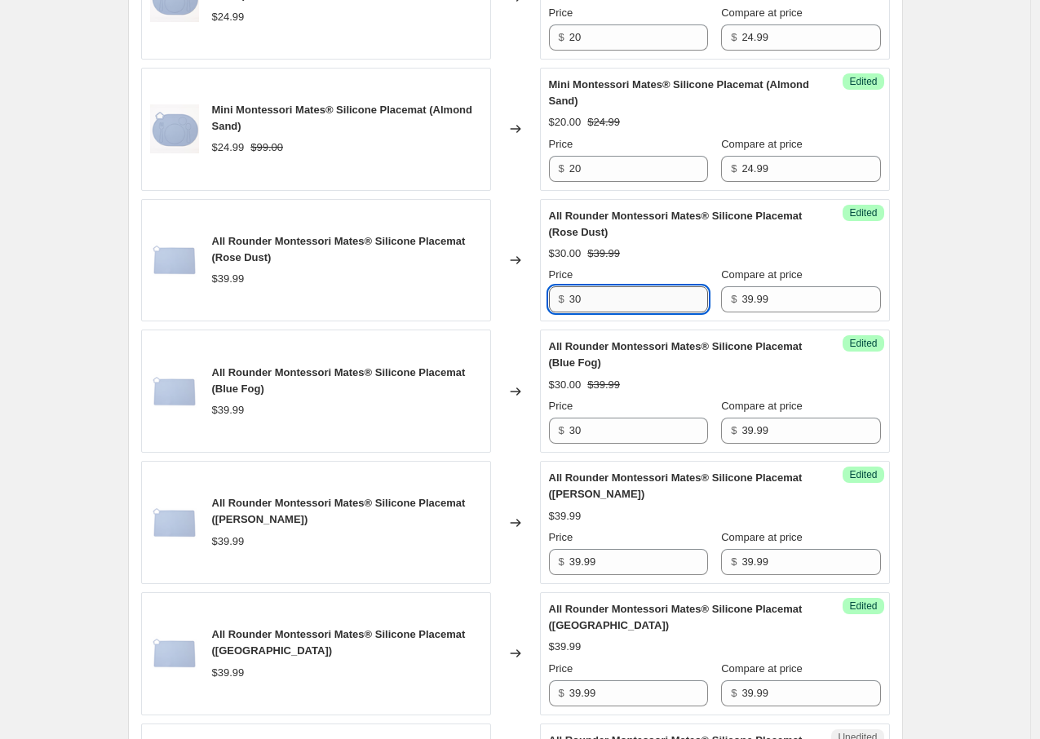
click at [607, 312] on input "30" at bounding box center [639, 299] width 139 height 26
paste input "9.99"
type input "39.99"
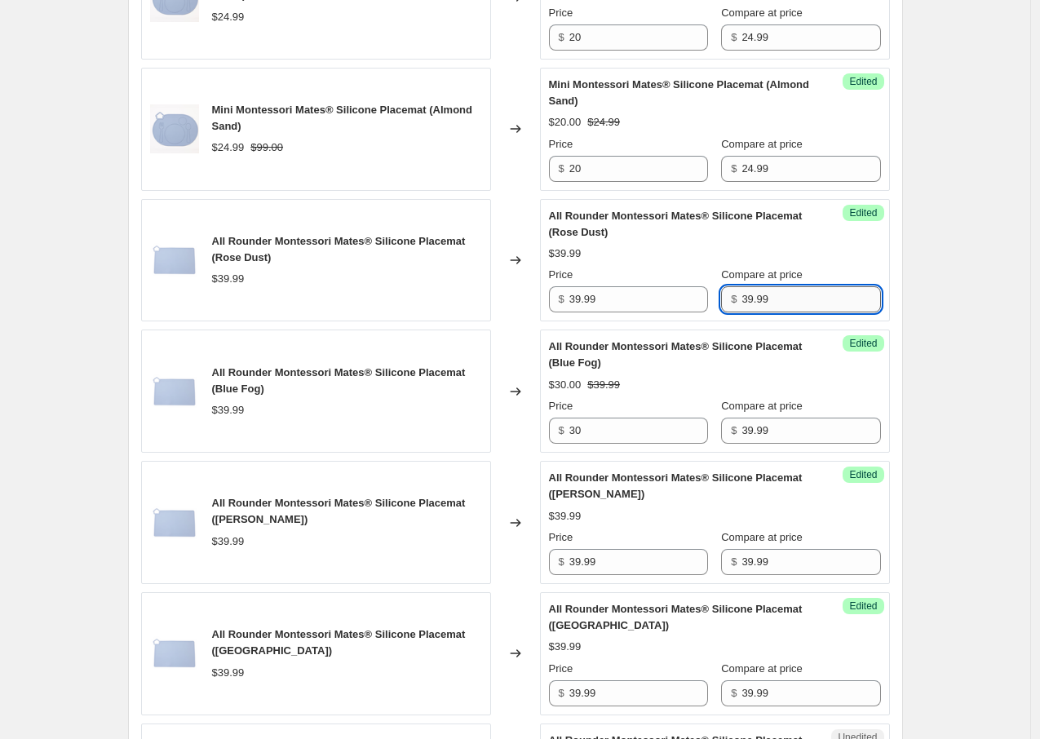
click at [782, 312] on input "39.99" at bounding box center [811, 299] width 139 height 26
click at [615, 444] on input "30" at bounding box center [639, 431] width 139 height 26
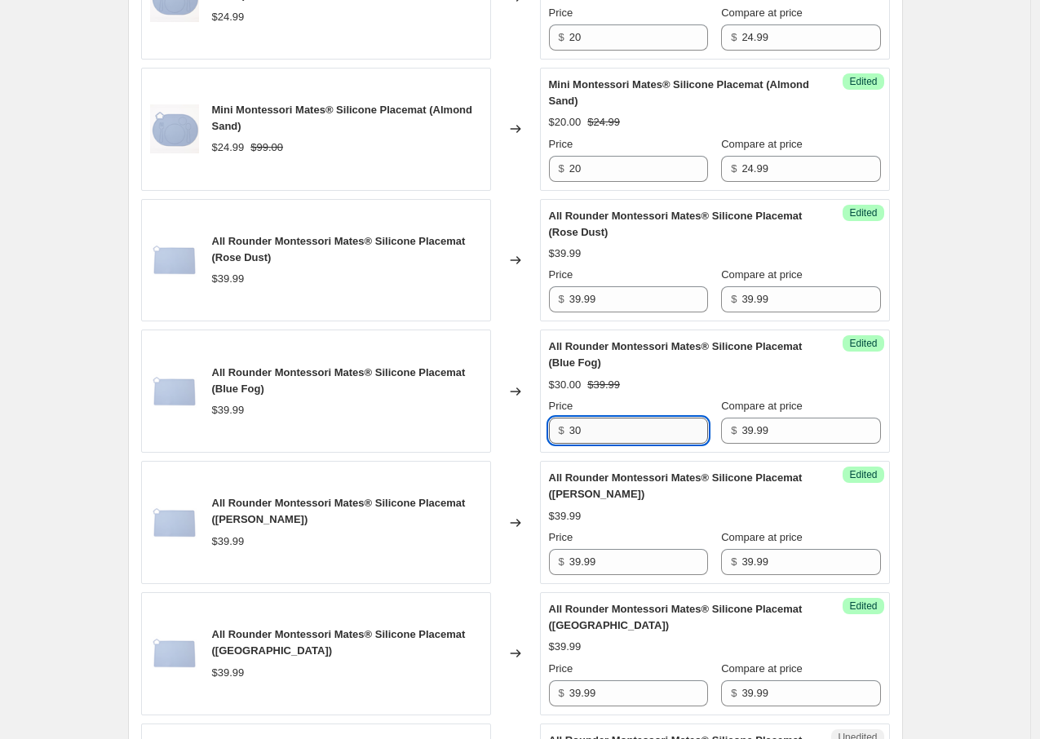
paste input "9.99"
type input "39.99"
click at [760, 312] on input "39.99" at bounding box center [811, 299] width 139 height 26
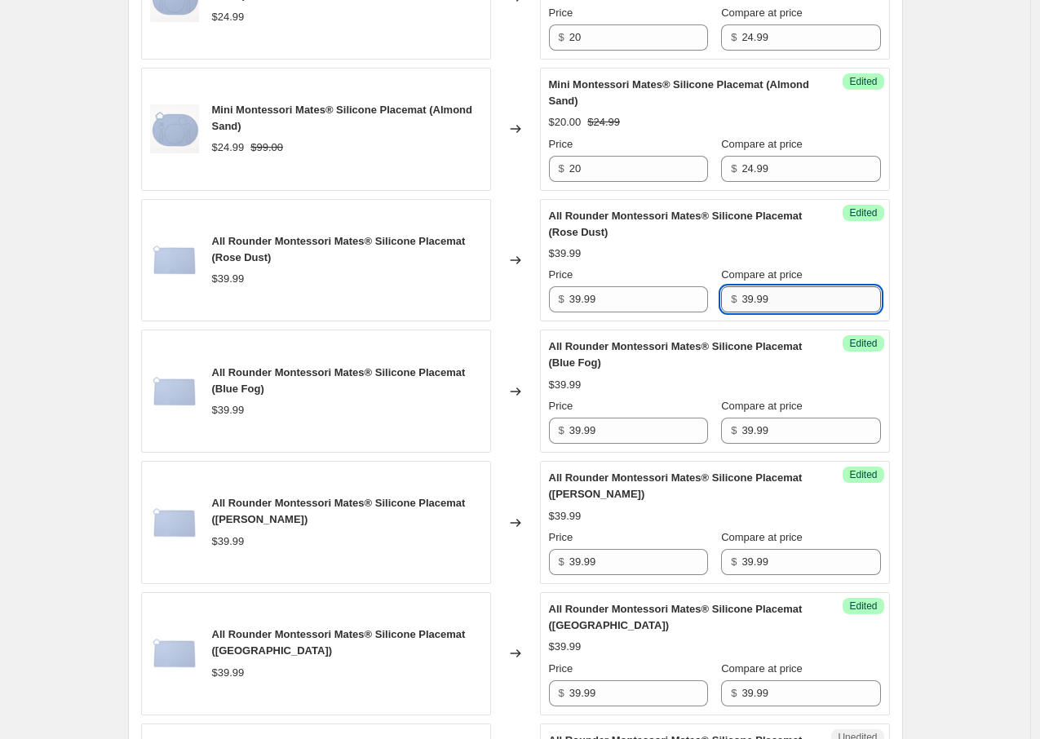
click at [760, 312] on input "39.99" at bounding box center [811, 299] width 139 height 26
click at [769, 443] on input "39.99" at bounding box center [811, 431] width 139 height 26
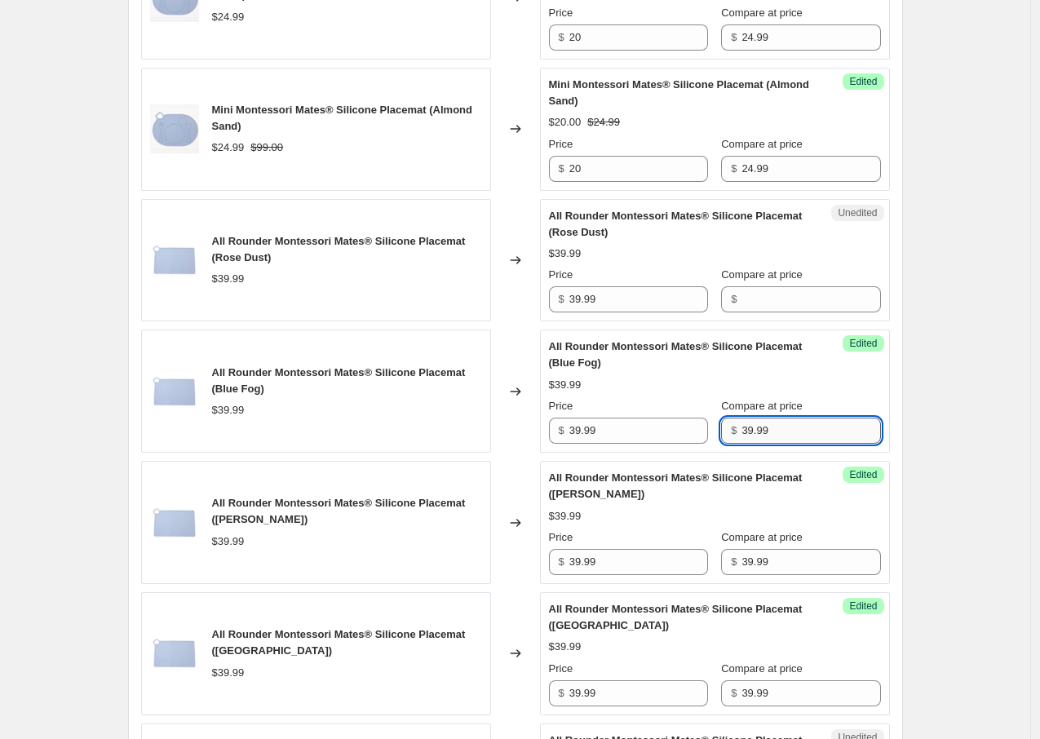
click at [769, 443] on input "39.99" at bounding box center [811, 431] width 139 height 26
click at [767, 570] on input "39.99" at bounding box center [811, 562] width 139 height 26
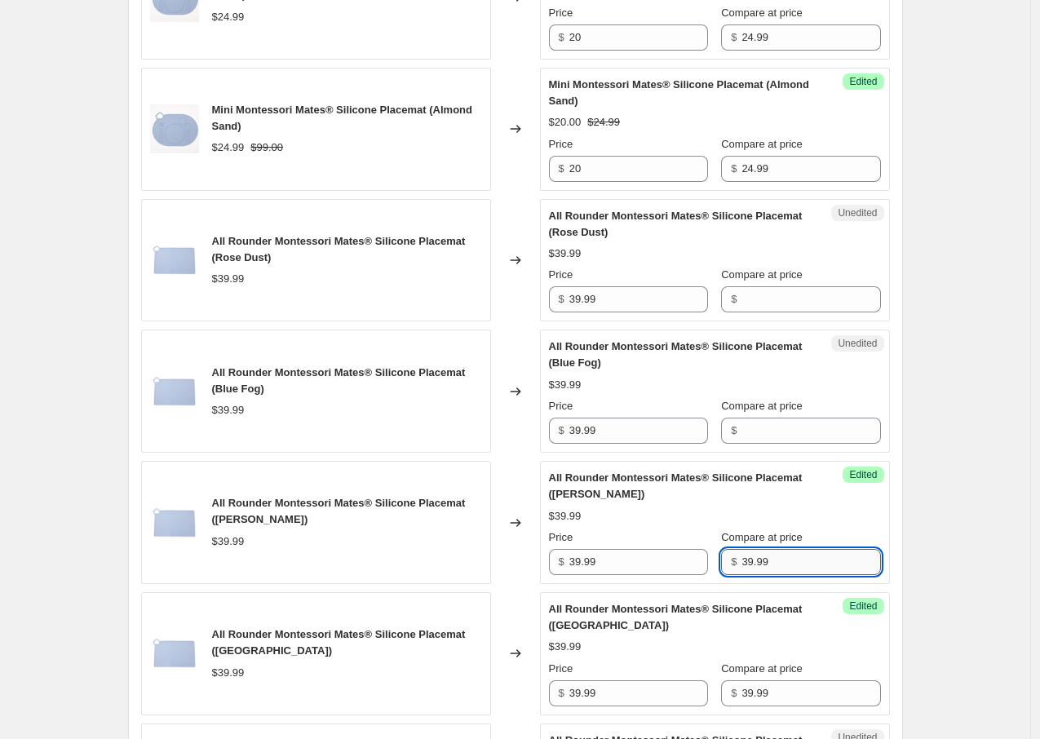
click at [767, 570] on input "39.99" at bounding box center [811, 562] width 139 height 26
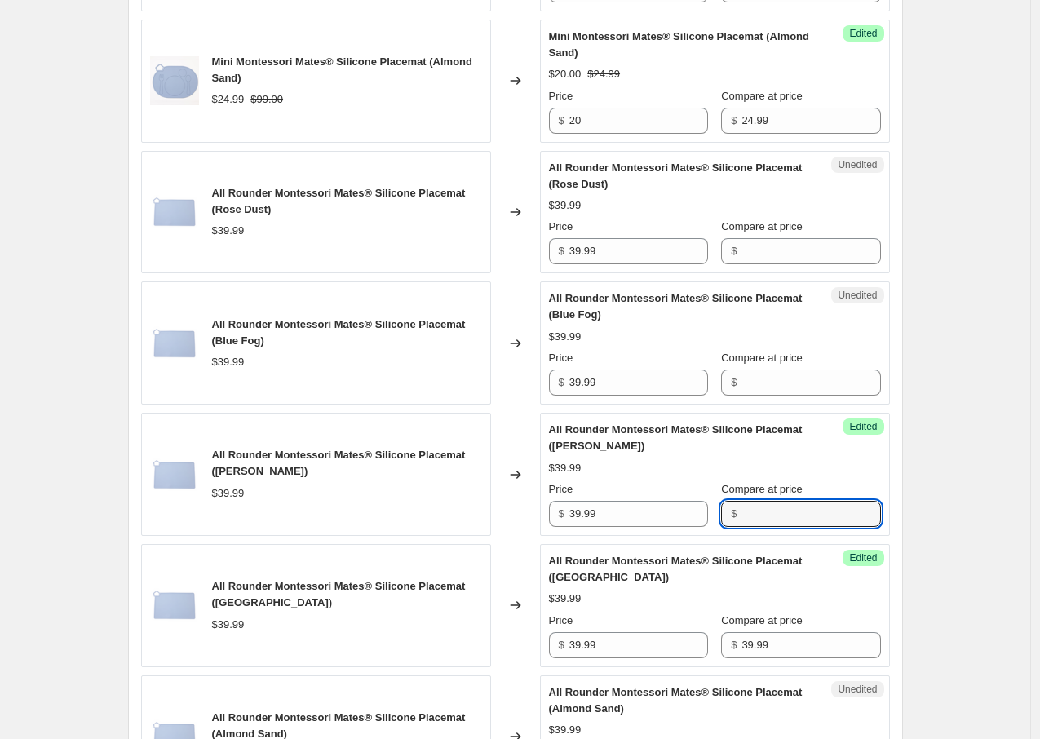
scroll to position [1563, 0]
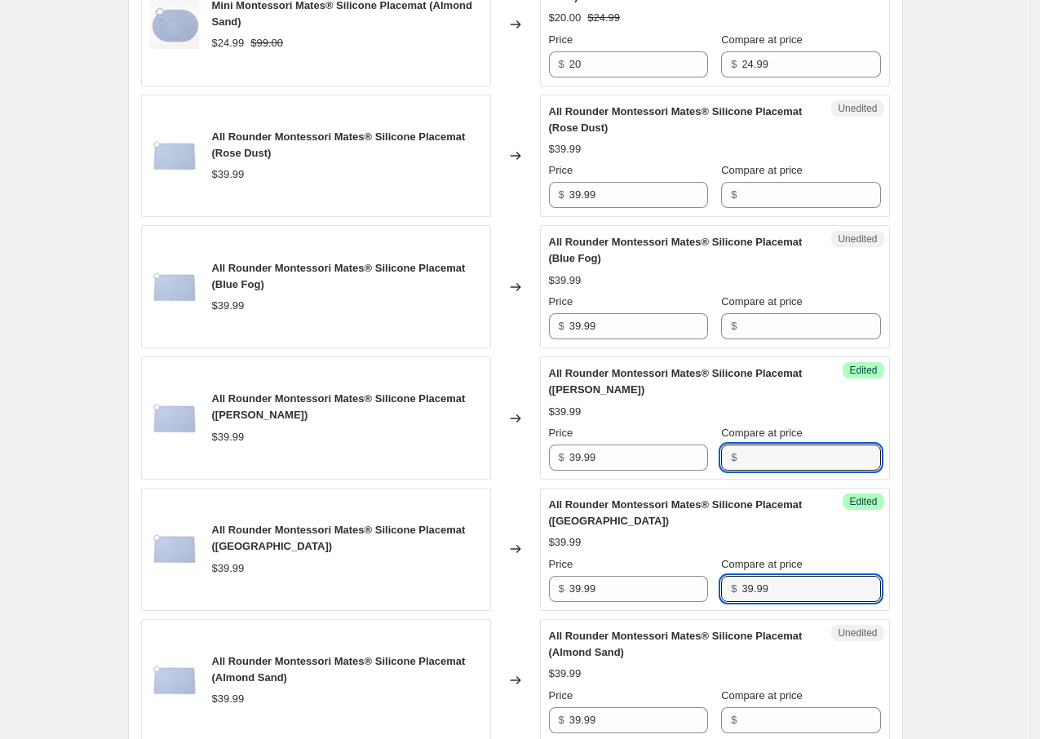
click at [761, 602] on input "39.99" at bounding box center [811, 589] width 139 height 26
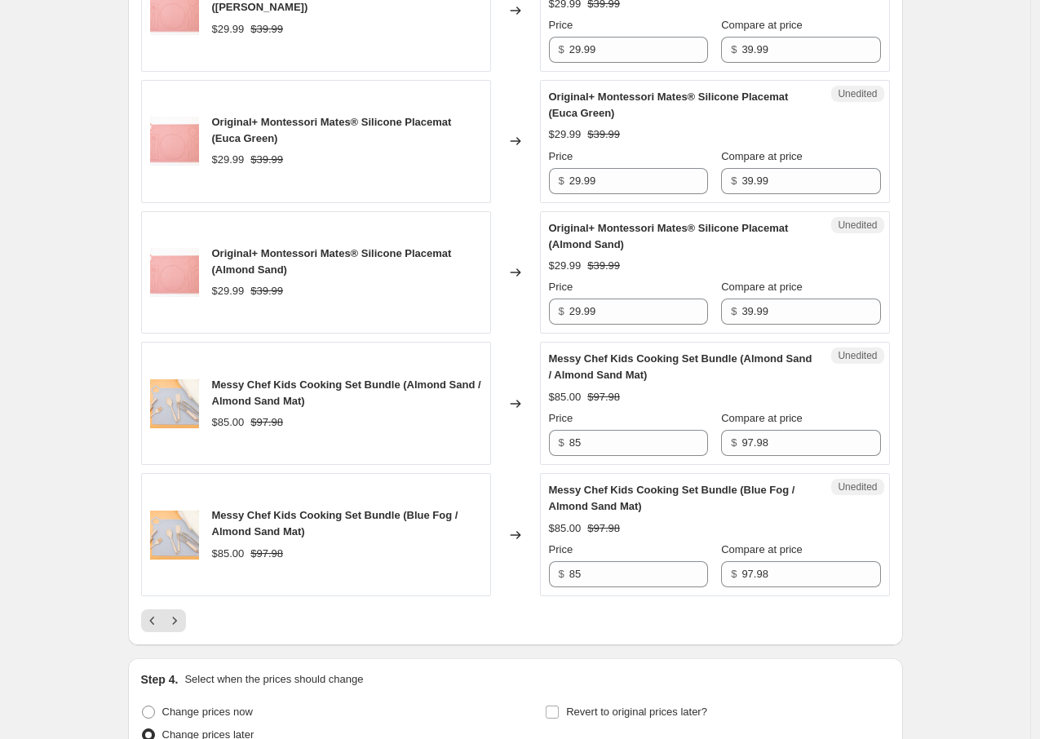
scroll to position [2775, 0]
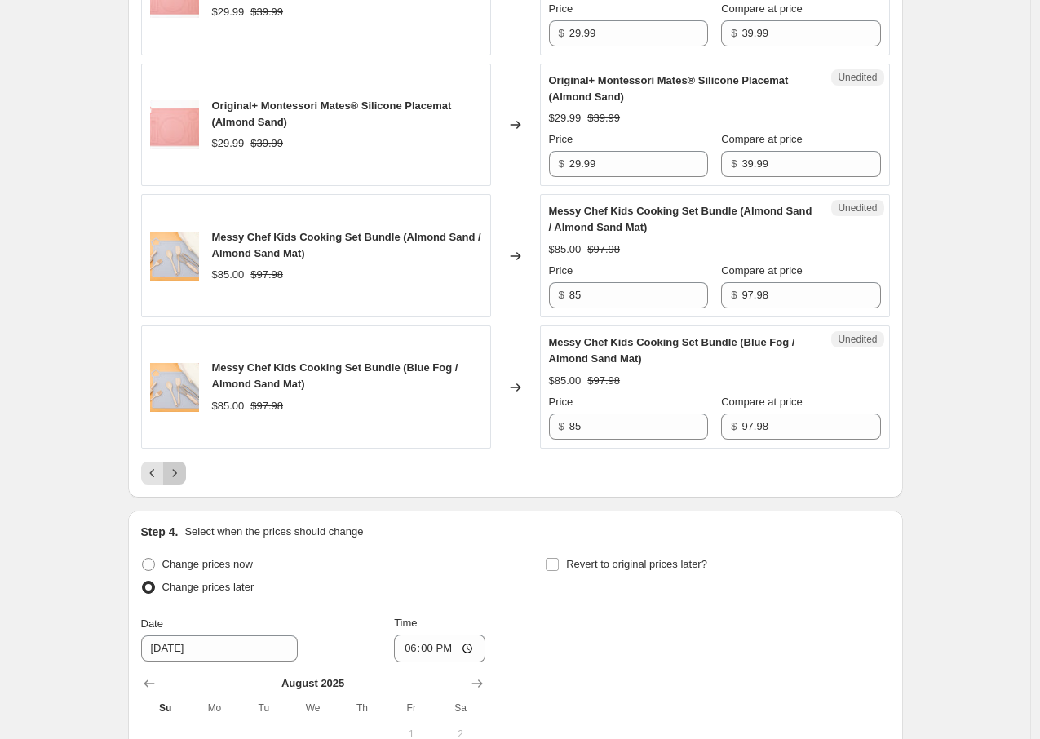
click at [181, 481] on icon "Next" at bounding box center [174, 473] width 16 height 16
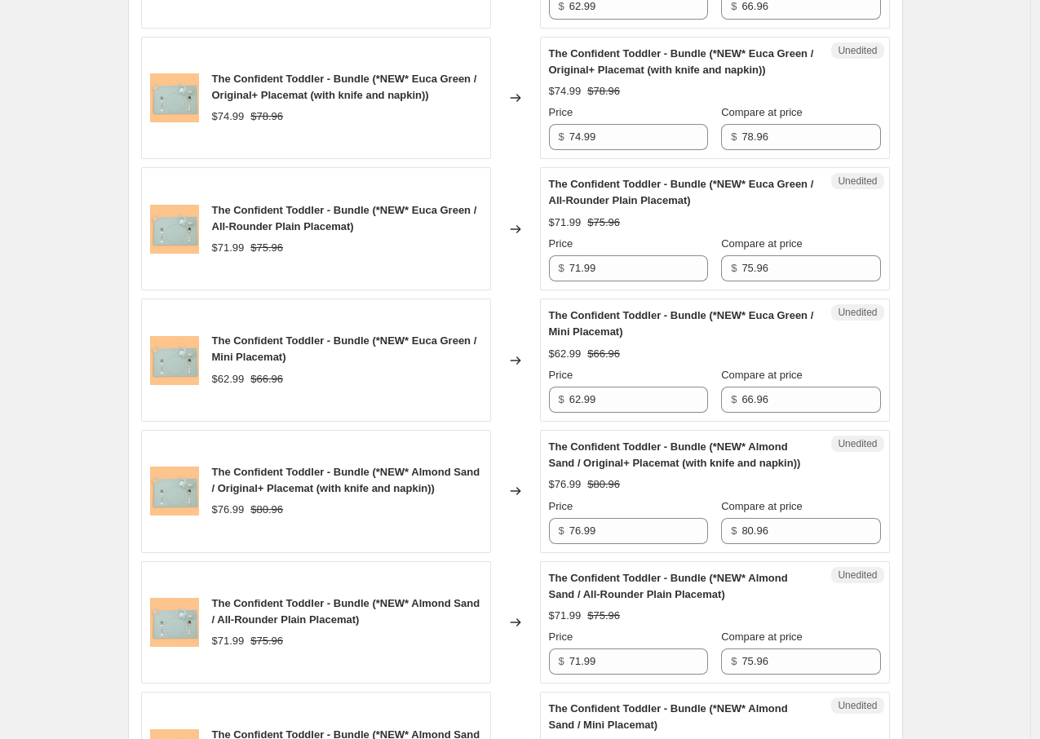
scroll to position [2701, 0]
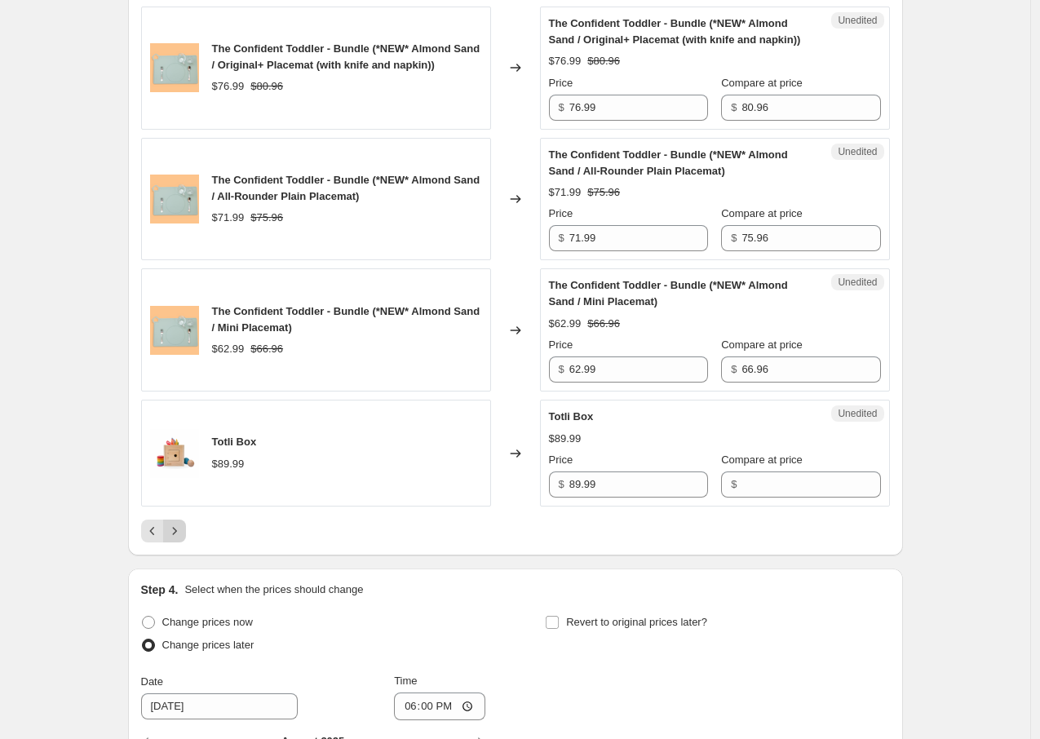
click at [186, 532] on button "Next" at bounding box center [174, 531] width 23 height 23
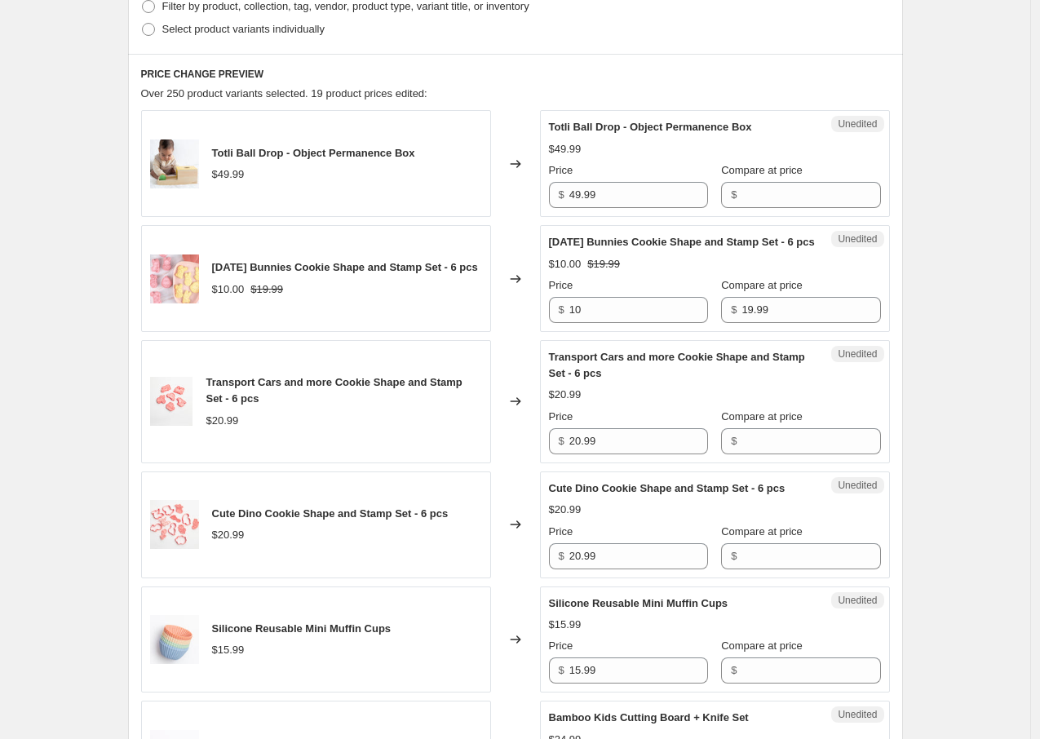
scroll to position [543, 0]
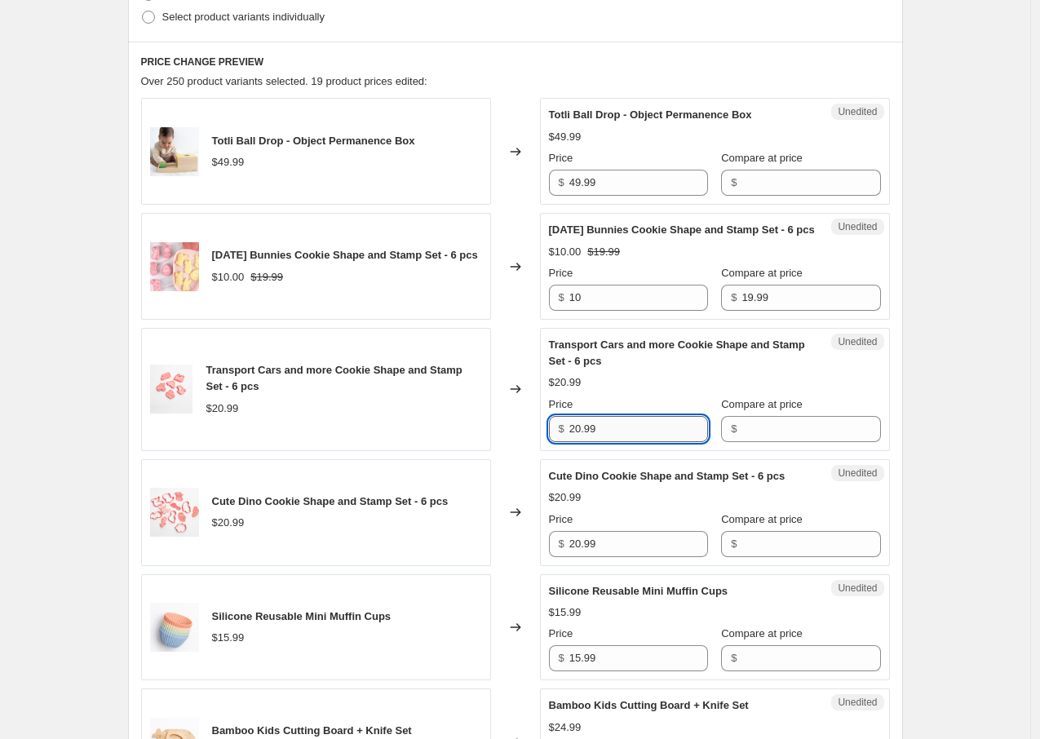
click at [605, 441] on input "20.99" at bounding box center [639, 429] width 139 height 26
type input "19"
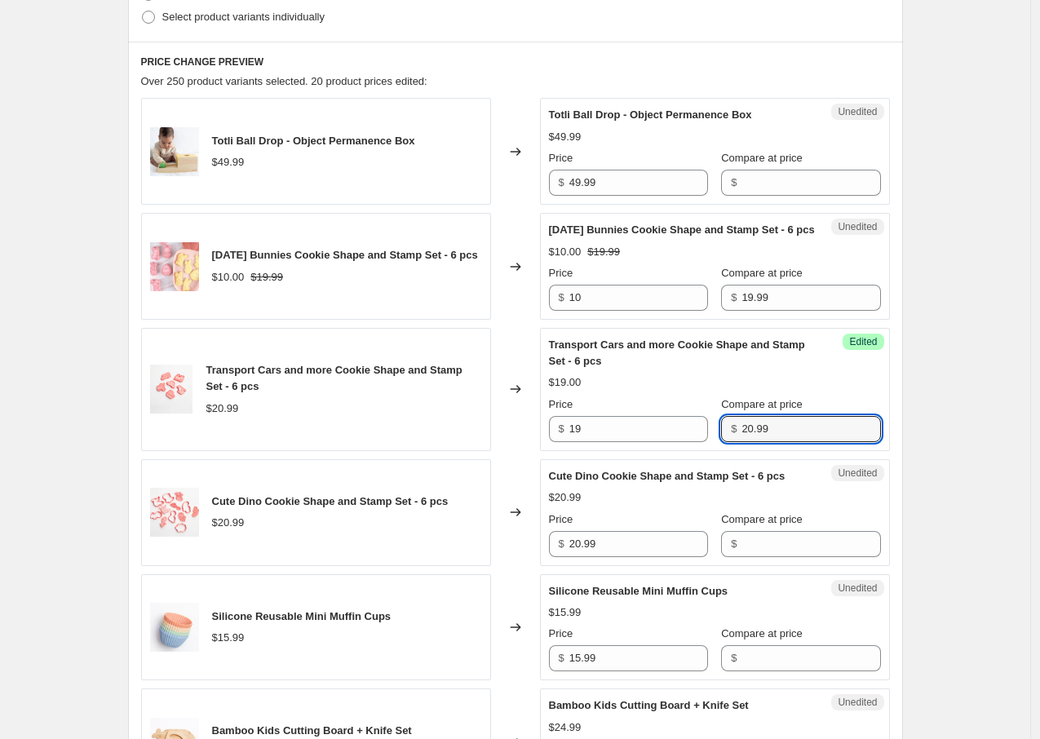
type input "20.99"
click at [826, 379] on div "Transport Cars and more Cookie Shape and Stamp Set - 6 pcs $19.00 $20.99 Price …" at bounding box center [715, 389] width 332 height 105
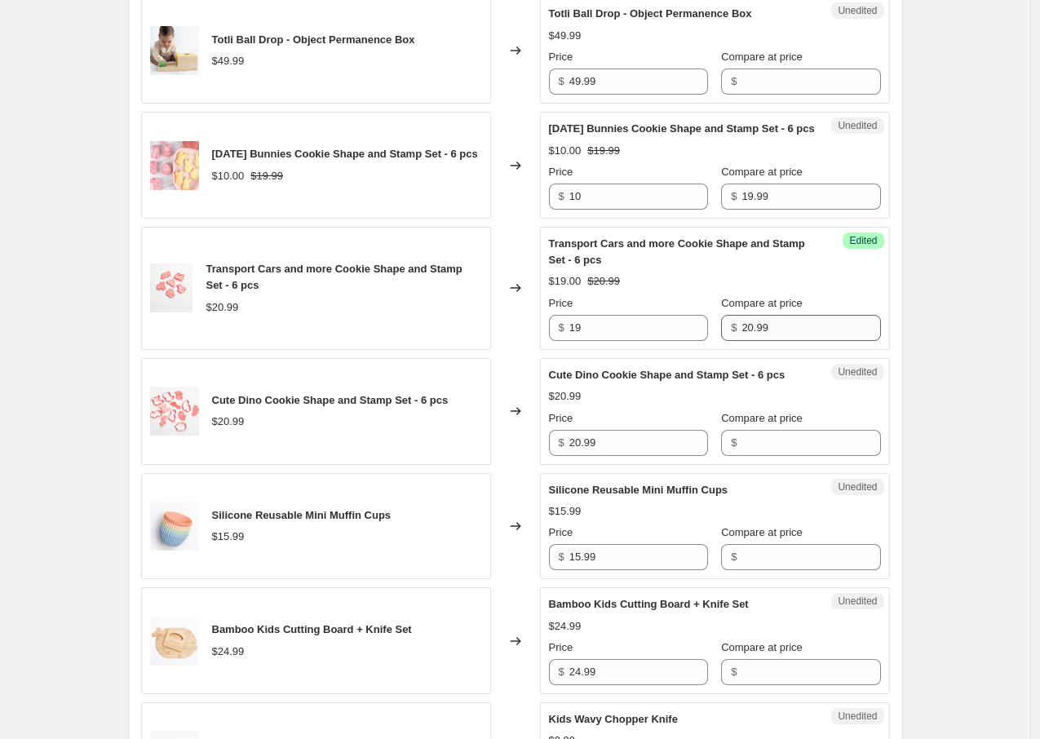
scroll to position [673, 0]
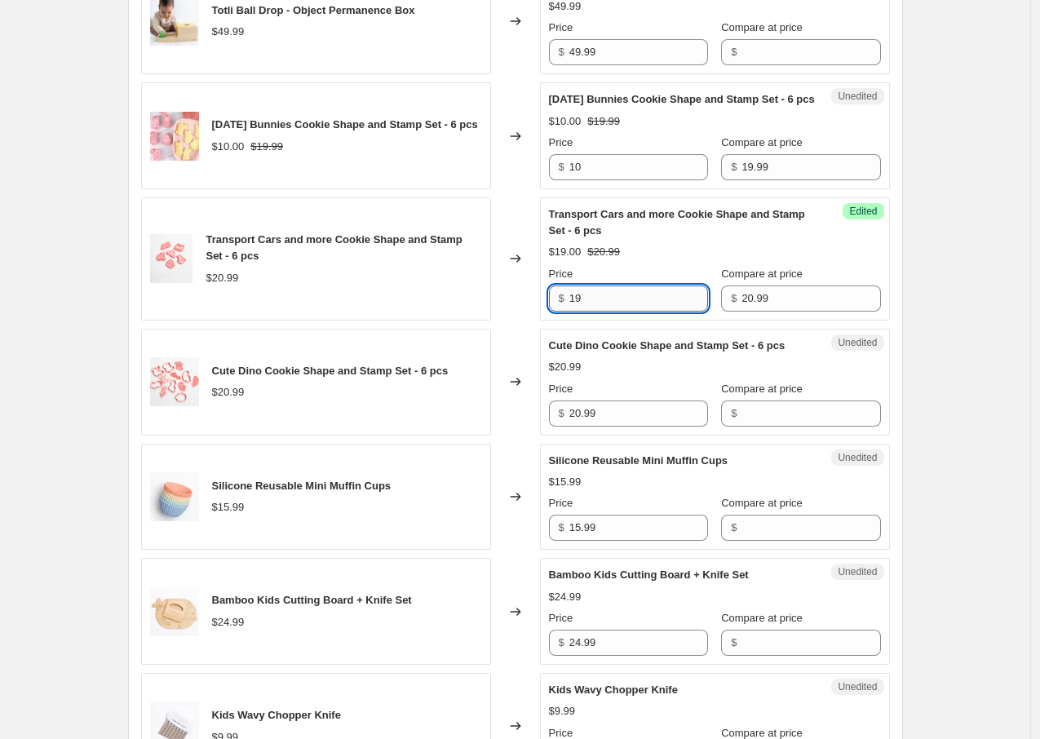
click at [640, 312] on input "19" at bounding box center [639, 299] width 139 height 26
type input "15"
click at [847, 375] on div "Cute Dino Cookie Shape and Stamp Set - 6 pcs $20.99 Price $ 20.99 Compare at pr…" at bounding box center [715, 382] width 332 height 89
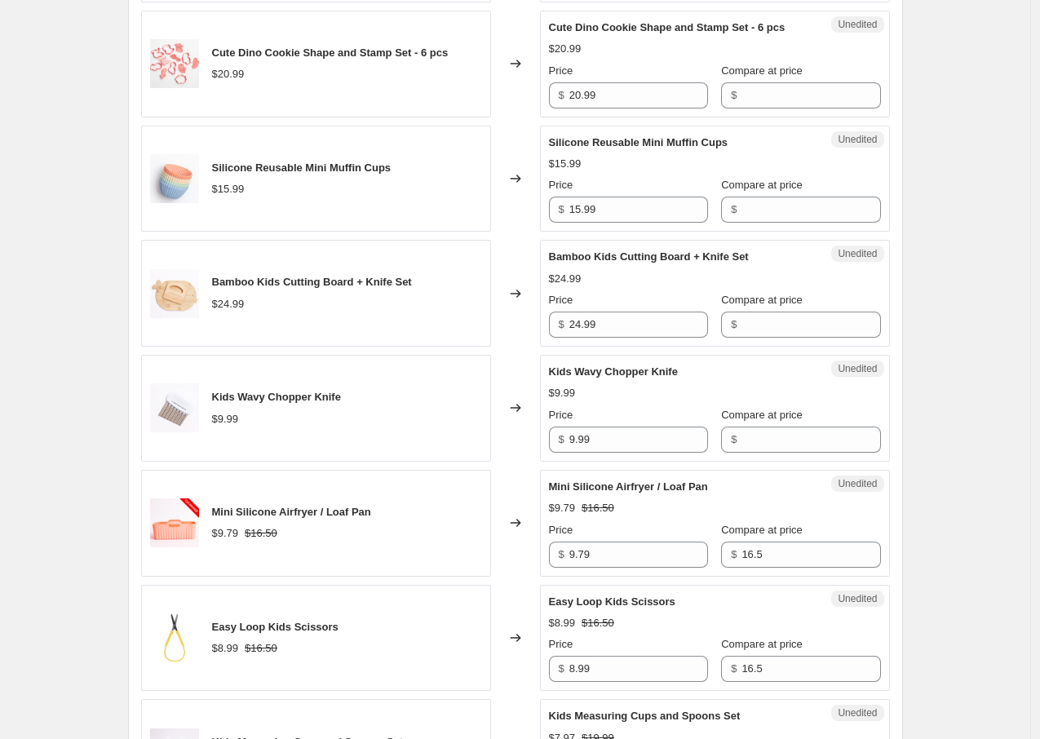
scroll to position [1017, 0]
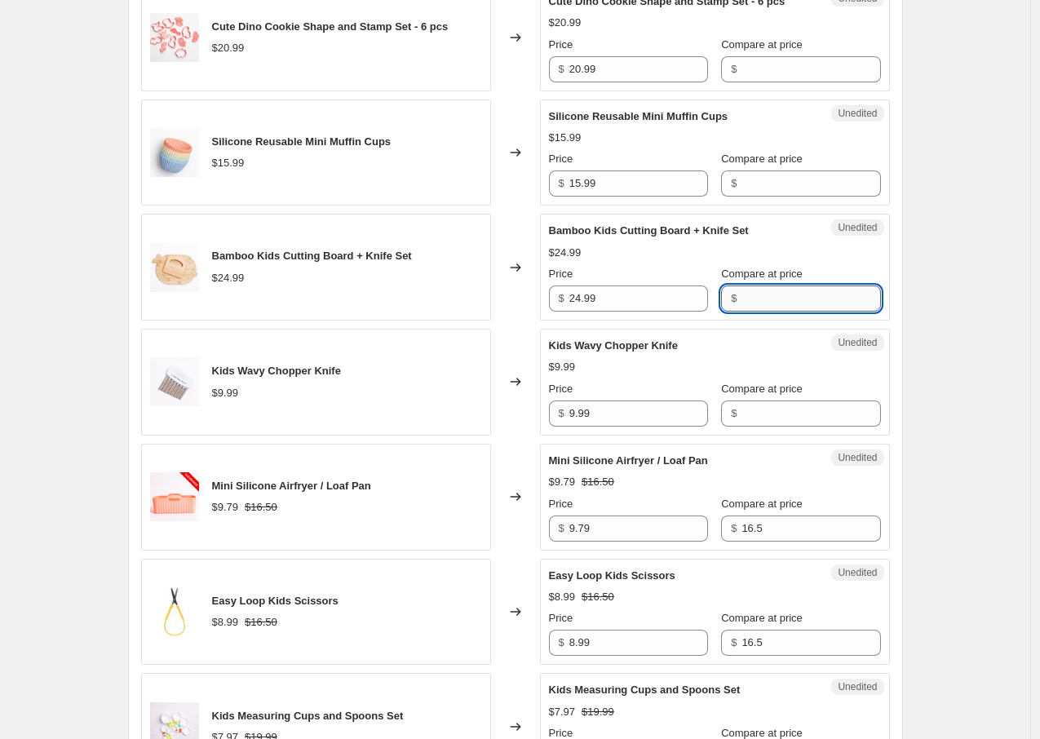
click at [742, 312] on input "Compare at price" at bounding box center [811, 299] width 139 height 26
type input "24.99"
click at [636, 312] on input "24.99" at bounding box center [639, 299] width 139 height 26
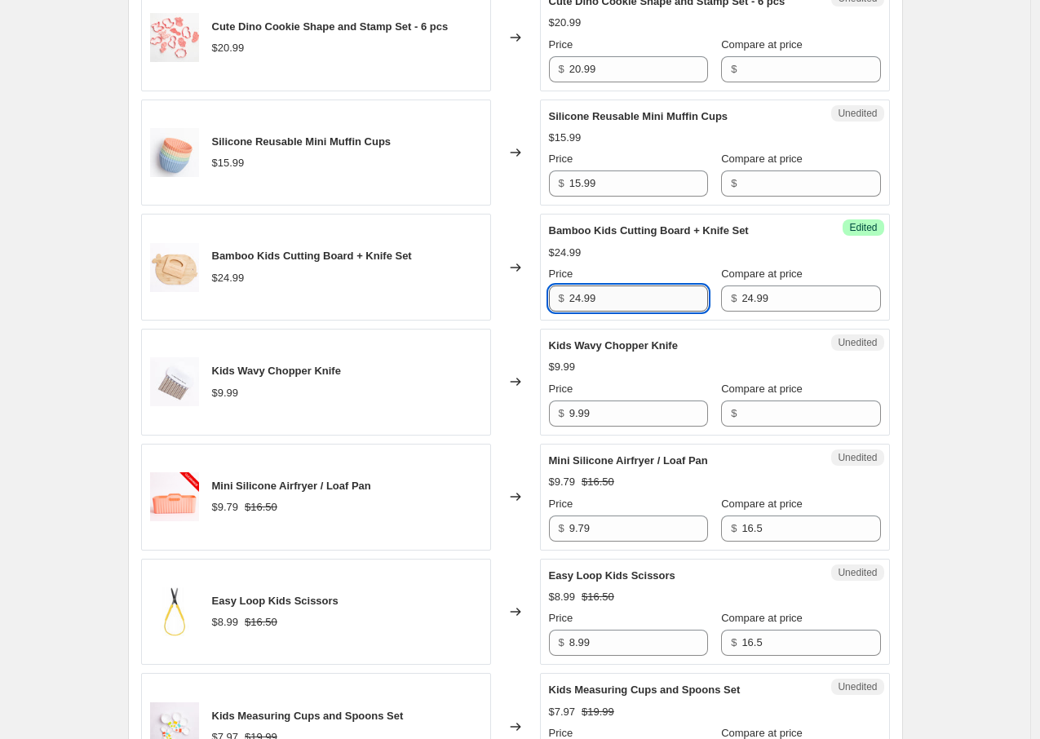
click at [636, 312] on input "24.99" at bounding box center [639, 299] width 139 height 26
type input "22.99"
click at [793, 381] on div "Kids Wavy Chopper Knife $9.99 Price $ 9.99 Compare at price $" at bounding box center [715, 382] width 332 height 89
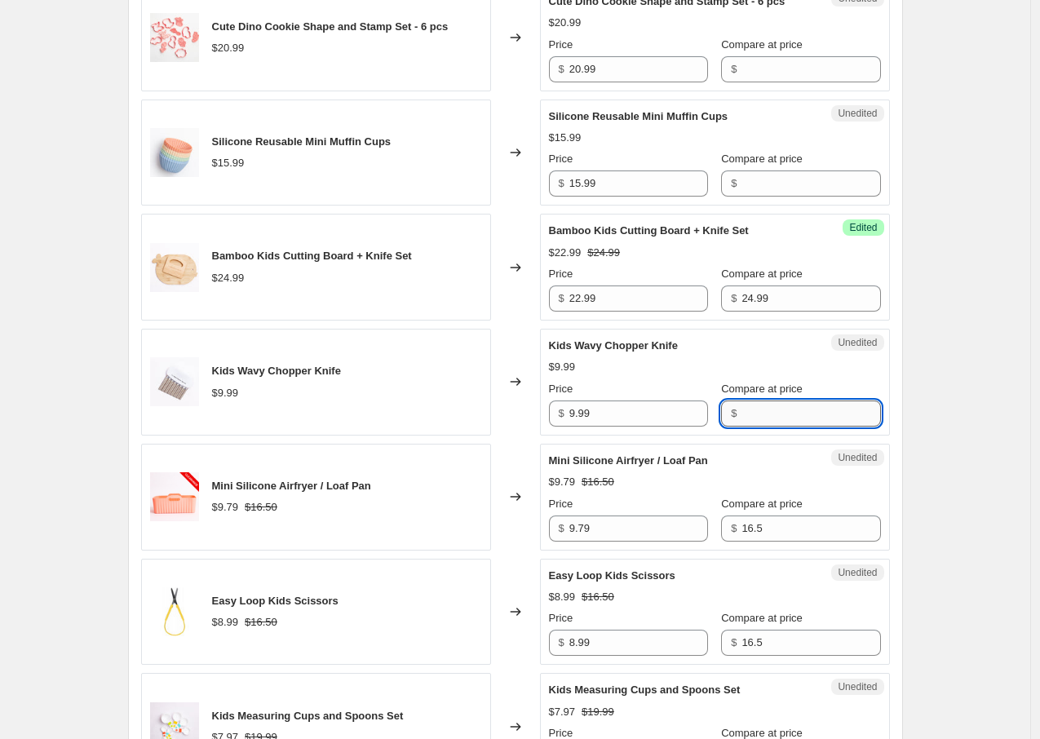
click at [752, 427] on input "Compare at price" at bounding box center [811, 414] width 139 height 26
click at [613, 542] on input "9.79" at bounding box center [639, 529] width 139 height 26
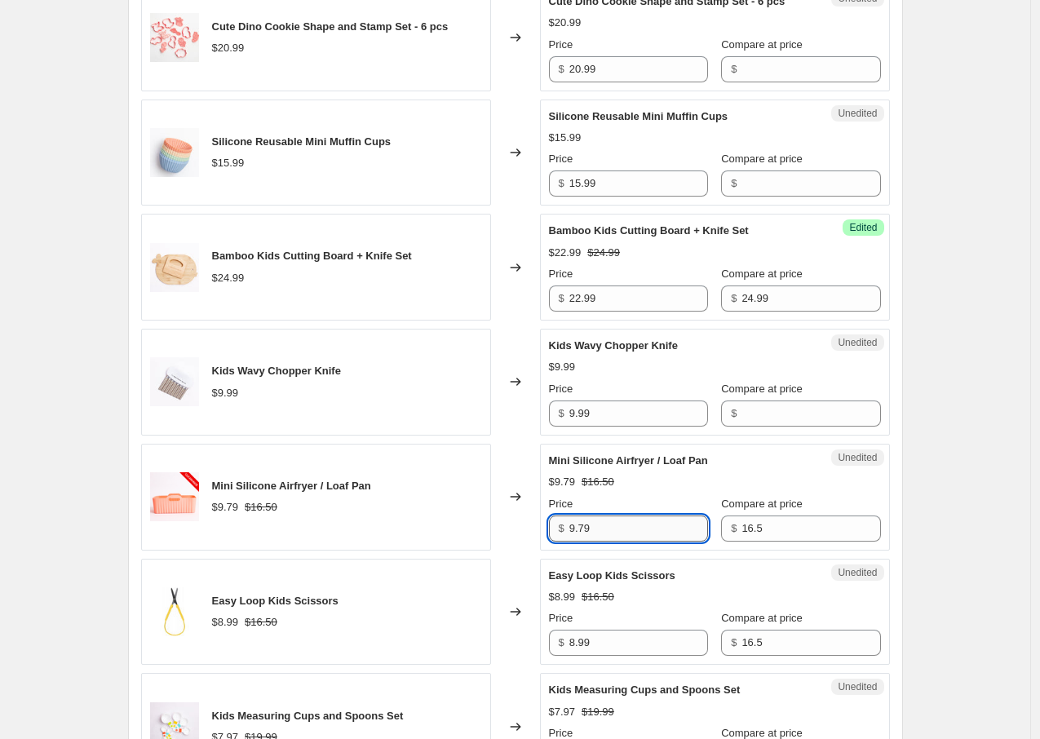
click at [613, 542] on input "9.79" at bounding box center [639, 529] width 139 height 26
type input "9.99"
click at [885, 518] on div "Unedited Mini Silicone Airfryer / Loaf Pan $9.79 $16.50 Price $ 9.99 Compare at…" at bounding box center [715, 497] width 350 height 107
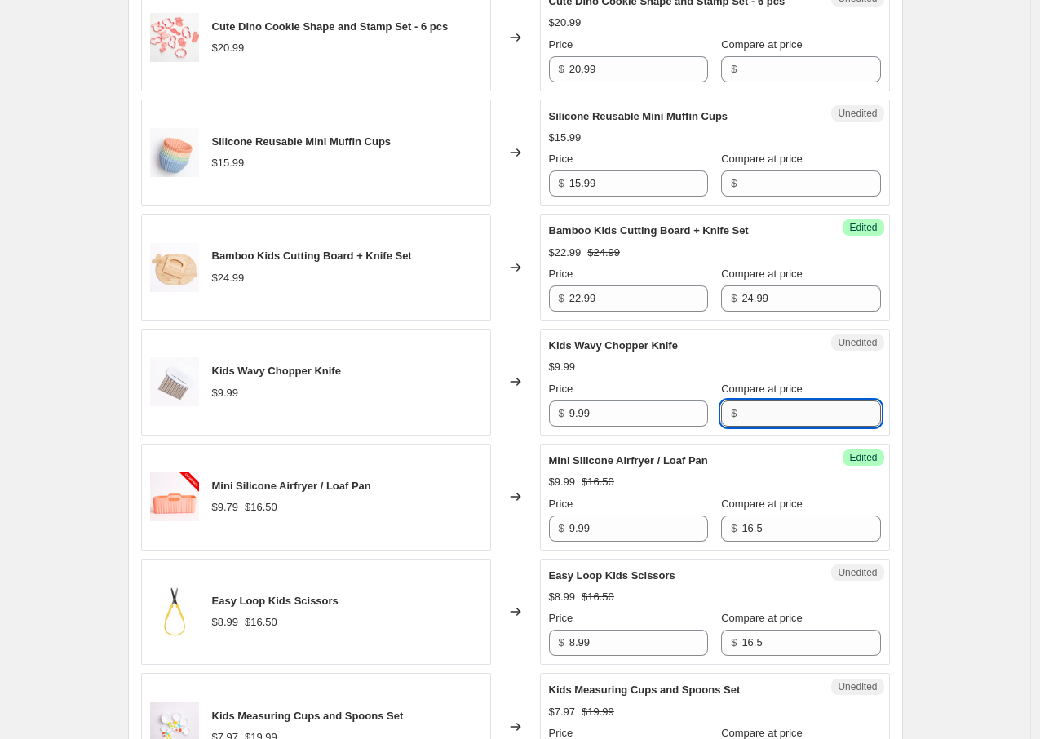
click at [772, 427] on input "Compare at price" at bounding box center [811, 414] width 139 height 26
type input "9.99"
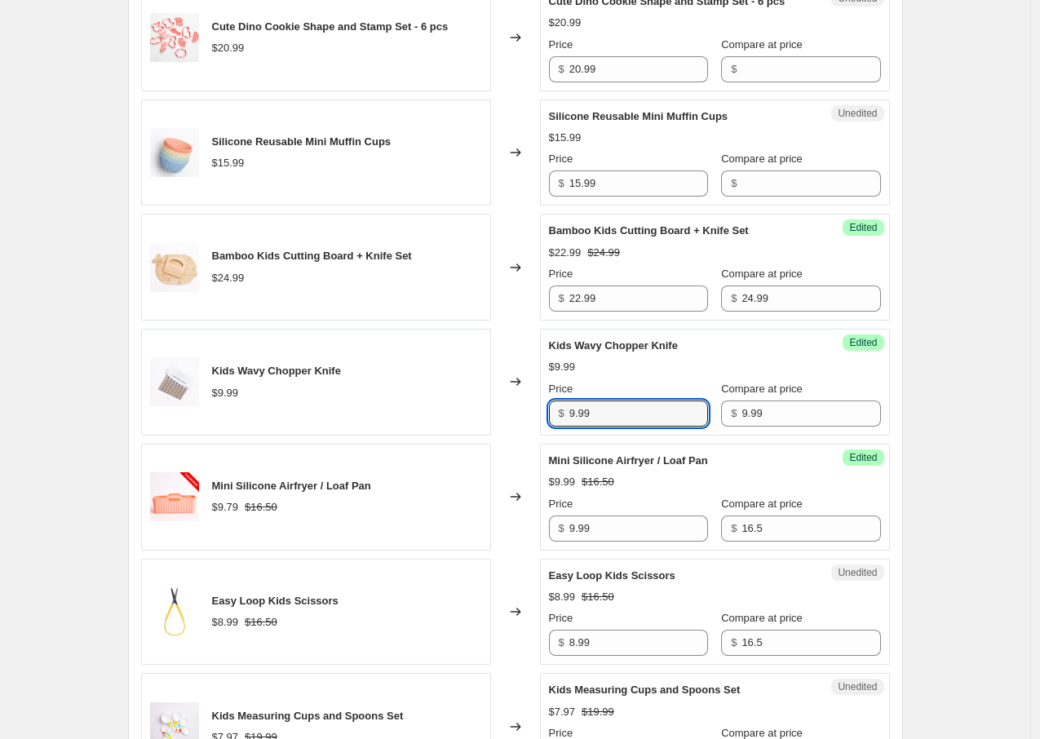
drag, startPoint x: 631, startPoint y: 451, endPoint x: 524, endPoint y: 453, distance: 106.9
click at [524, 436] on div "Kids Wavy Chopper Knife $9.99 Changed to Success Edited Kids Wavy Chopper Knife…" at bounding box center [515, 382] width 749 height 107
click at [833, 409] on div "Kids Wavy Chopper Knife $9.99 Price $ 7.49 Compare at price $ 9.99" at bounding box center [715, 382] width 332 height 89
click at [597, 427] on input "7.49" at bounding box center [639, 414] width 139 height 26
type input "7.43"
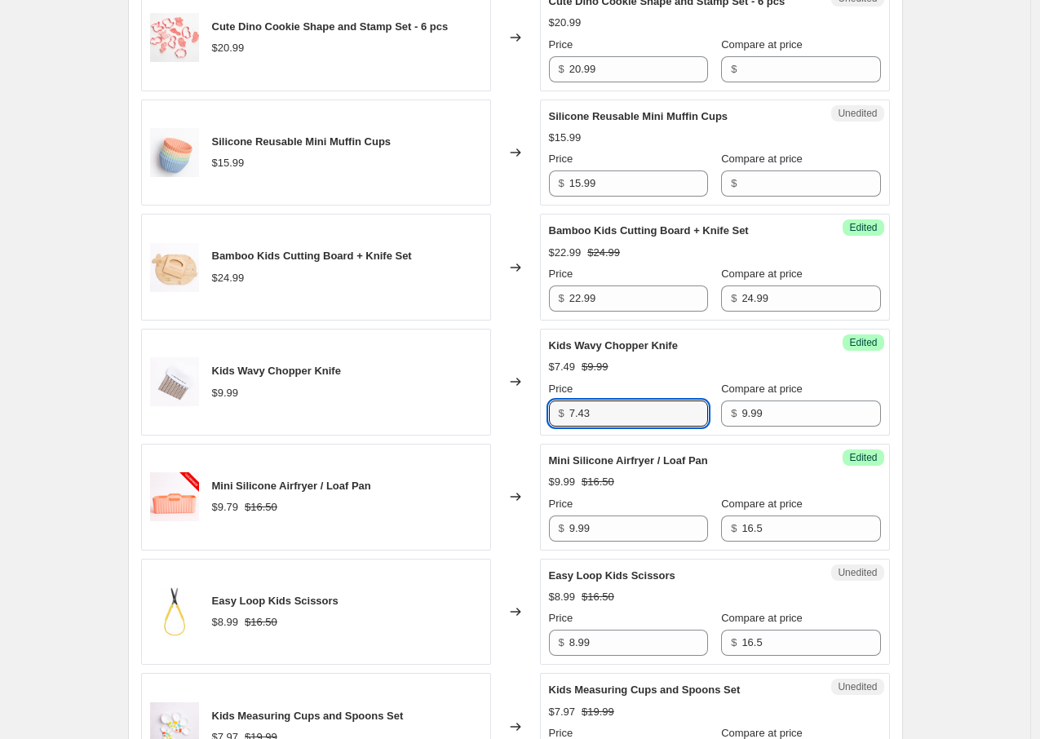
click at [799, 375] on div "$7.49 $9.99" at bounding box center [715, 367] width 332 height 16
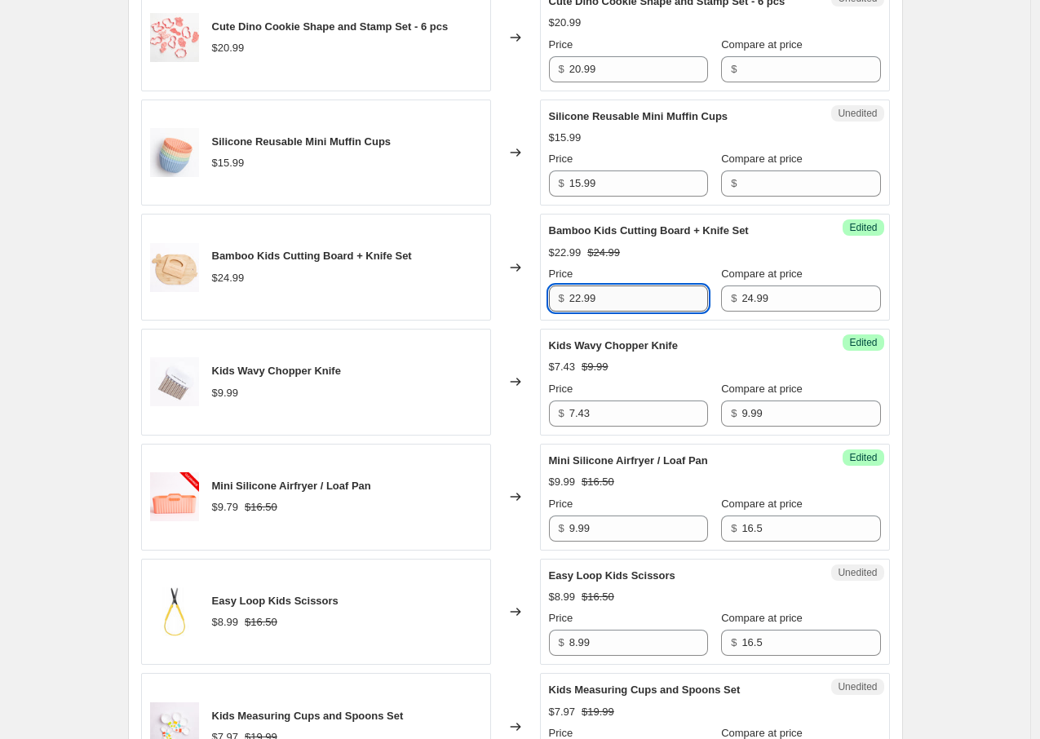
click at [663, 312] on input "22.99" at bounding box center [639, 299] width 139 height 26
click at [633, 312] on input "22.99" at bounding box center [639, 299] width 139 height 26
type input "22.87"
click at [754, 391] on div "Kids Wavy Chopper Knife $7.43 $9.99 Price $ 7.43 Compare at price $ 9.99" at bounding box center [715, 382] width 332 height 89
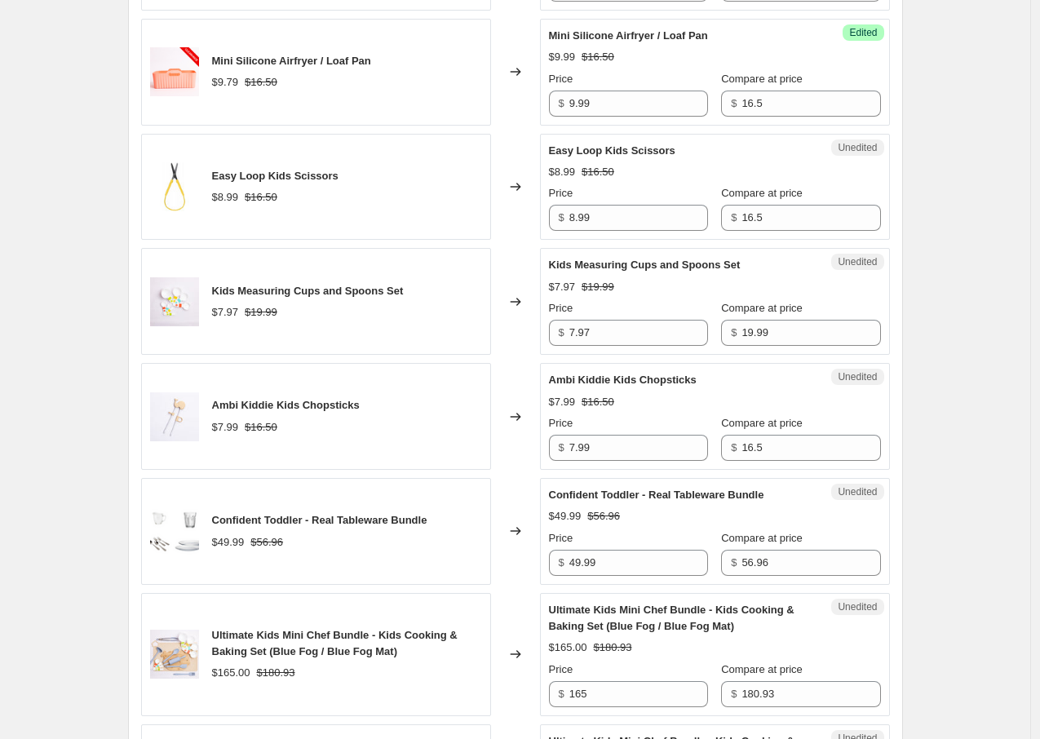
scroll to position [1453, 0]
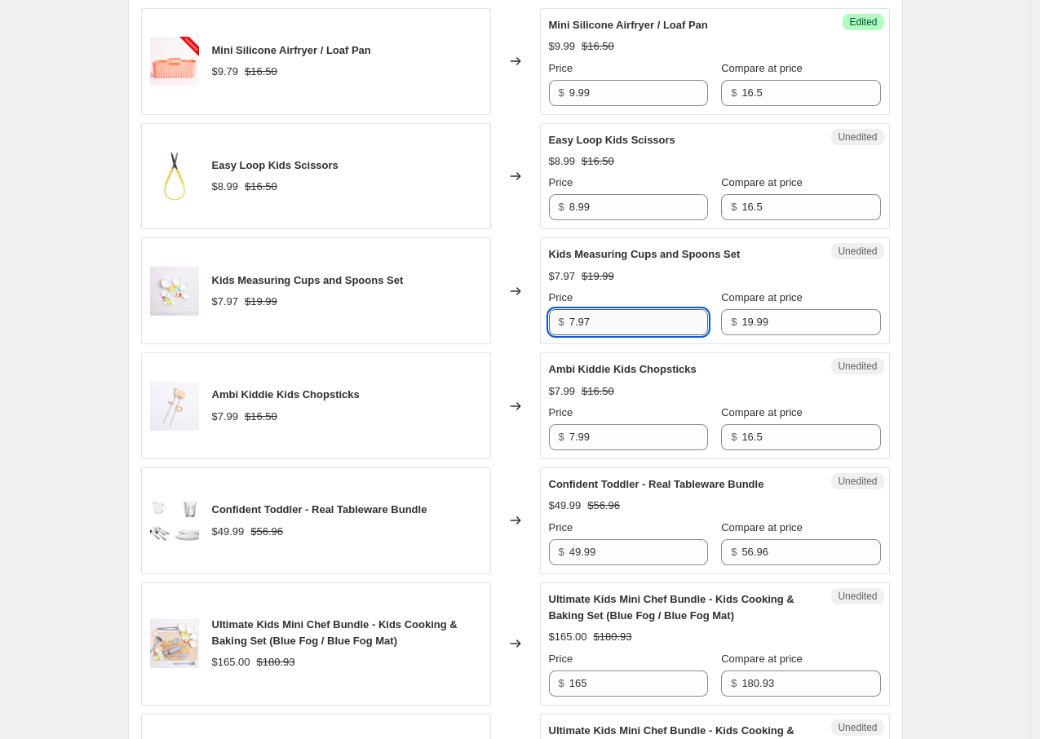
click at [655, 335] on input "7.97" at bounding box center [639, 322] width 139 height 26
click at [651, 335] on input "7.97" at bounding box center [639, 322] width 139 height 26
type input "10"
click at [791, 285] on div "$7.97 $19.99" at bounding box center [715, 276] width 332 height 16
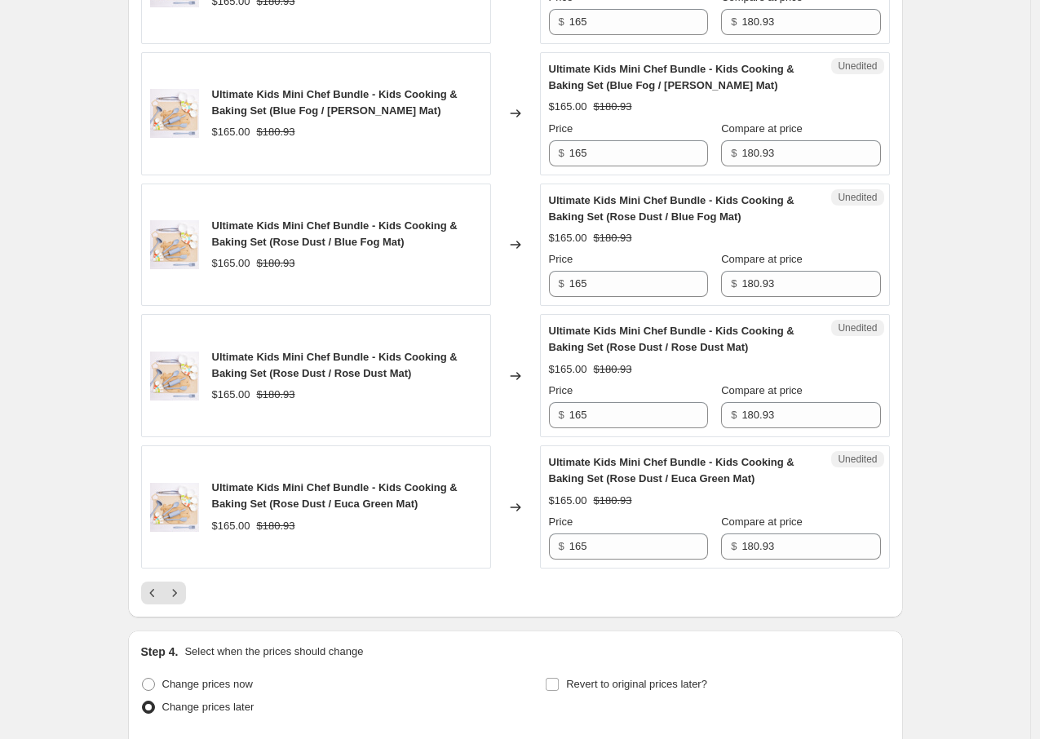
scroll to position [2883, 0]
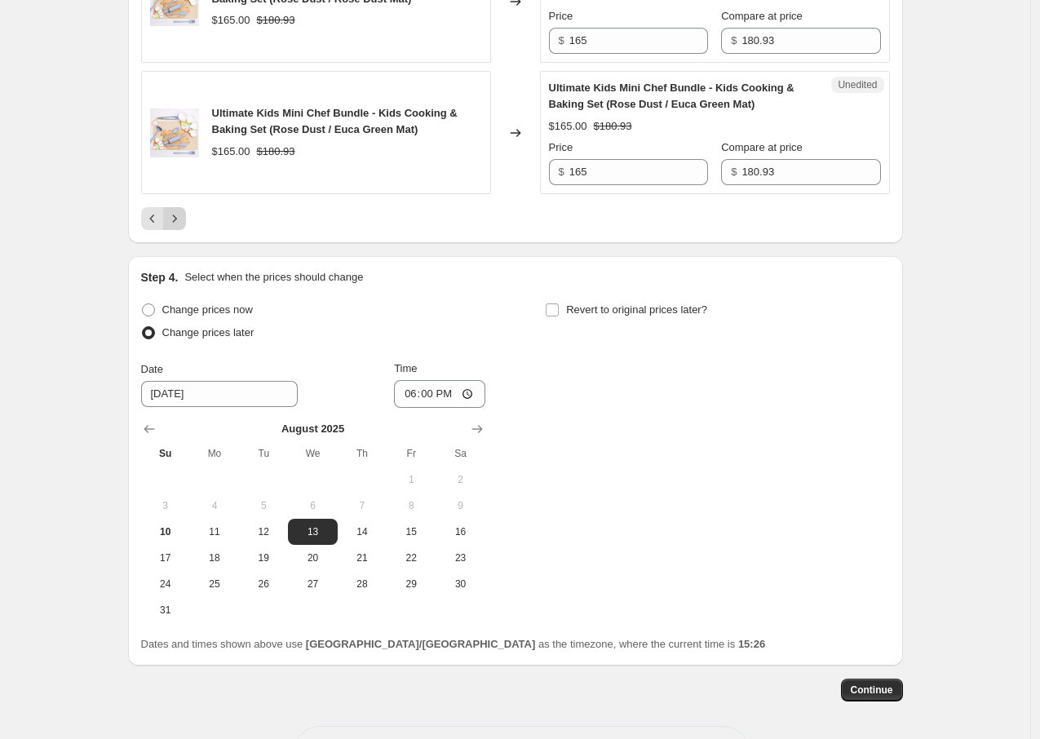
click at [183, 227] on icon "Next" at bounding box center [174, 219] width 16 height 16
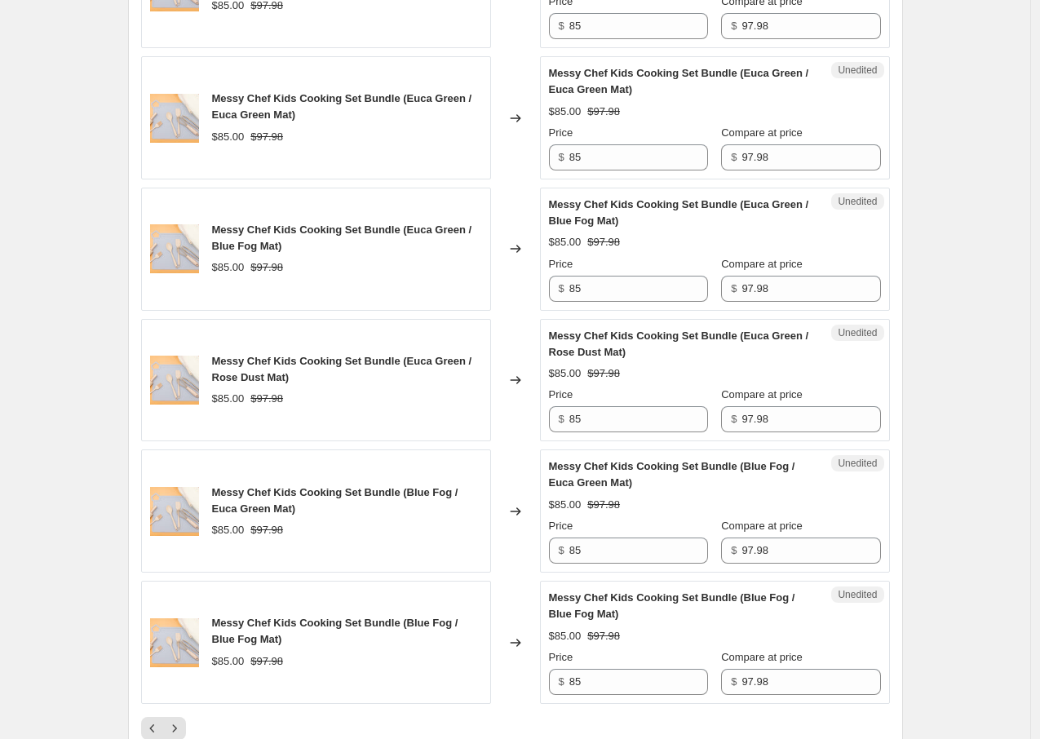
scroll to position [3017, 0]
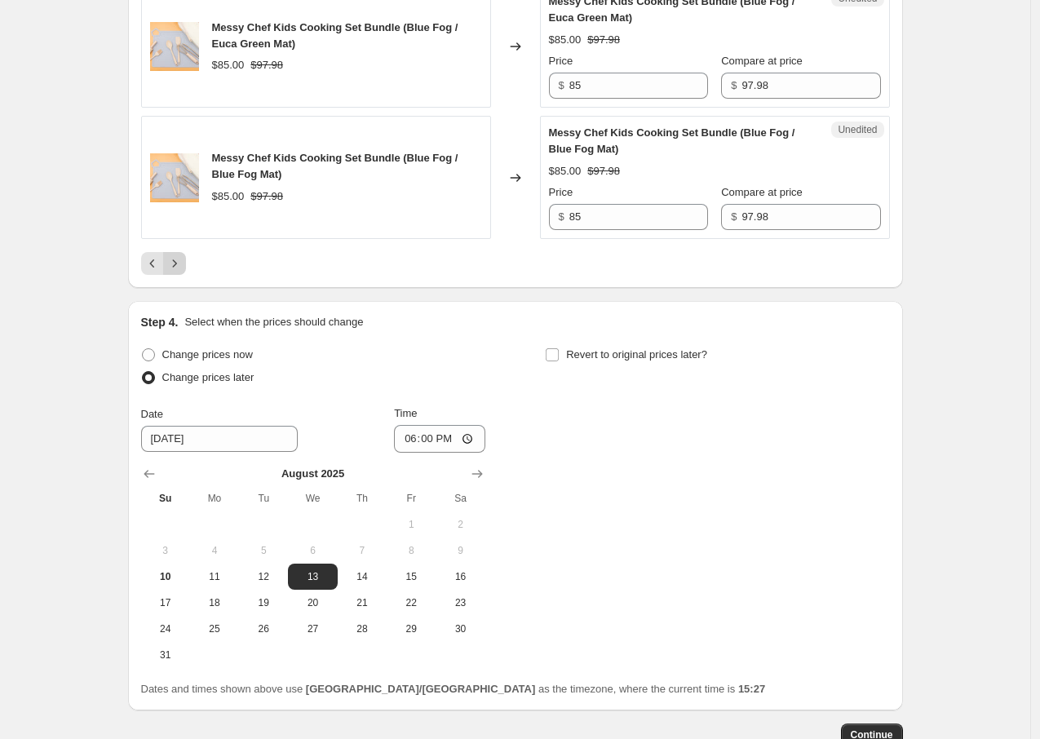
click at [178, 259] on icon "Next" at bounding box center [174, 263] width 16 height 16
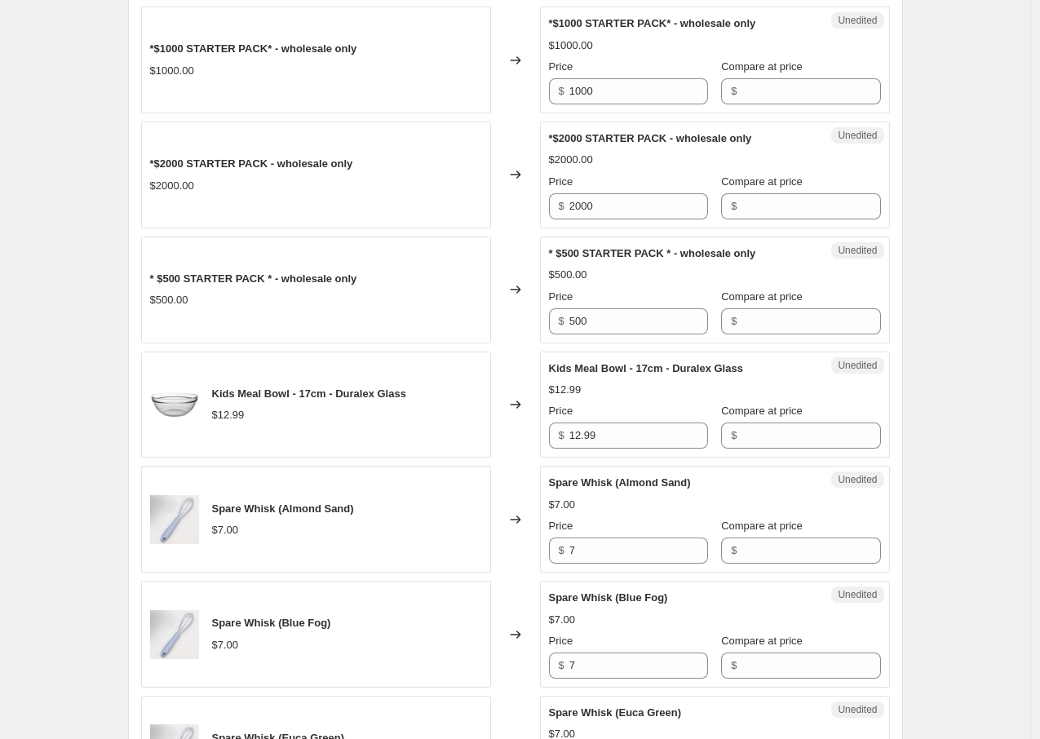
scroll to position [2176, 0]
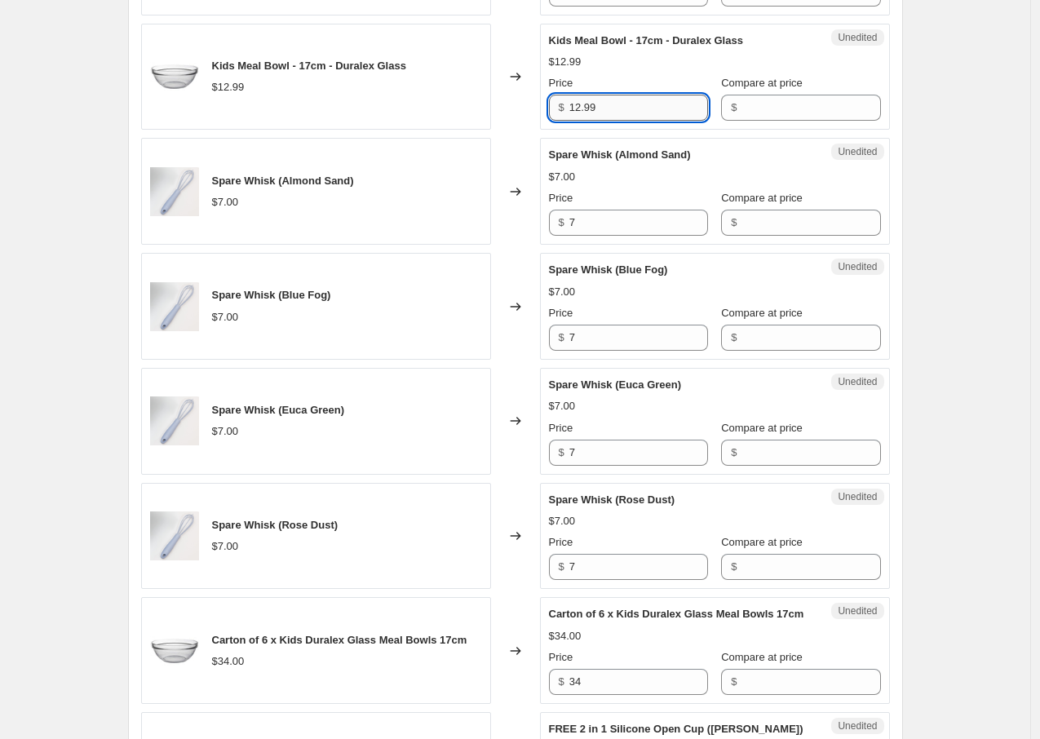
click at [634, 121] on input "12.99" at bounding box center [639, 108] width 139 height 26
type input "12"
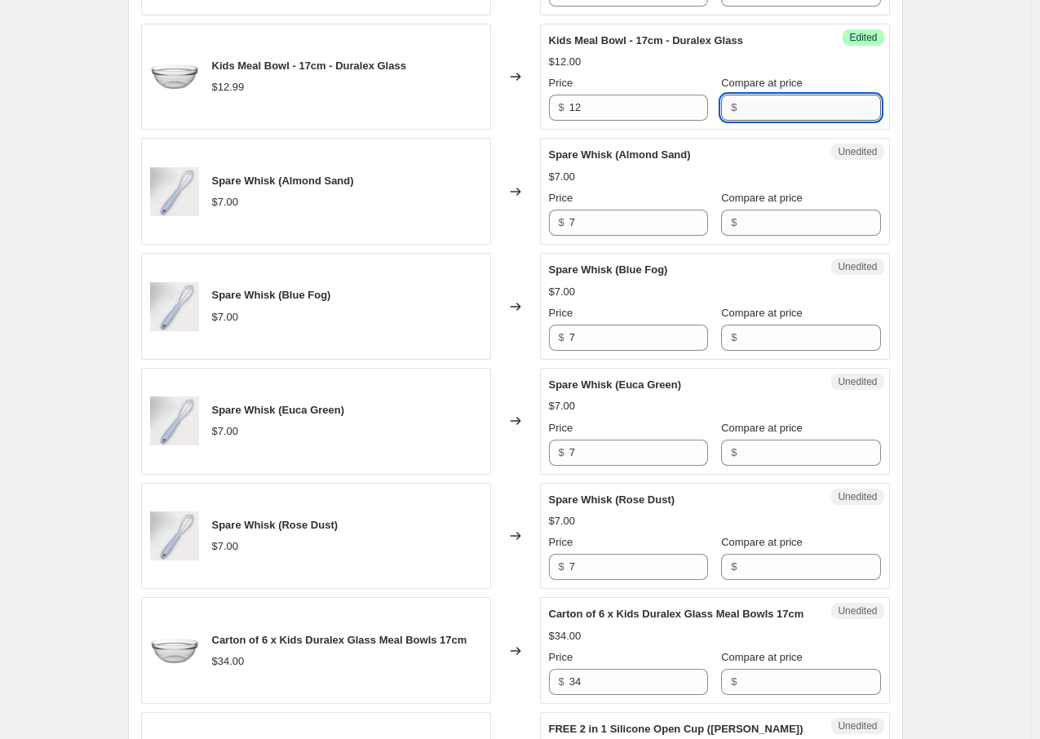
click at [803, 121] on input "Compare at price" at bounding box center [811, 108] width 139 height 26
type input "12.99"
drag, startPoint x: 521, startPoint y: 187, endPoint x: 529, endPoint y: 204, distance: 19.0
click at [521, 186] on div "Changed to" at bounding box center [515, 191] width 49 height 107
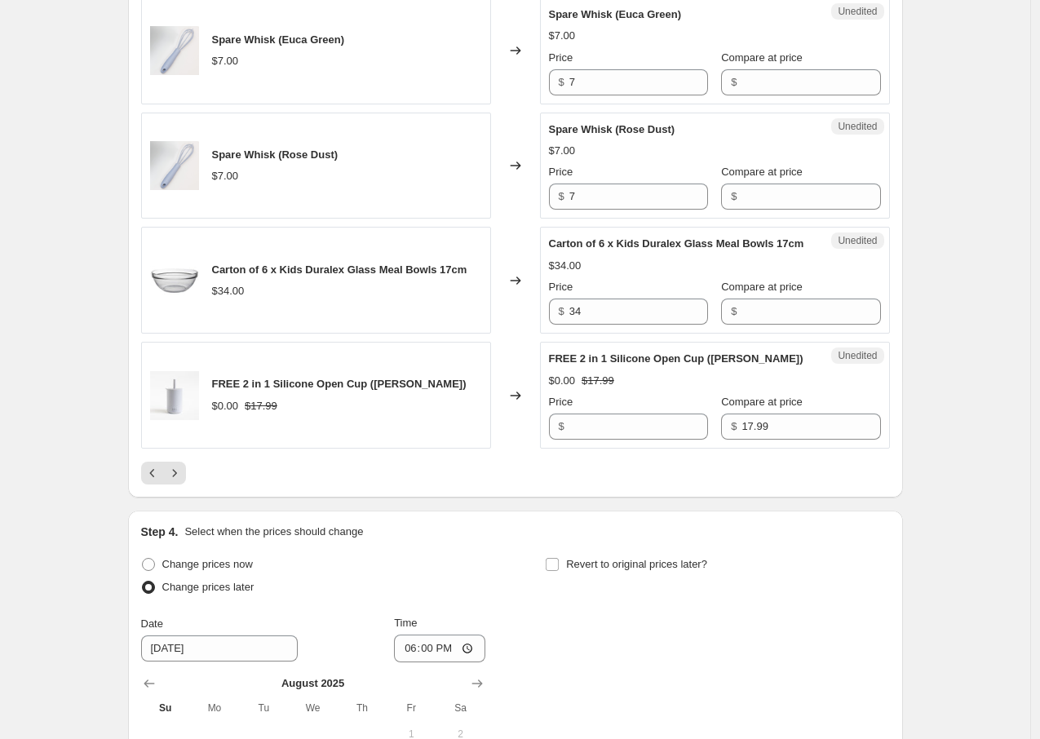
scroll to position [2548, 0]
click at [182, 480] on icon "Next" at bounding box center [174, 471] width 16 height 16
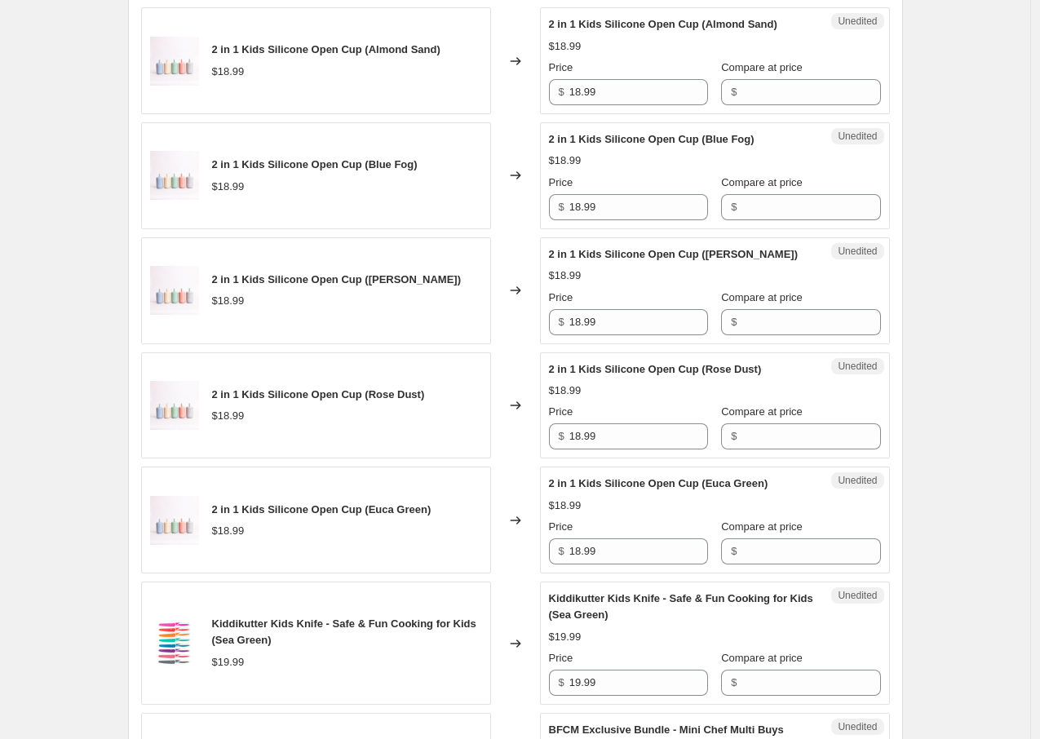
scroll to position [1255, 0]
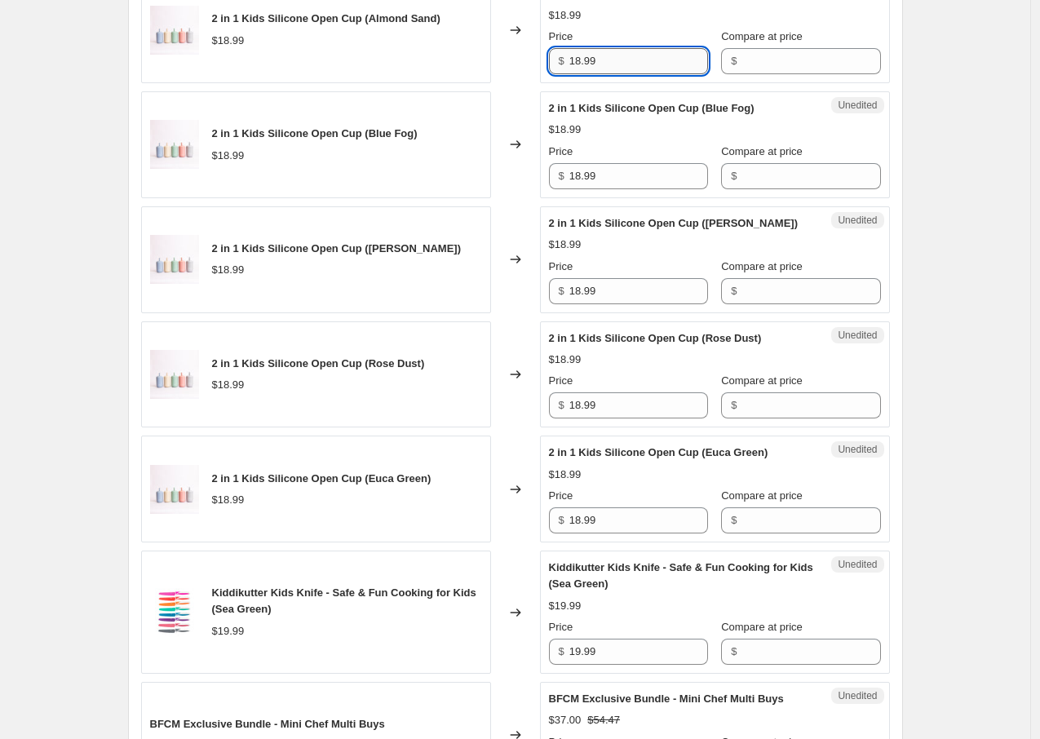
click at [649, 74] on input "18.99" at bounding box center [639, 61] width 139 height 26
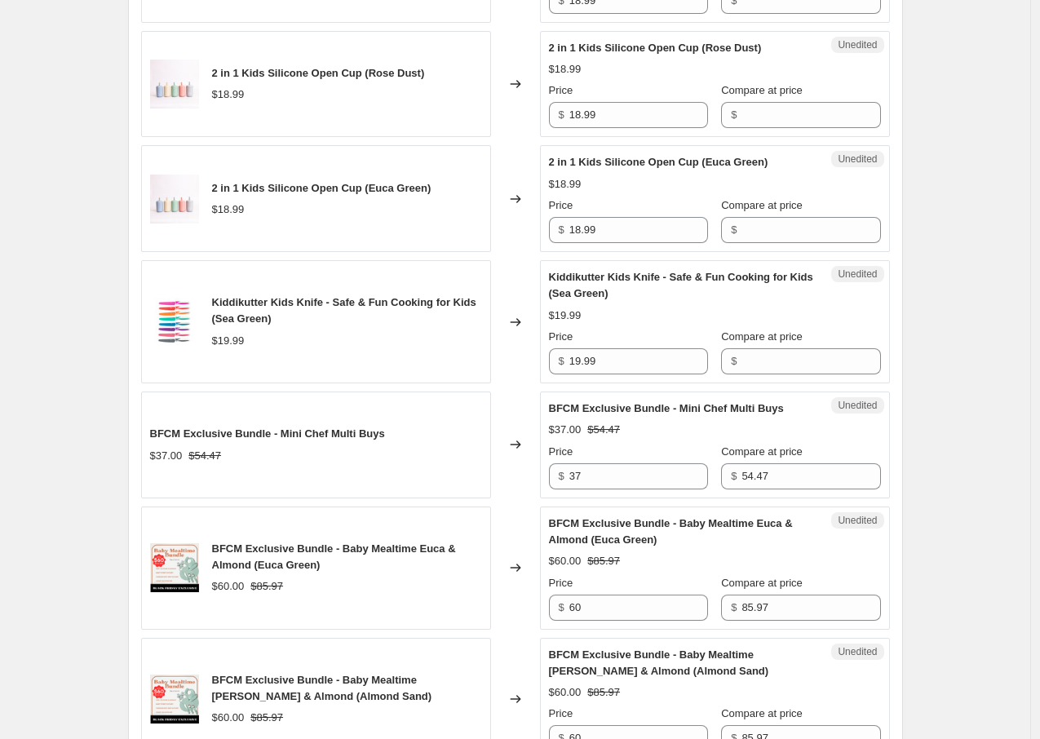
scroll to position [1588, 0]
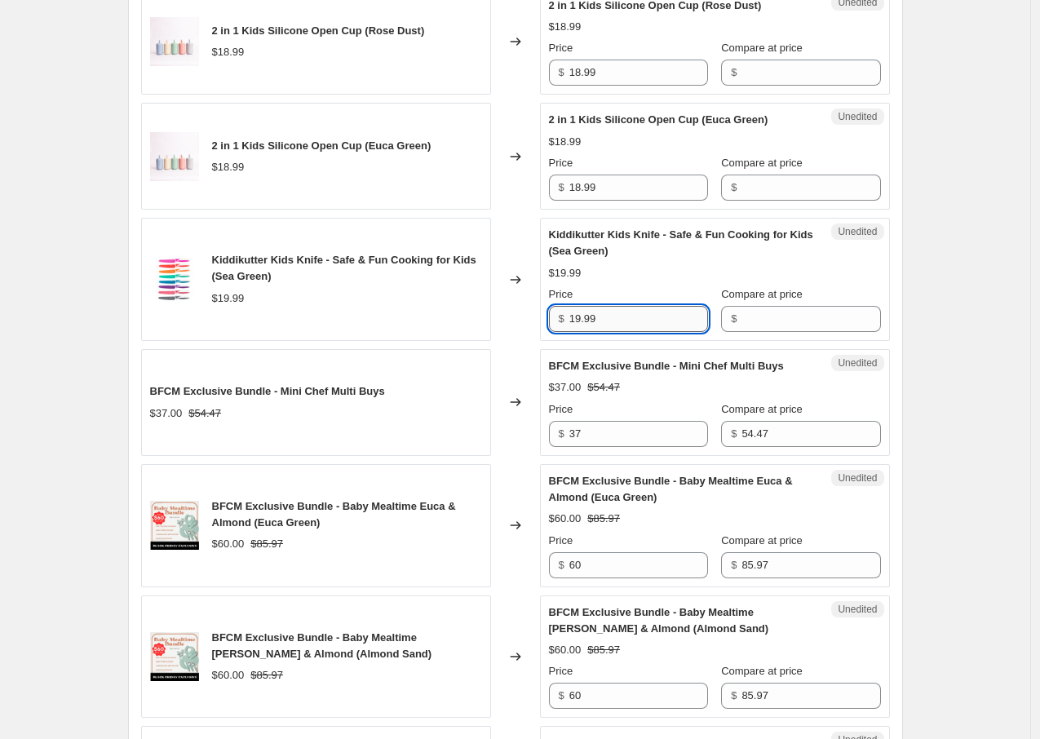
click at [606, 332] on input "19.99" at bounding box center [639, 319] width 139 height 26
type input "18.50"
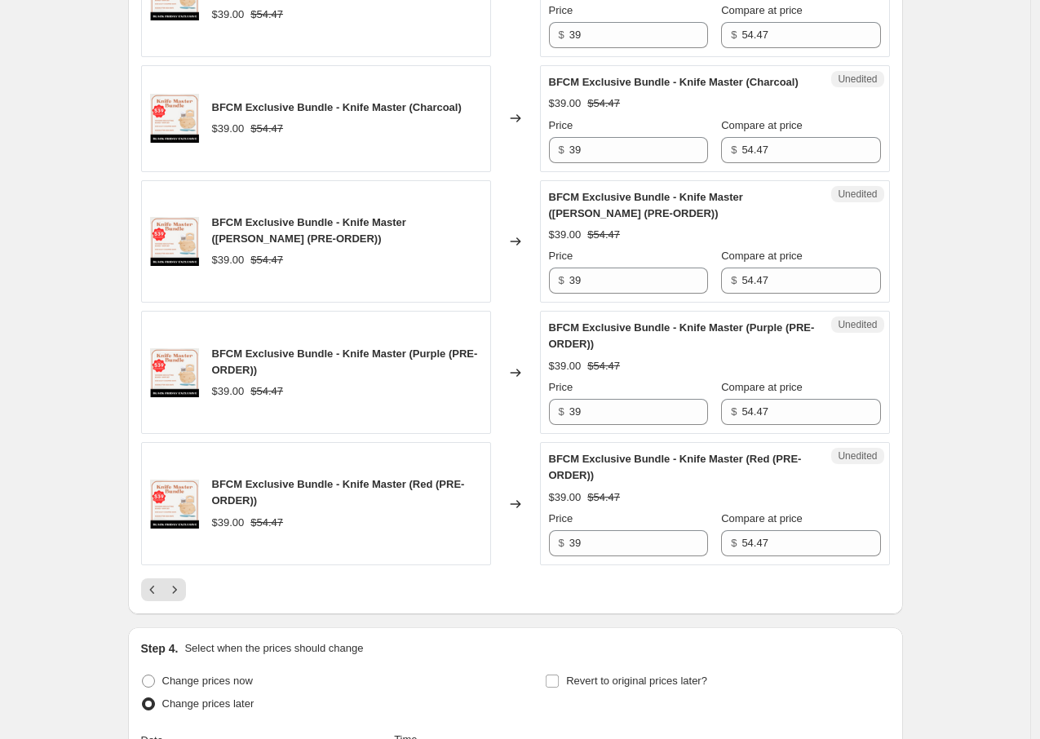
scroll to position [2512, 0]
type input "19.99"
click at [179, 597] on icon "Next" at bounding box center [174, 589] width 16 height 16
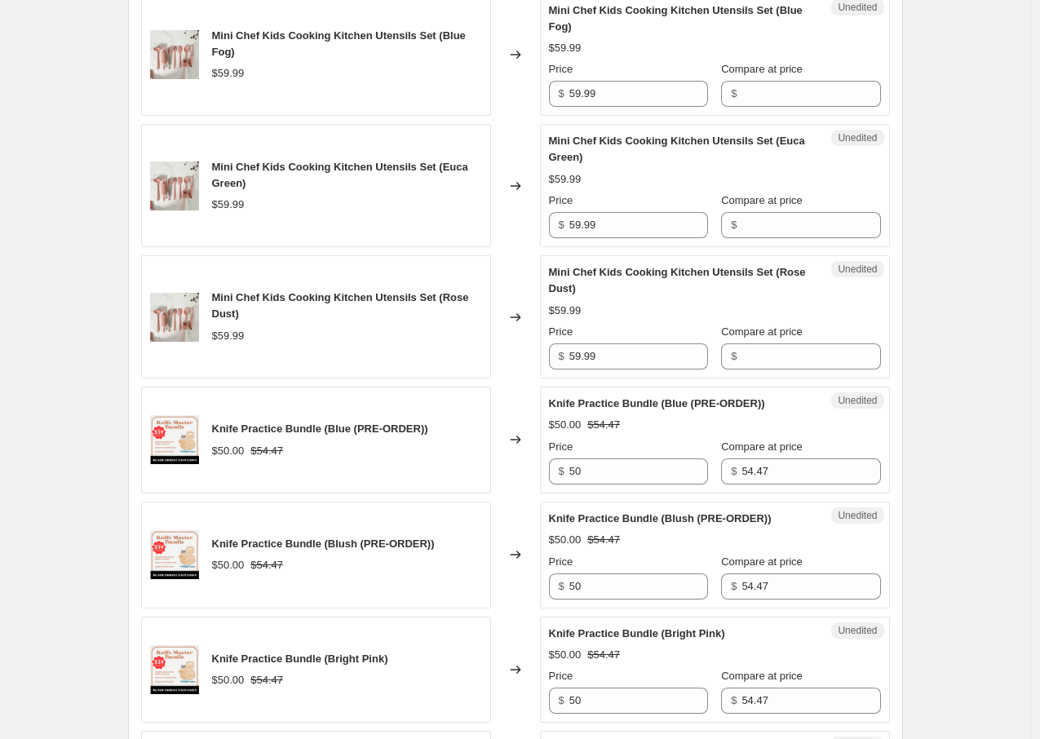
scroll to position [2012, 0]
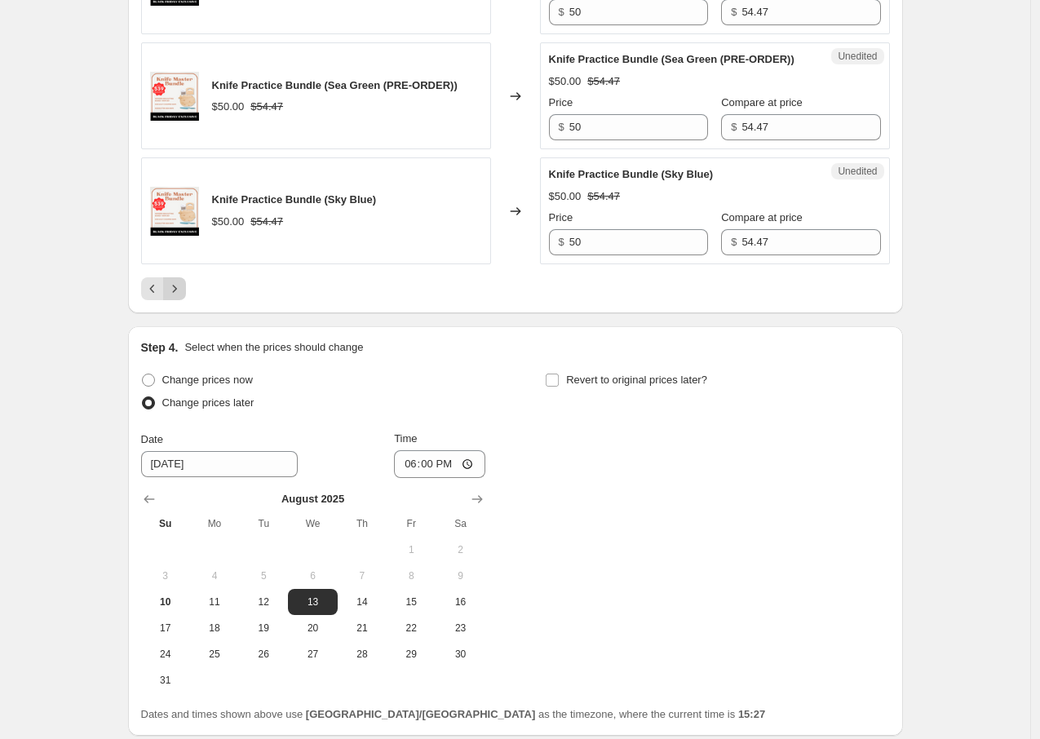
click at [186, 300] on button "Next" at bounding box center [174, 288] width 23 height 23
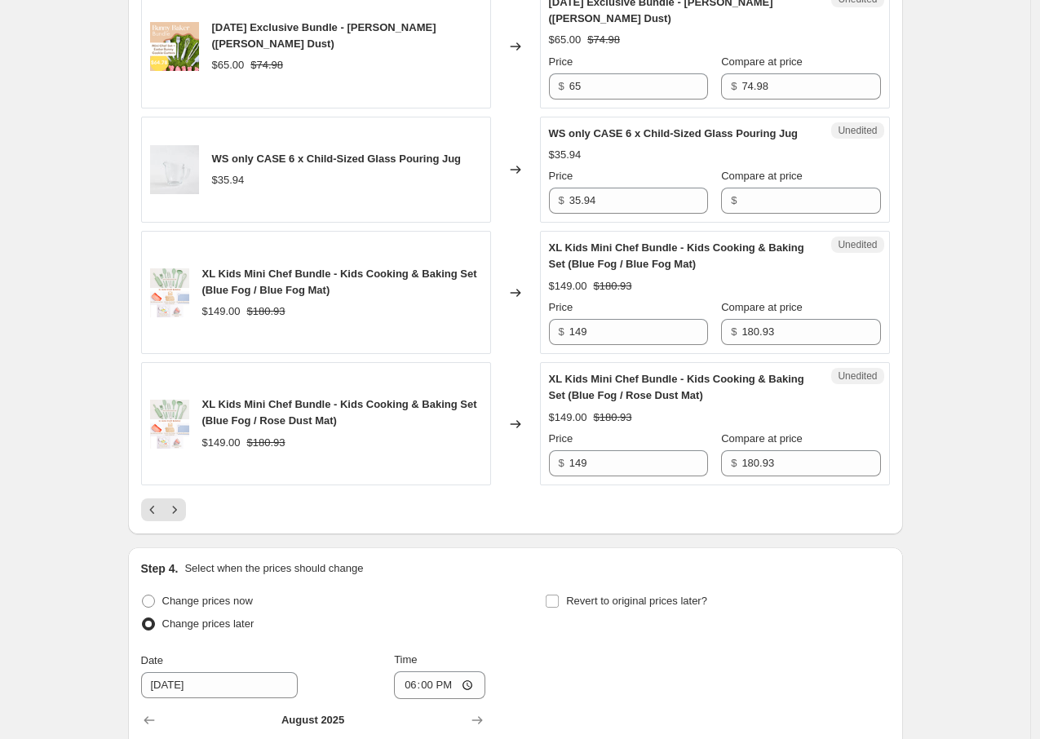
scroll to position [2740, 0]
click at [174, 516] on icon "Next" at bounding box center [174, 508] width 16 height 16
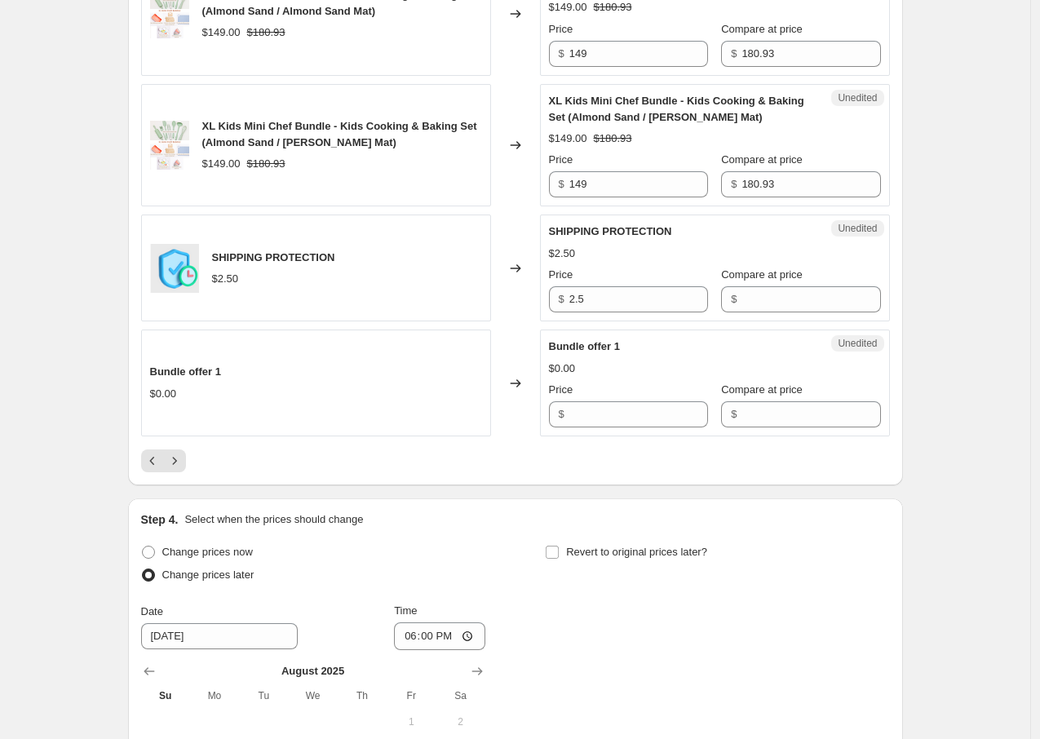
scroll to position [2790, 0]
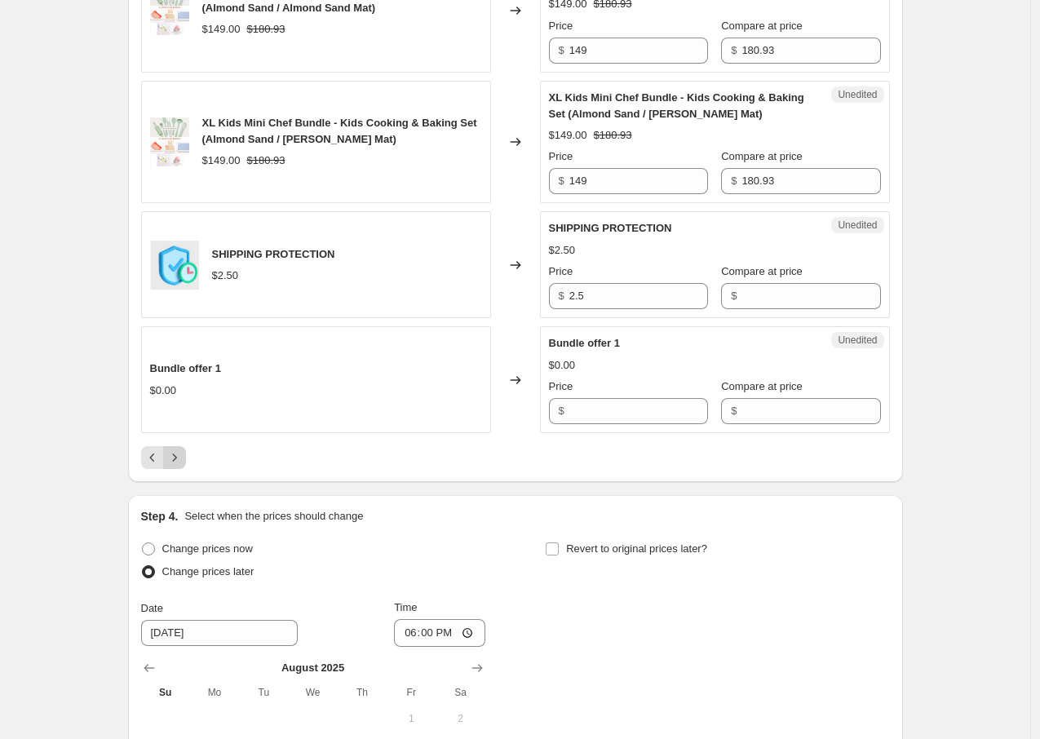
click at [178, 456] on icon "Next" at bounding box center [174, 458] width 16 height 16
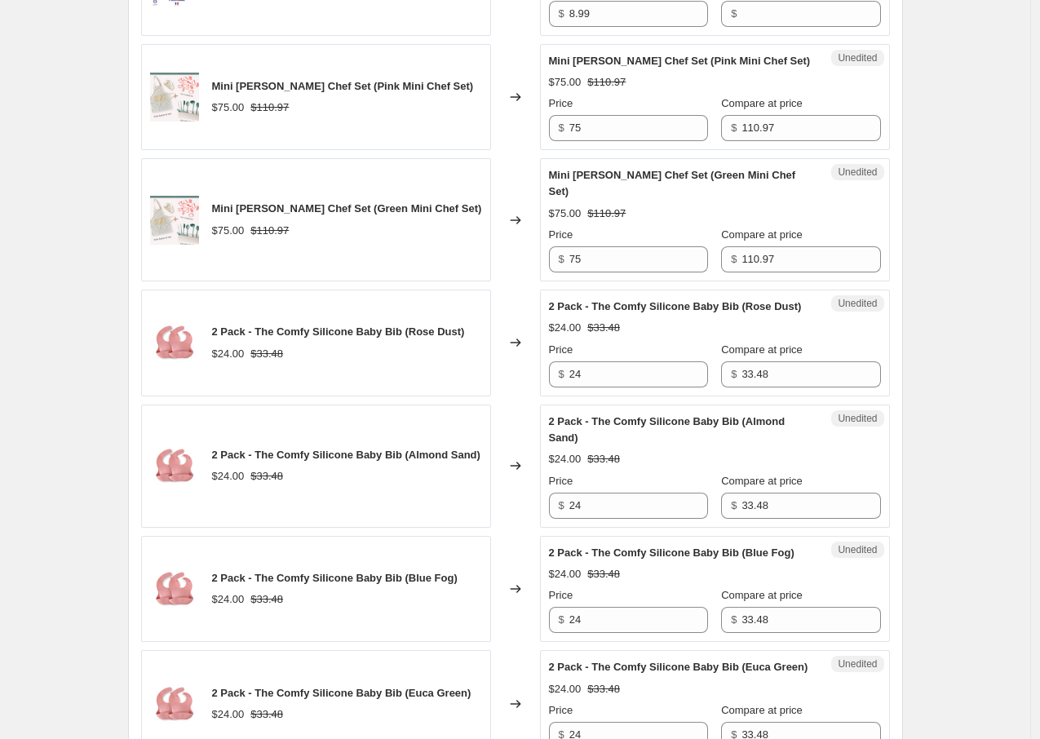
scroll to position [998, 0]
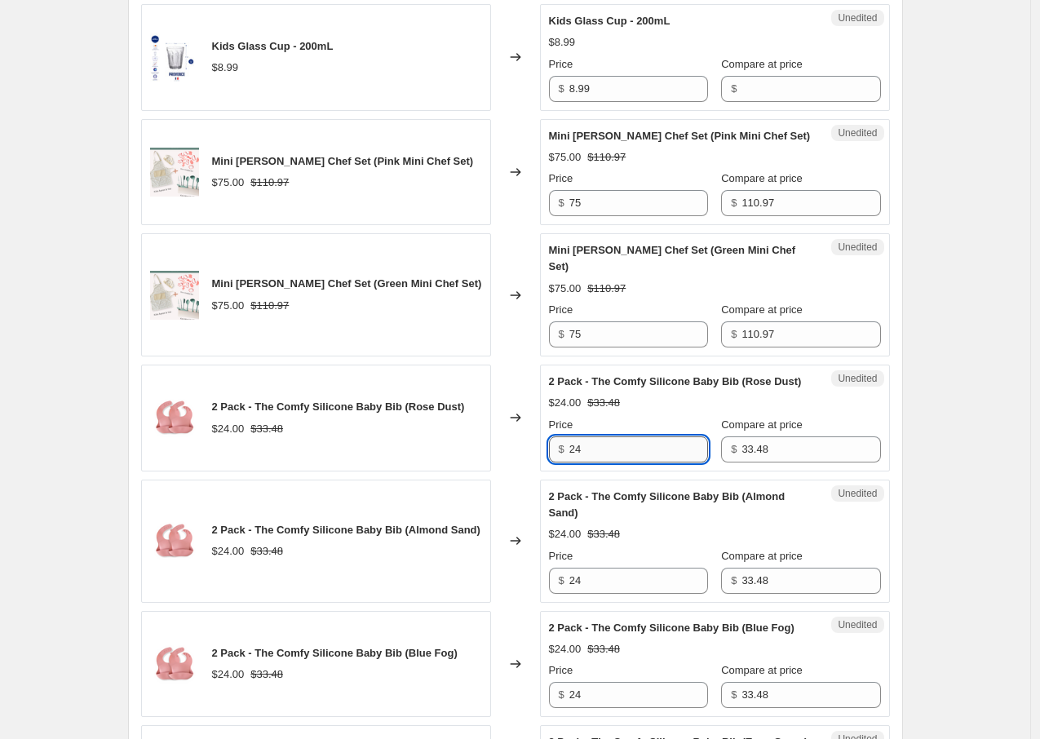
click at [600, 459] on input "24" at bounding box center [639, 450] width 139 height 26
type input "10"
click at [599, 581] on input "24" at bounding box center [639, 581] width 139 height 26
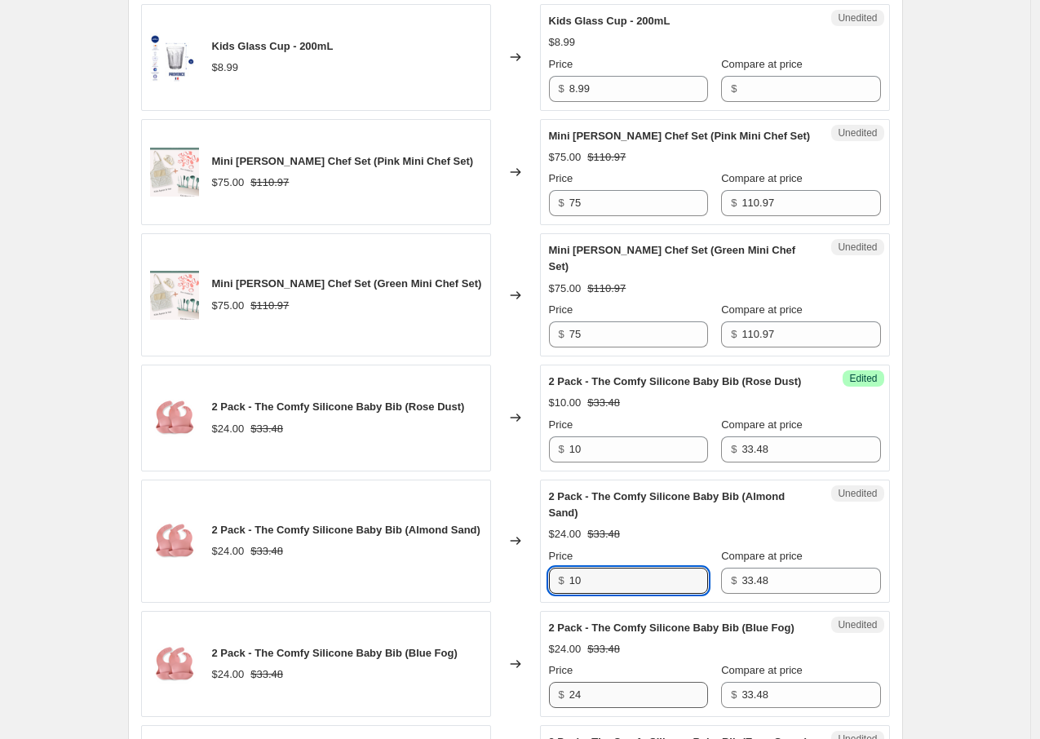
type input "10"
click at [605, 708] on input "24" at bounding box center [639, 695] width 139 height 26
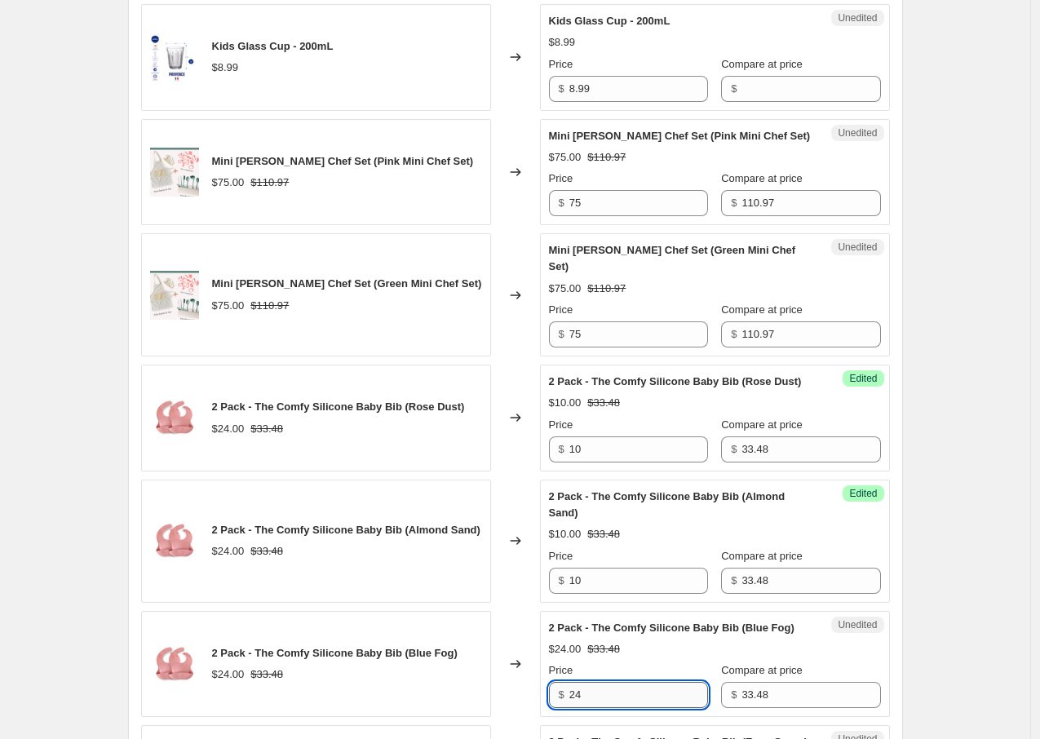
click at [605, 708] on input "24" at bounding box center [639, 695] width 139 height 26
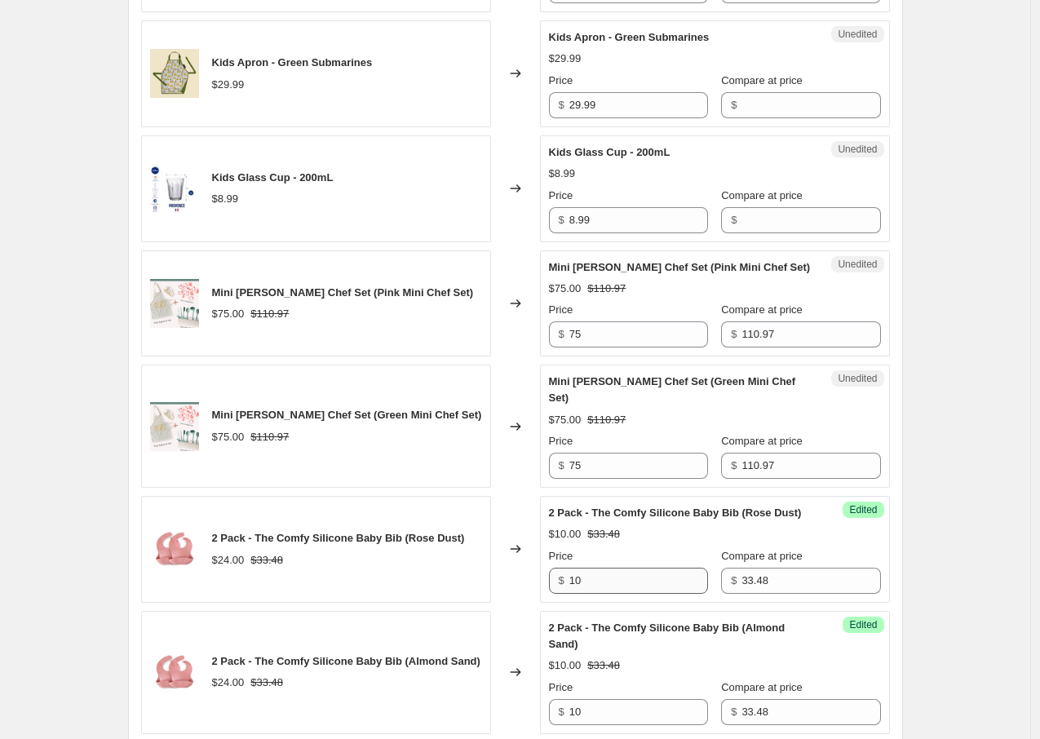
scroll to position [842, 0]
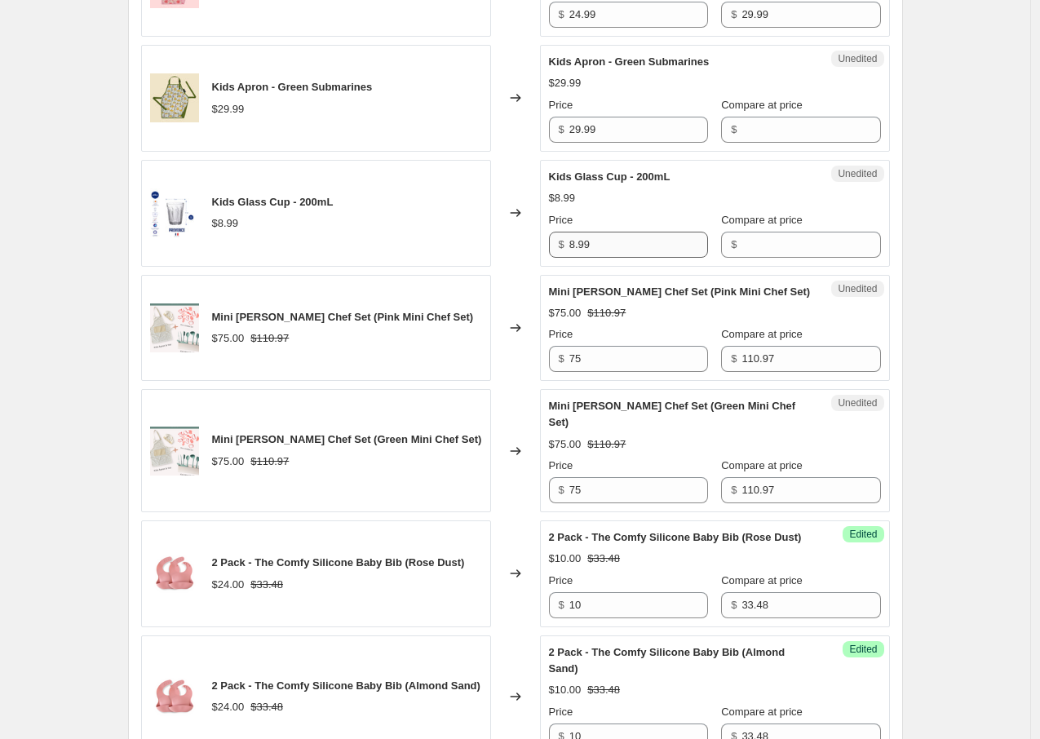
type input "10"
click at [585, 250] on input "8.99" at bounding box center [639, 245] width 139 height 26
type input "8"
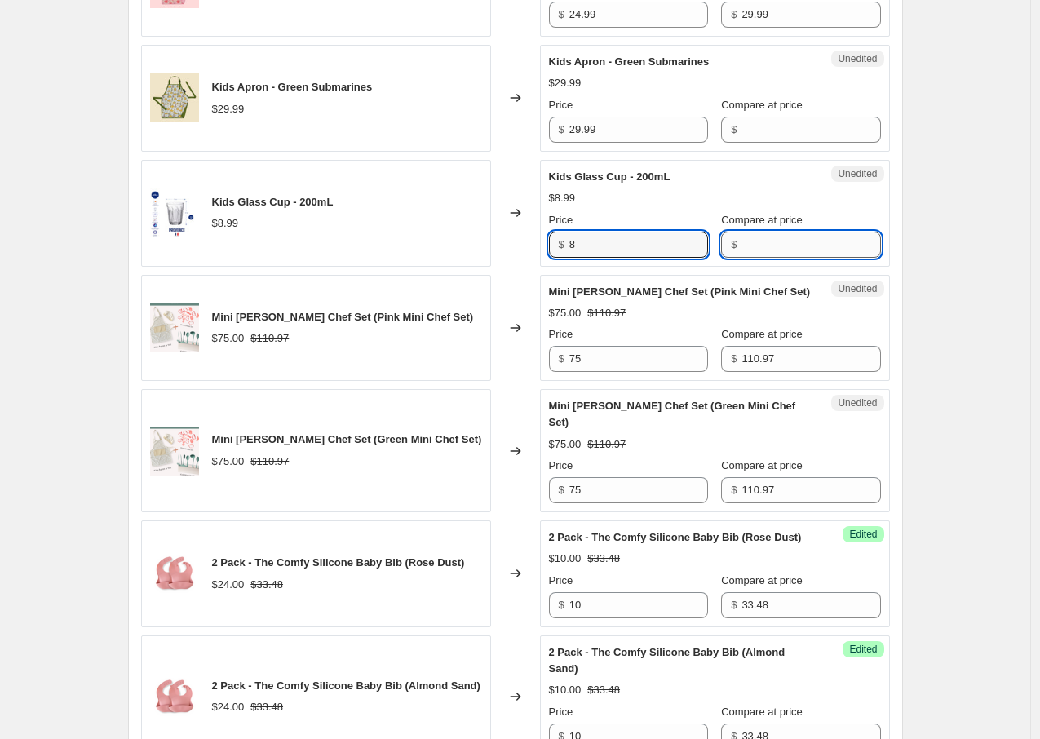
click at [813, 252] on input "Compare at price" at bounding box center [811, 245] width 139 height 26
type input "8.99"
click at [520, 183] on div "Changed to" at bounding box center [515, 213] width 49 height 107
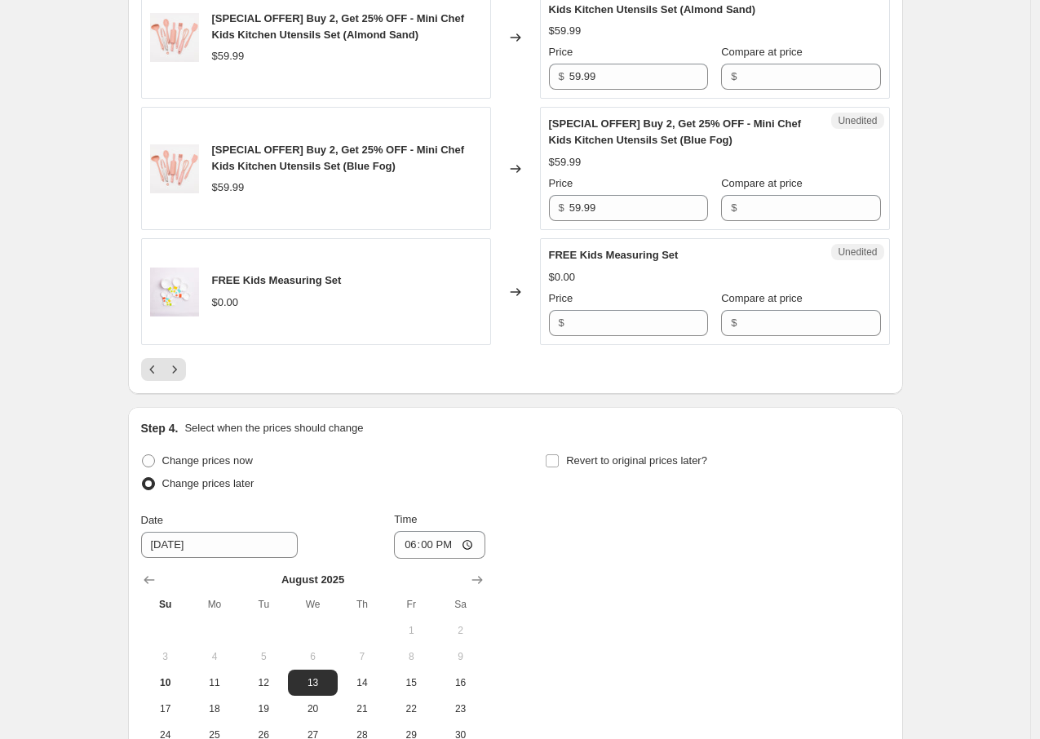
scroll to position [2768, 0]
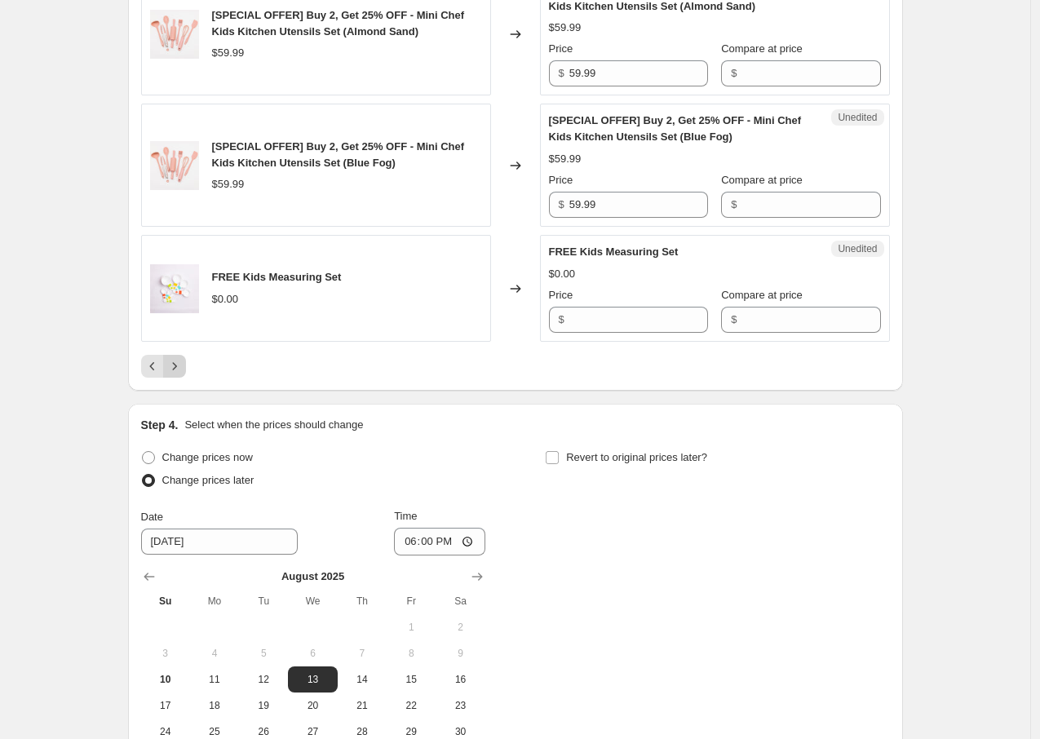
click at [177, 375] on icon "Next" at bounding box center [174, 366] width 16 height 16
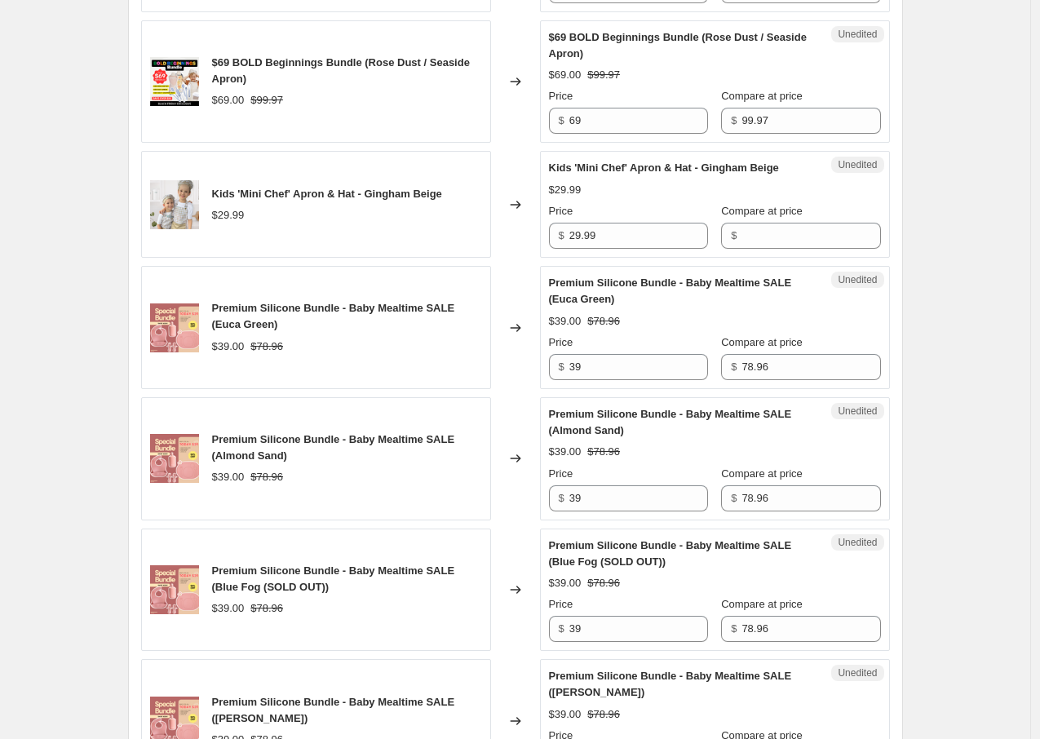
scroll to position [2293, 0]
click at [601, 250] on input "29.99" at bounding box center [639, 237] width 139 height 26
type input "25"
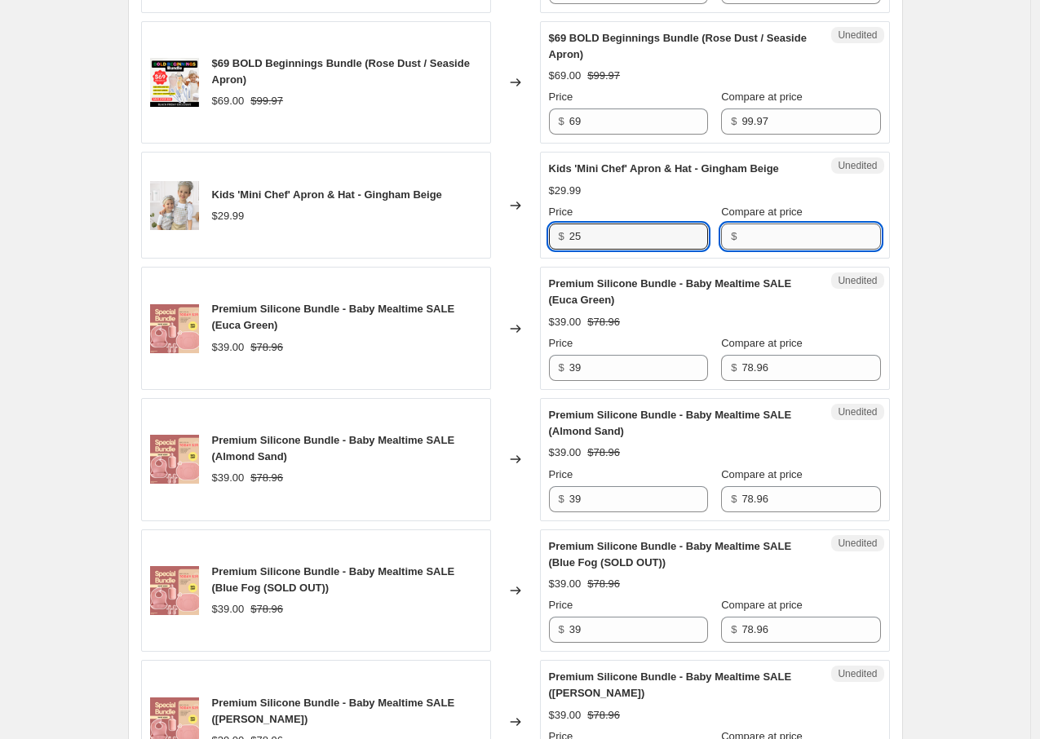
click at [743, 250] on input "Compare at price" at bounding box center [811, 237] width 139 height 26
type input "29.99"
click at [418, 137] on div "$69 BOLD Beginnings Bundle (Rose Dust / Seaside Apron) $69.00 $99.97" at bounding box center [316, 82] width 350 height 123
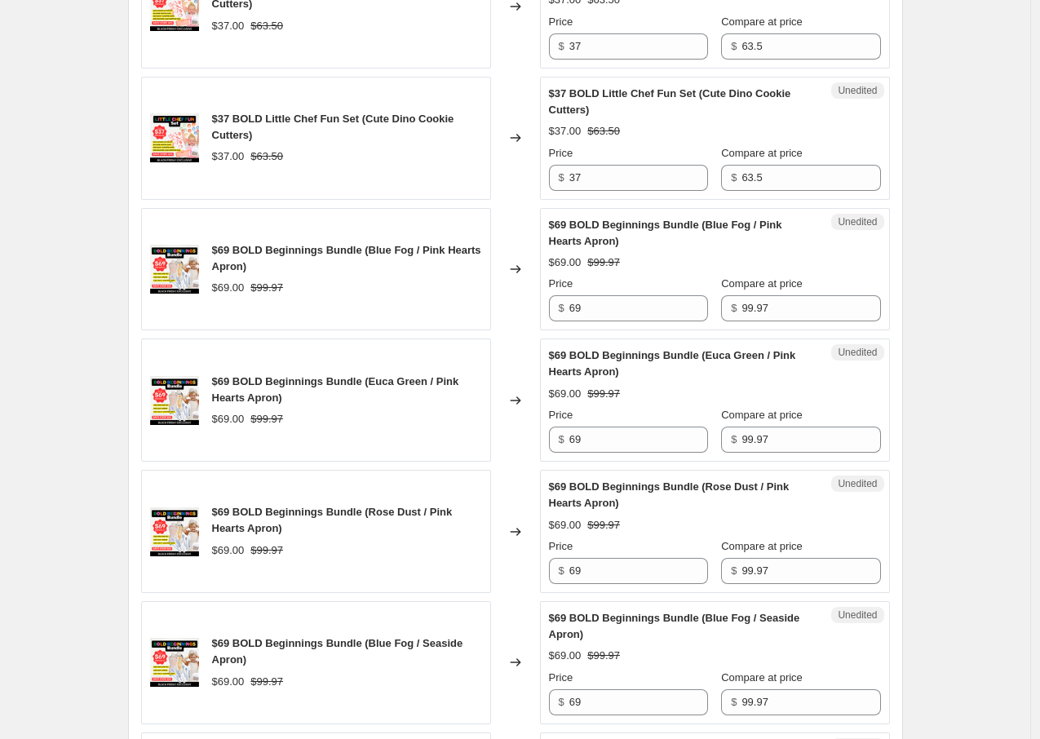
scroll to position [3108, 0]
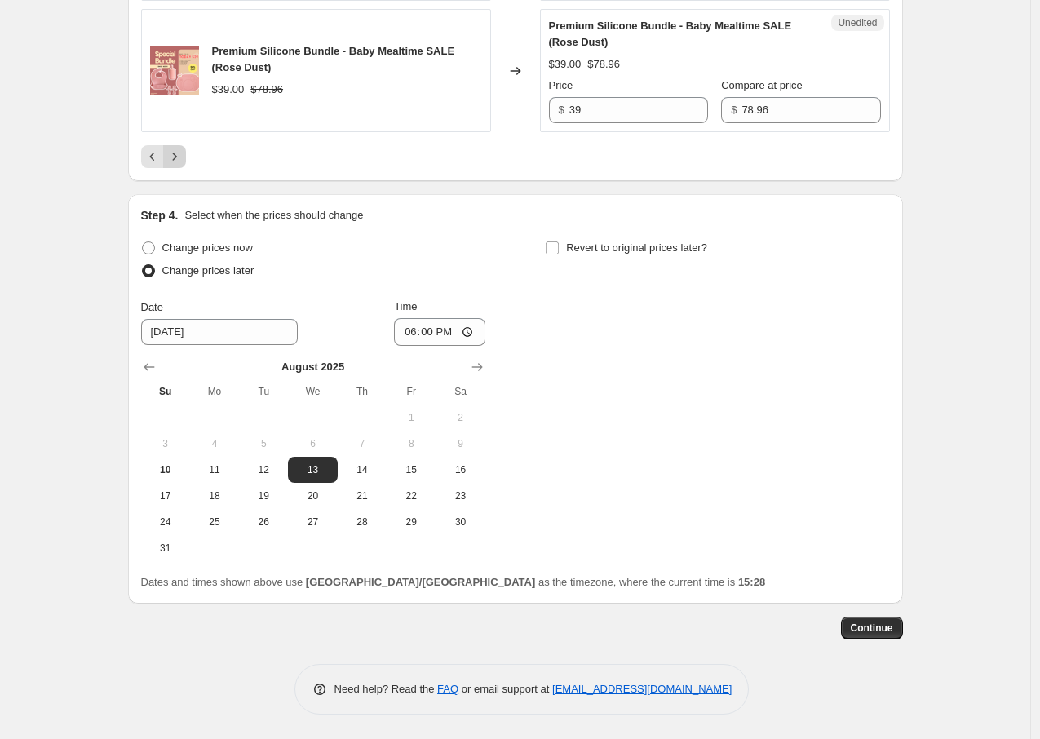
click at [179, 155] on icon "Next" at bounding box center [174, 156] width 16 height 16
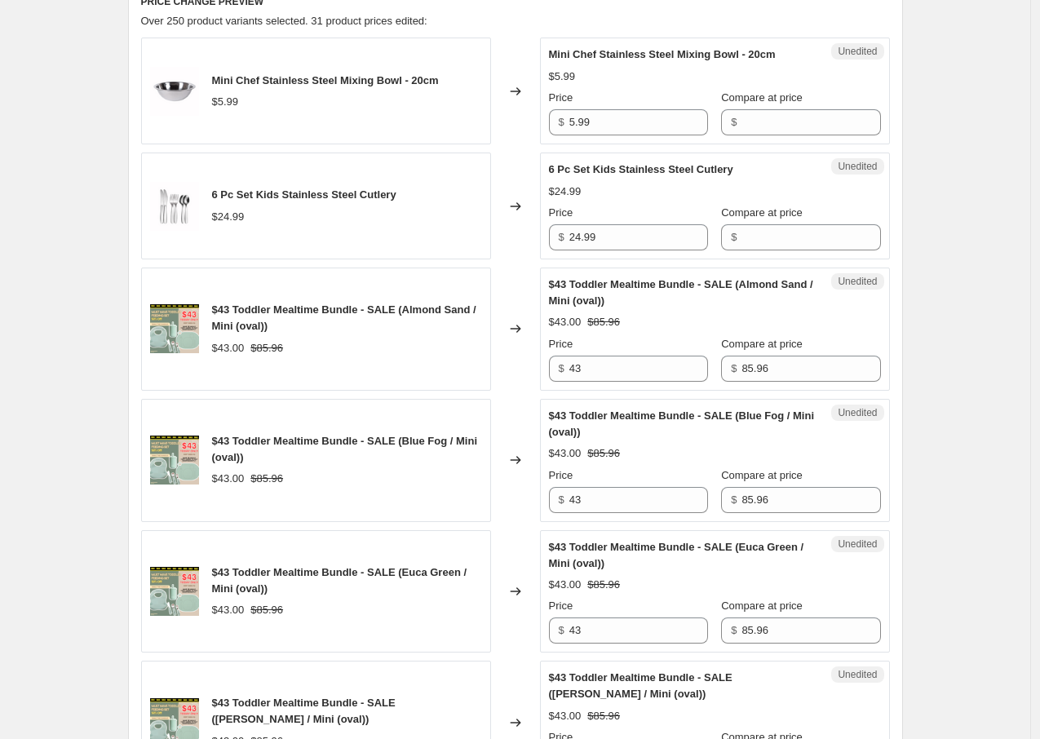
scroll to position [289, 0]
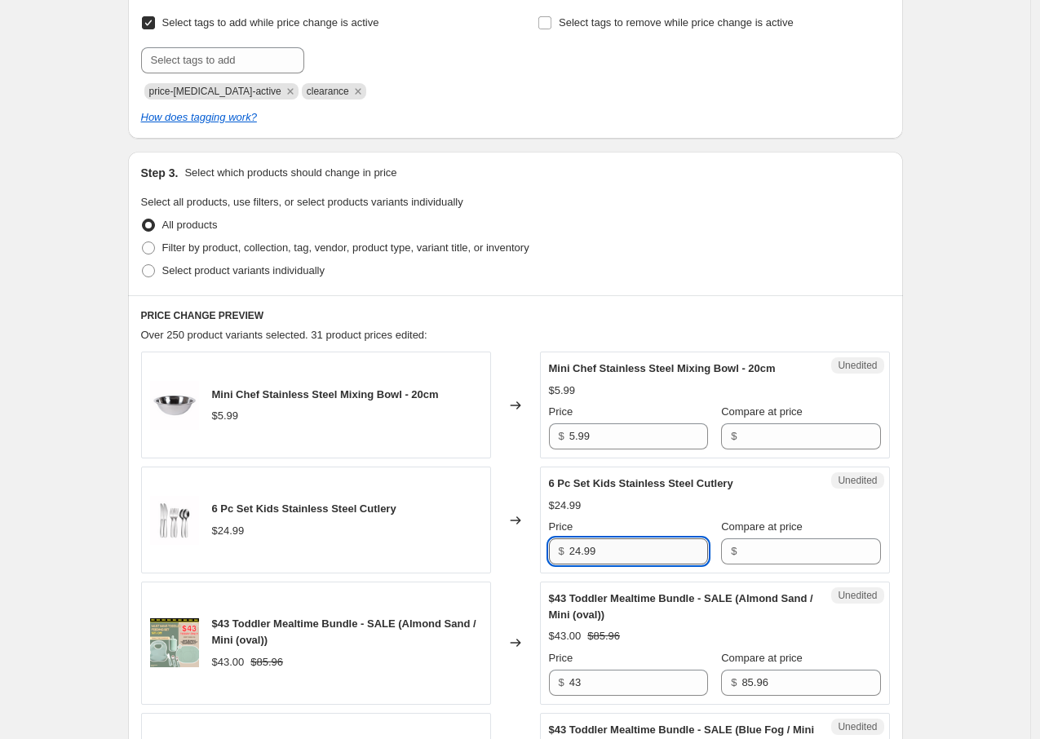
click at [623, 555] on input "24.99" at bounding box center [639, 551] width 139 height 26
type input "22"
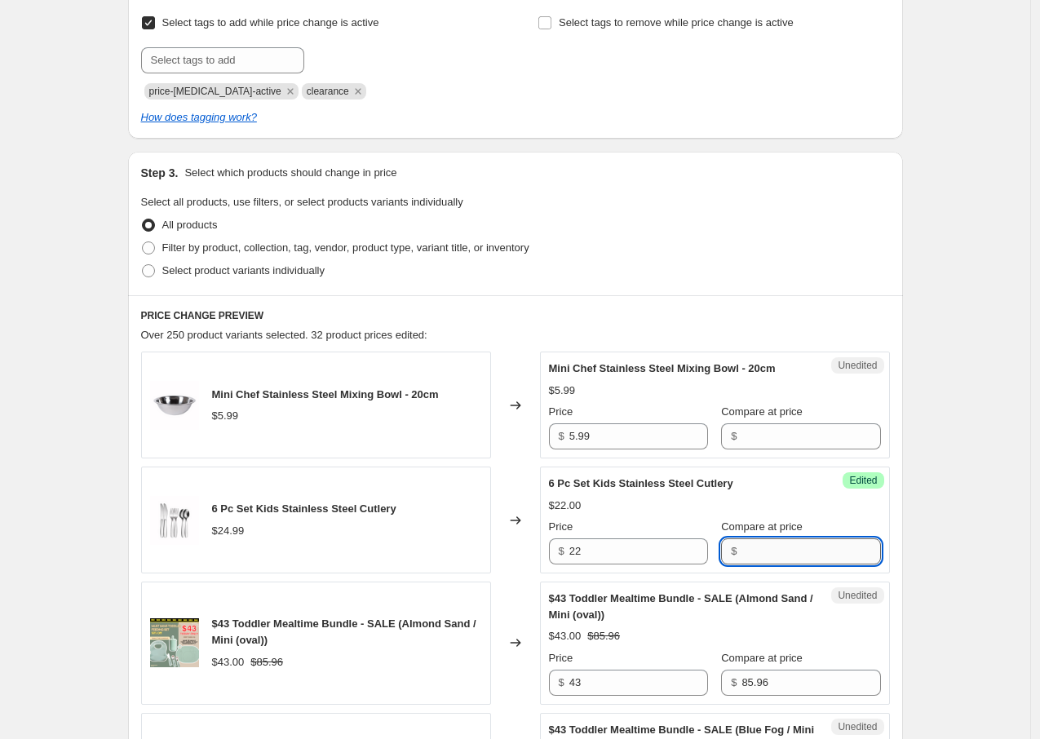
click at [763, 551] on input "Compare at price" at bounding box center [811, 551] width 139 height 26
type input "24.99"
click at [520, 467] on div "Changed to" at bounding box center [515, 520] width 49 height 107
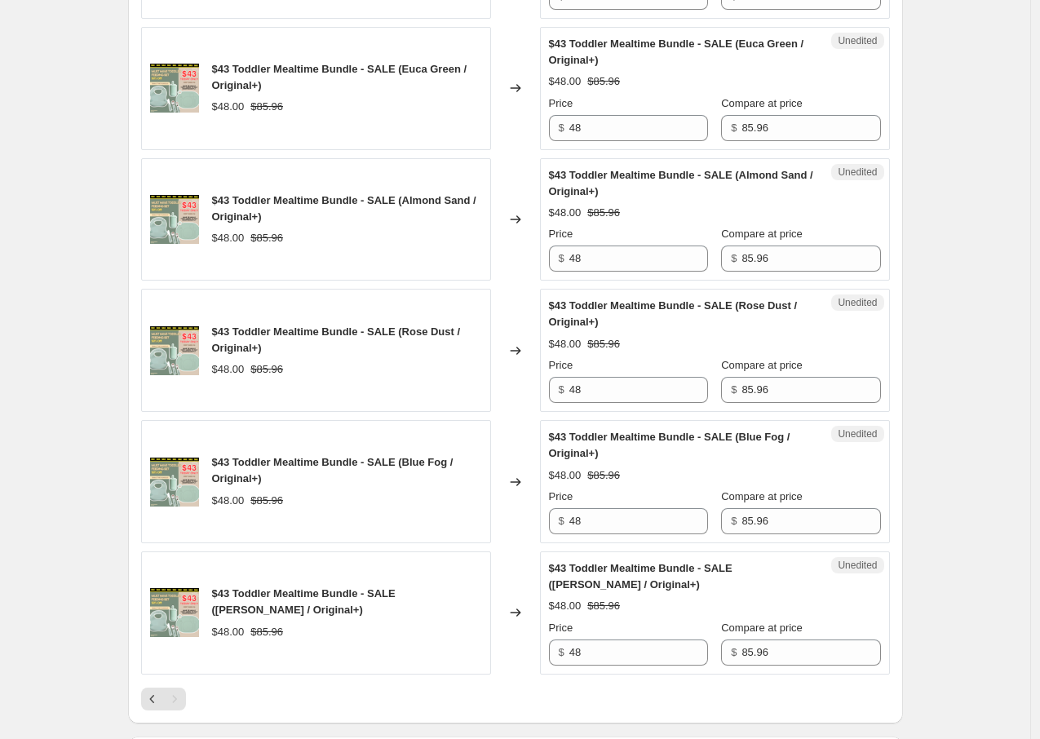
scroll to position [2042, 0]
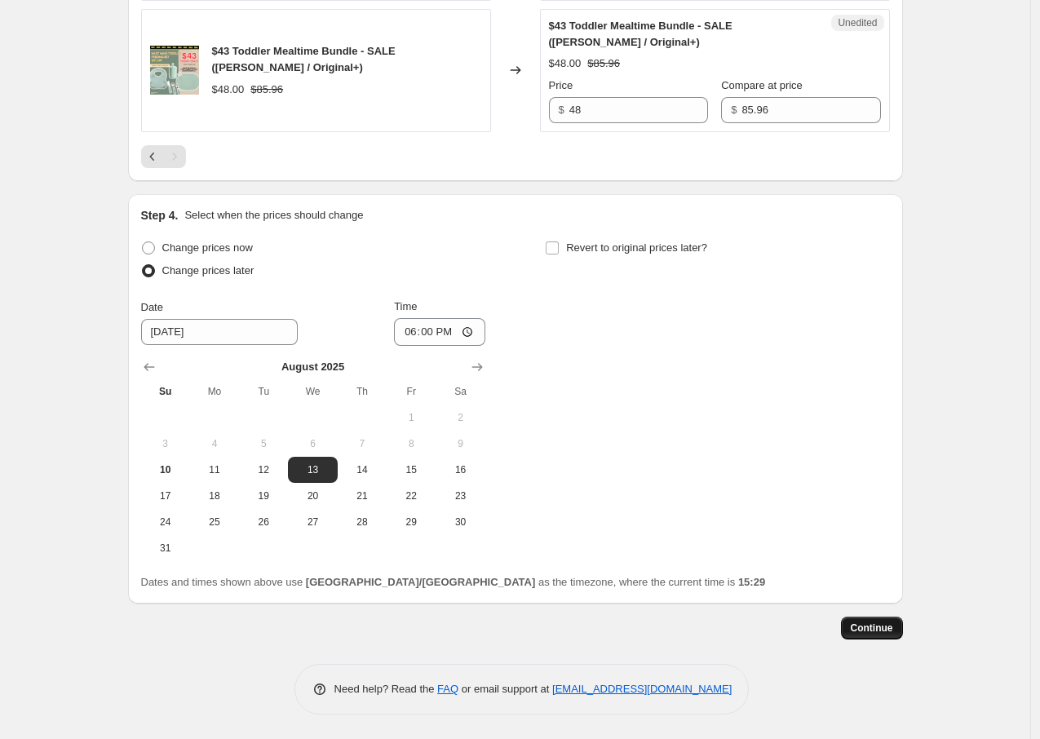
click at [880, 632] on span "Continue" at bounding box center [872, 628] width 42 height 13
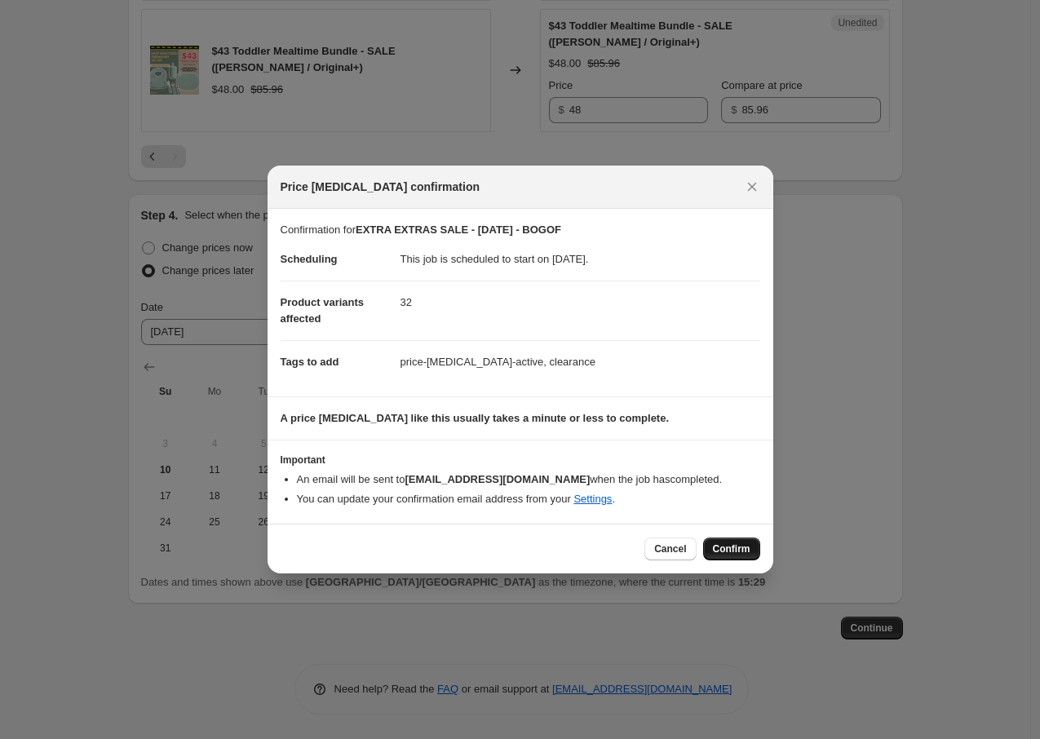
click at [732, 548] on span "Confirm" at bounding box center [732, 549] width 38 height 13
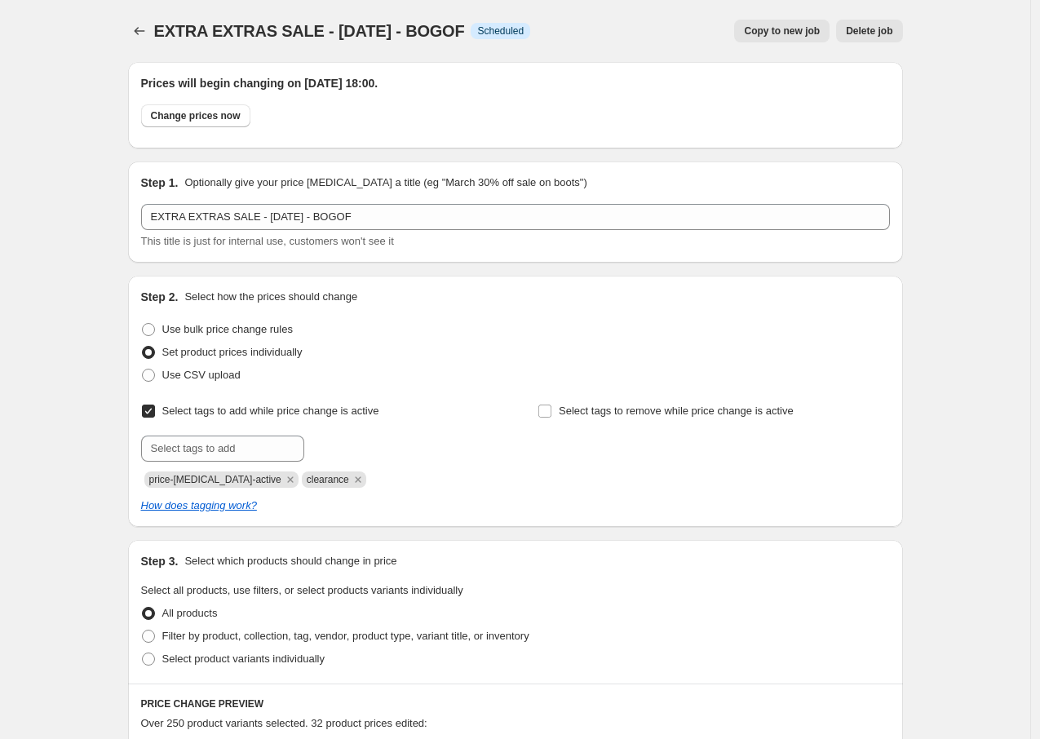
click at [562, 33] on div "Copy to new job Delete job" at bounding box center [722, 31] width 359 height 23
click at [151, 29] on button "Price change jobs" at bounding box center [139, 31] width 23 height 23
